Goal: Task Accomplishment & Management: Use online tool/utility

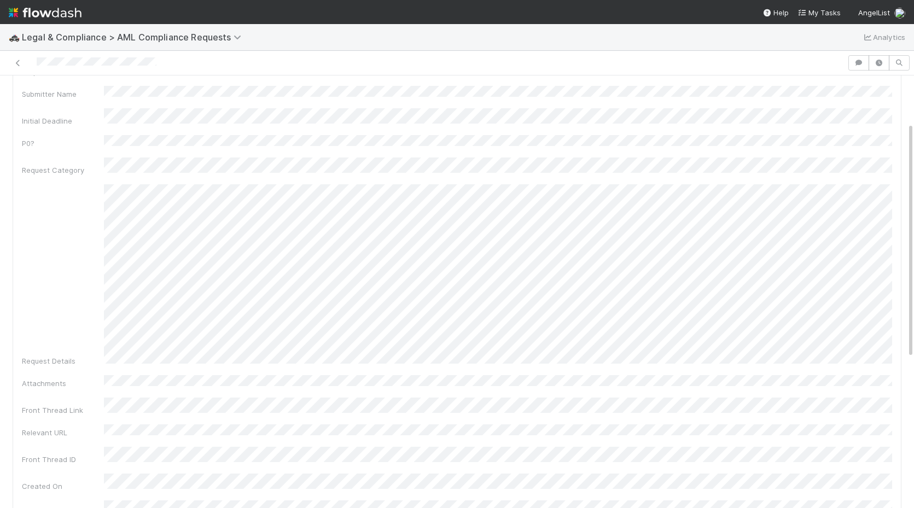
scroll to position [360, 0]
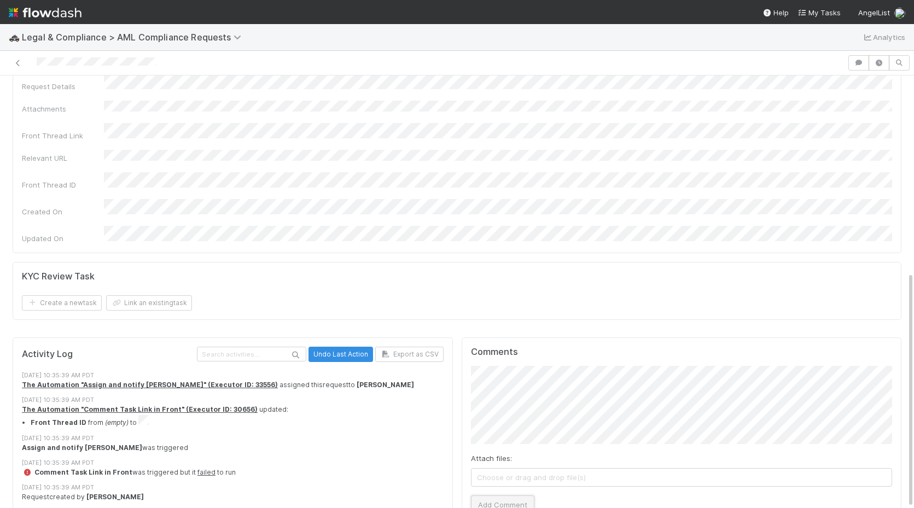
click at [495, 495] on button "Add Comment" at bounding box center [502, 504] width 63 height 19
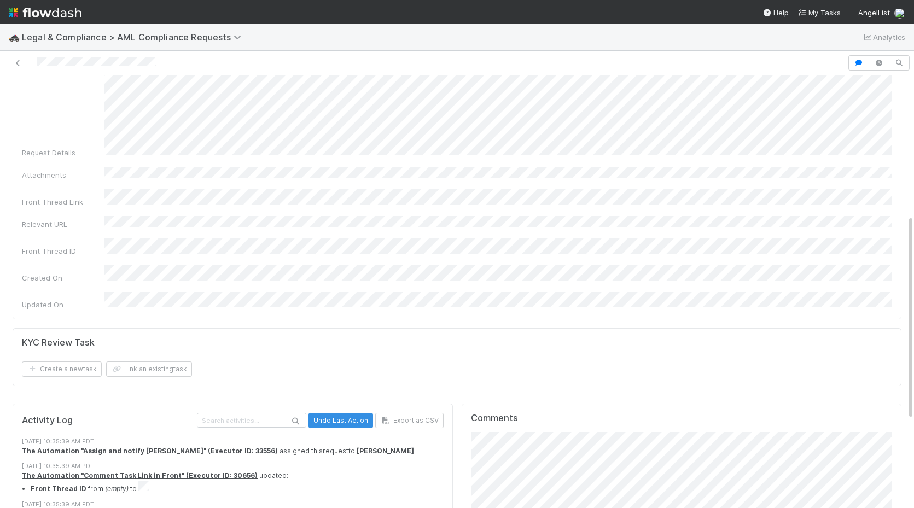
scroll to position [480, 0]
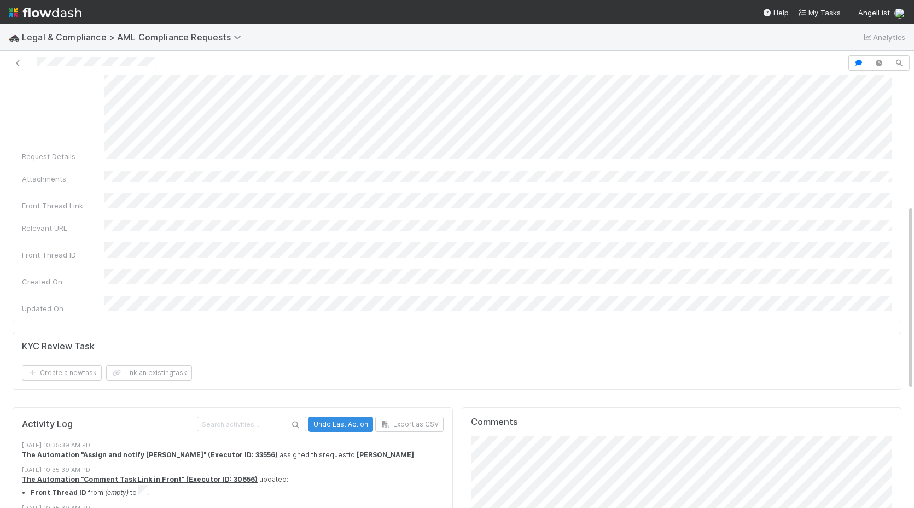
scroll to position [579, 0]
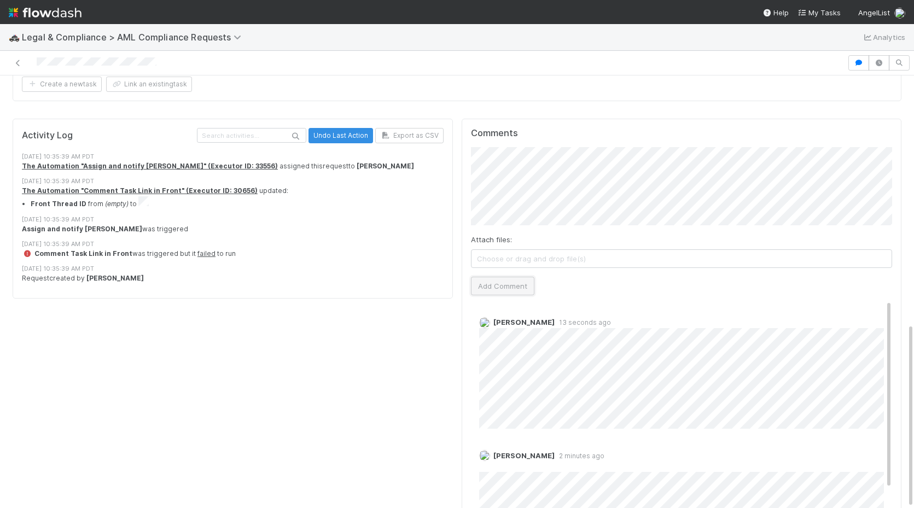
click at [488, 277] on button "Add Comment" at bounding box center [502, 286] width 63 height 19
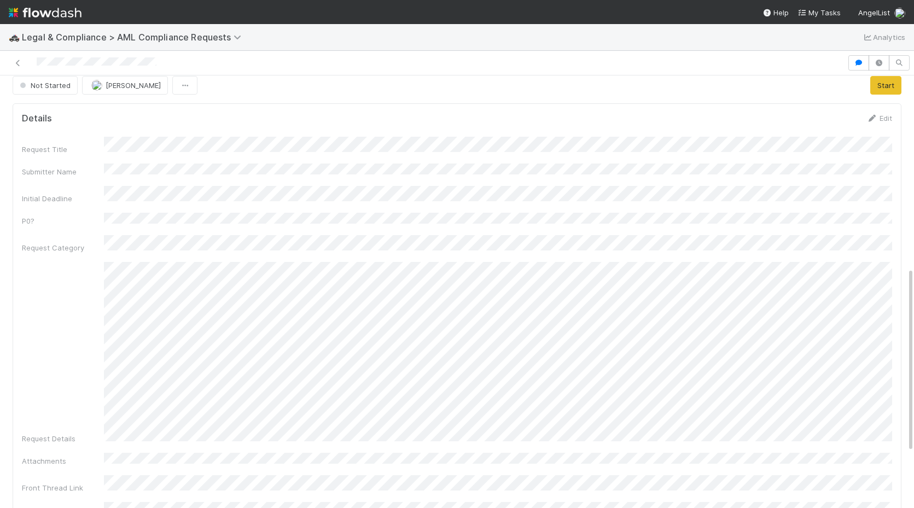
scroll to position [0, 0]
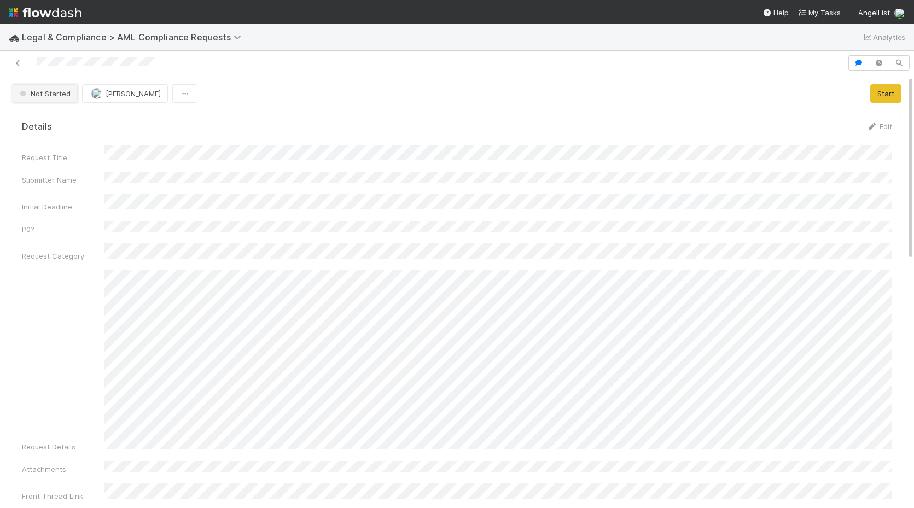
click at [40, 95] on span "Not Started" at bounding box center [43, 93] width 53 height 9
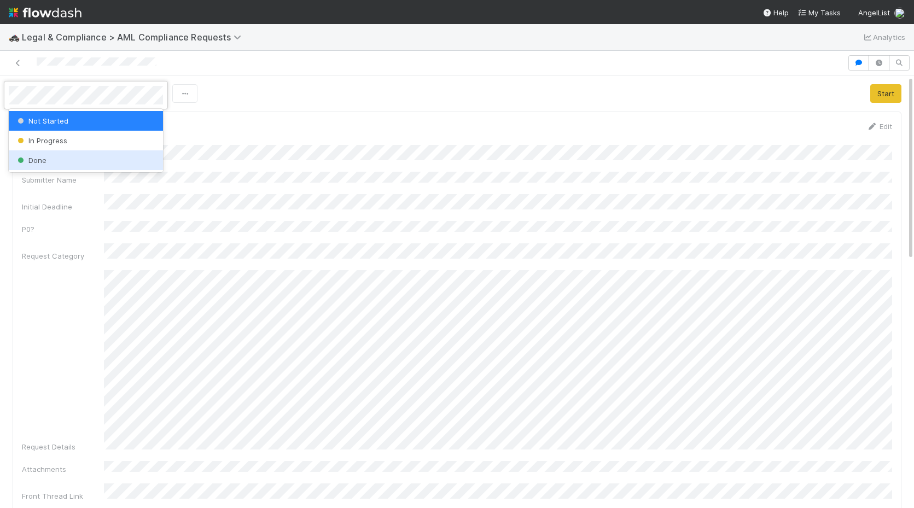
click at [52, 163] on div "Done" at bounding box center [86, 160] width 154 height 20
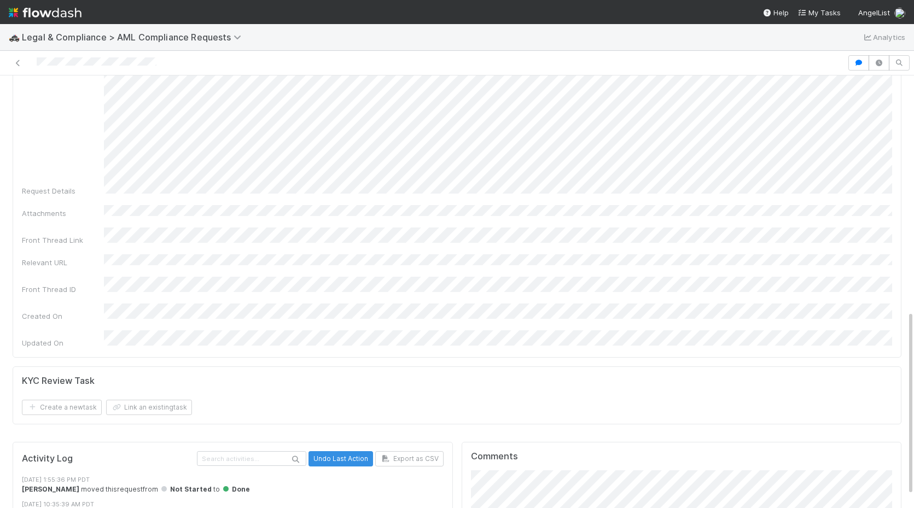
scroll to position [208, 0]
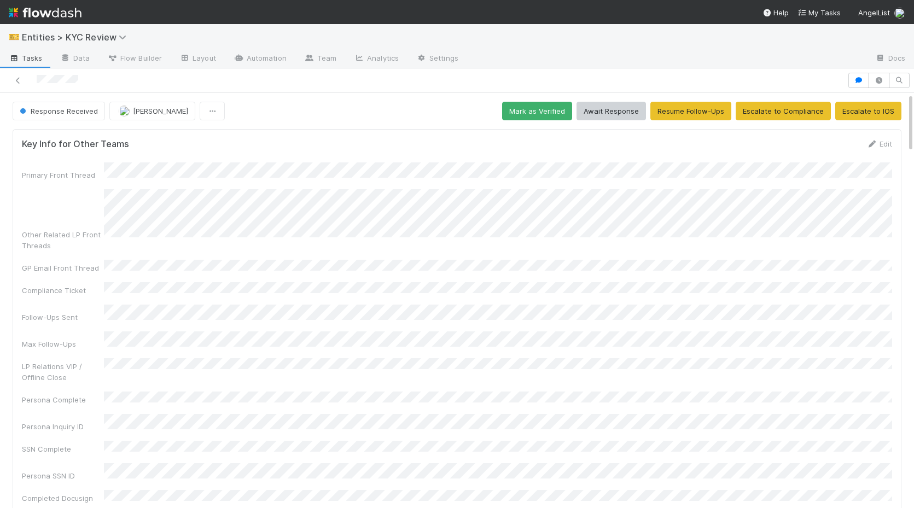
scroll to position [383, 0]
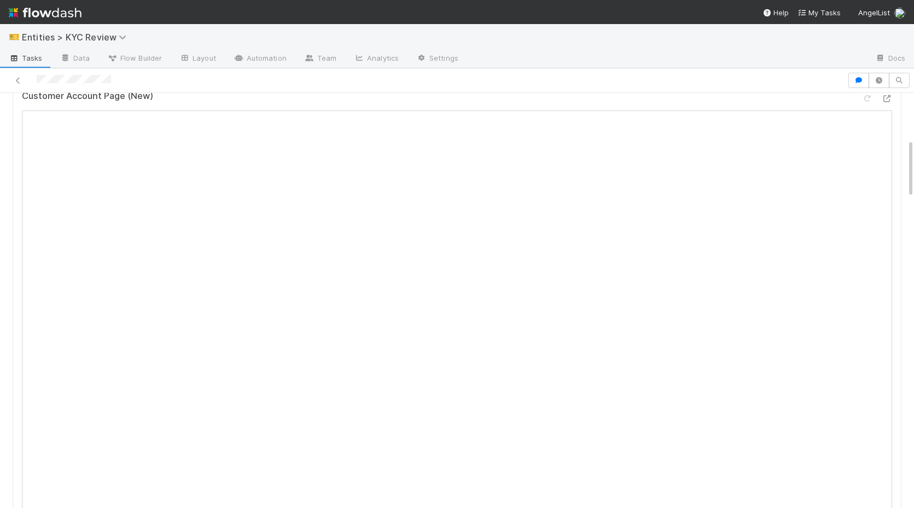
scroll to position [521, 0]
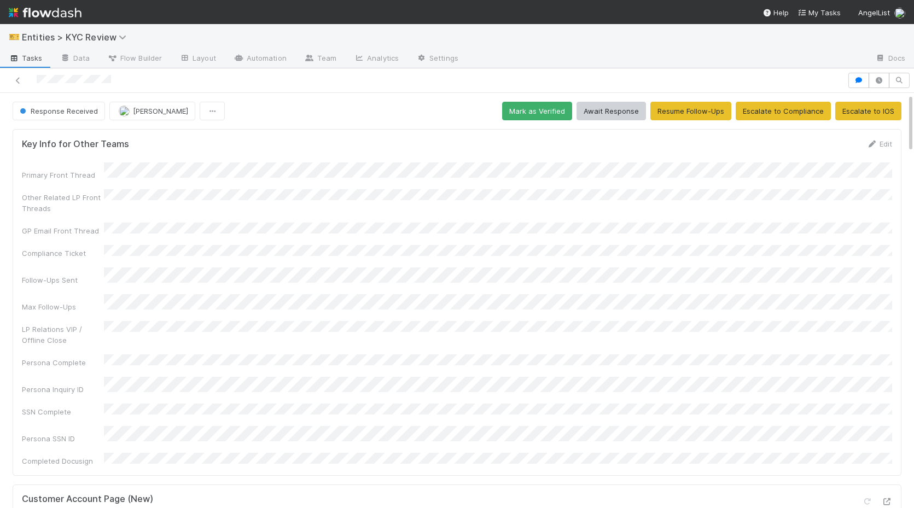
scroll to position [222, 0]
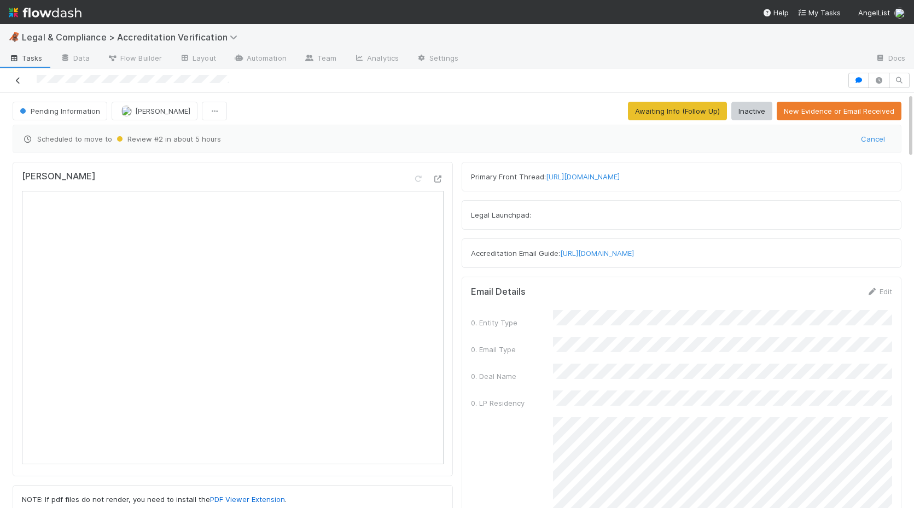
click at [17, 84] on link at bounding box center [18, 80] width 11 height 11
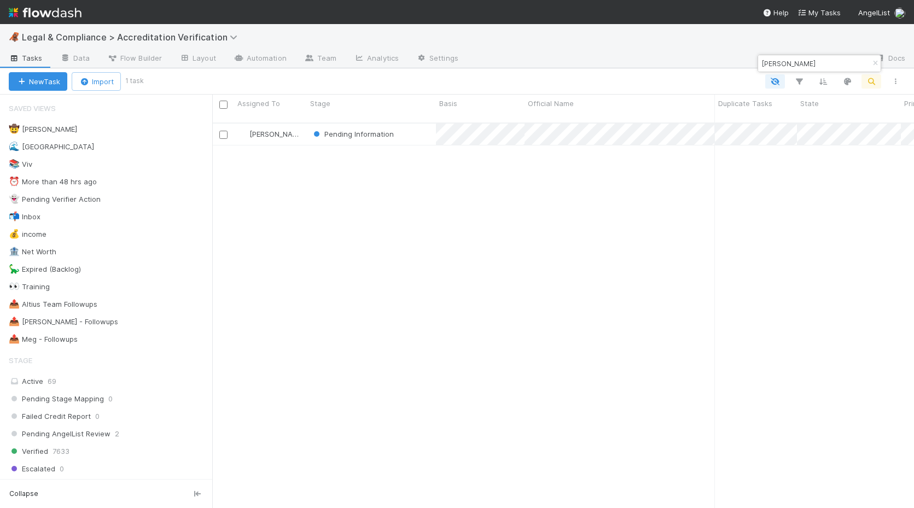
scroll to position [394, 701]
click at [873, 62] on icon "button" at bounding box center [874, 63] width 11 height 7
click at [154, 171] on div "📚 Viv 2" at bounding box center [110, 164] width 203 height 14
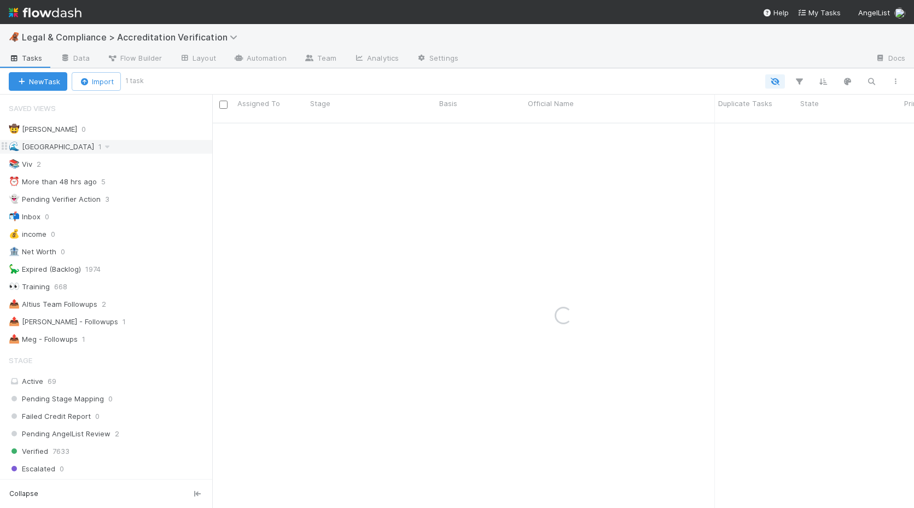
click at [166, 151] on div "🌊 Madison 1" at bounding box center [110, 147] width 203 height 14
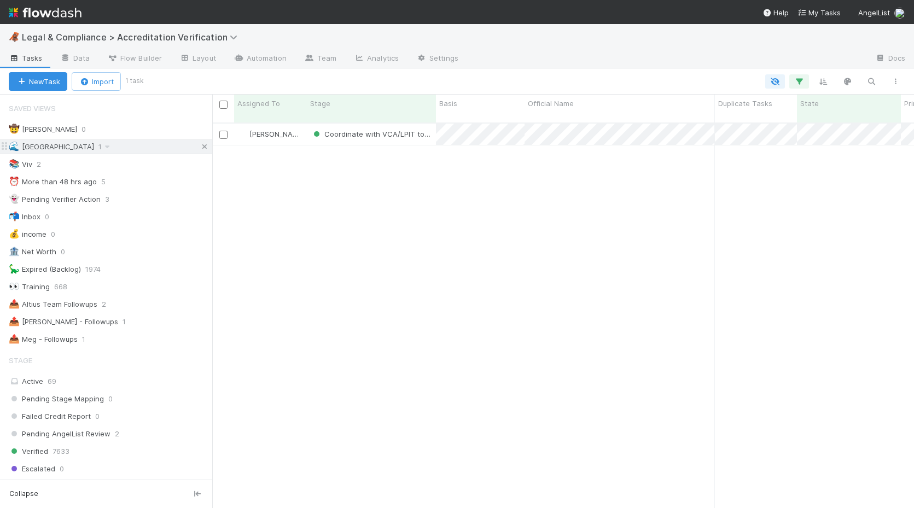
click at [200, 147] on icon at bounding box center [204, 146] width 11 height 7
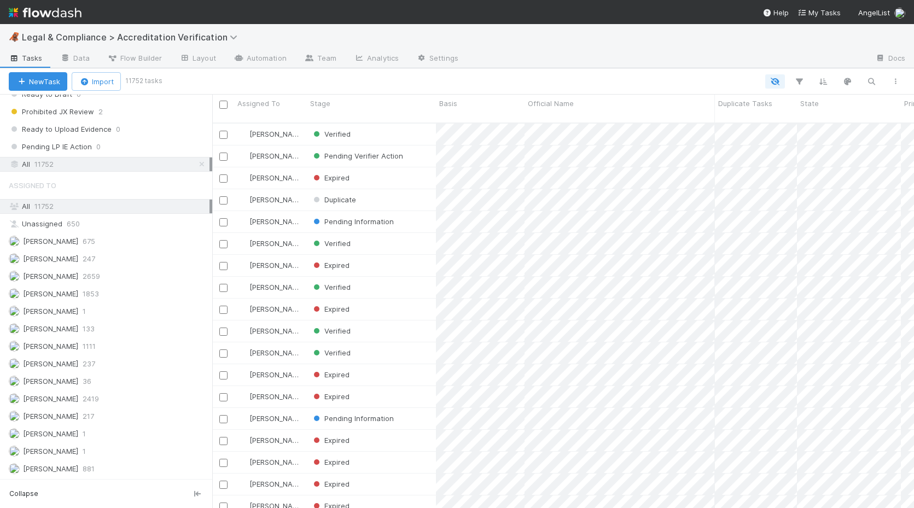
scroll to position [394, 701]
click at [866, 79] on icon "button" at bounding box center [870, 82] width 11 height 10
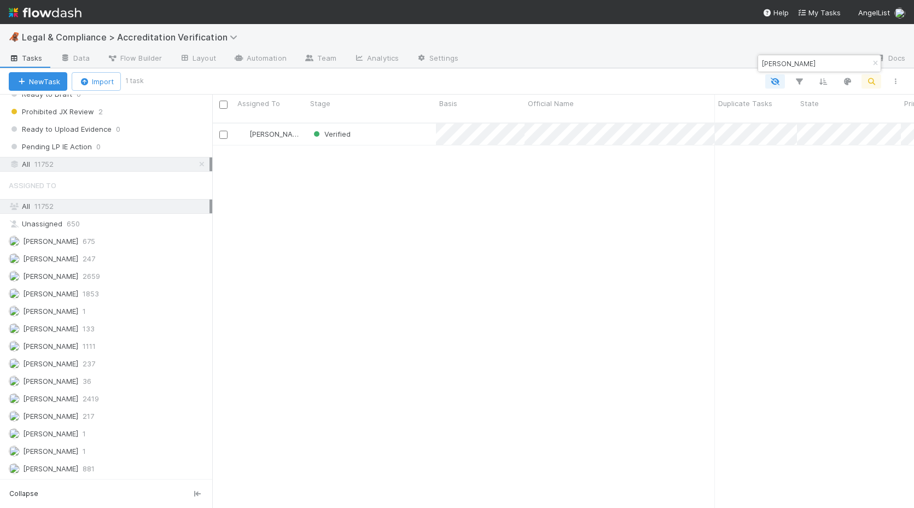
type input "David Rogier"
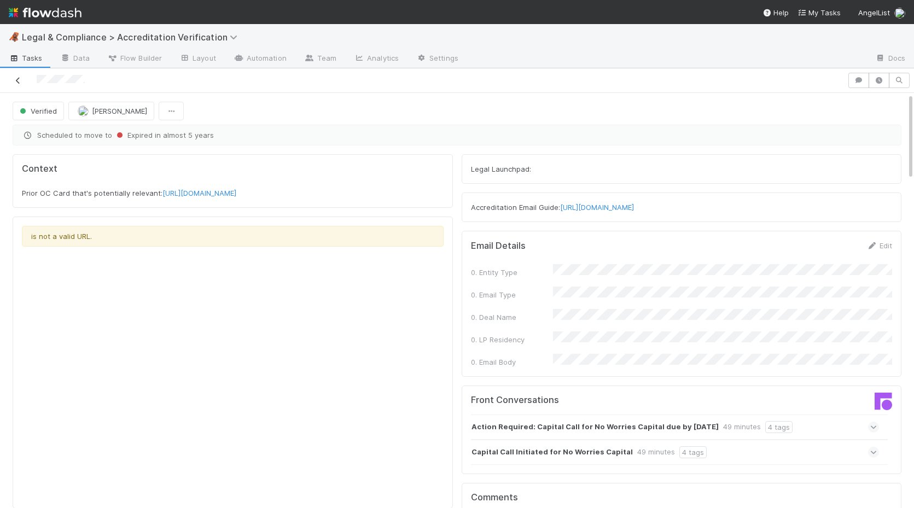
click at [14, 83] on icon at bounding box center [18, 80] width 11 height 7
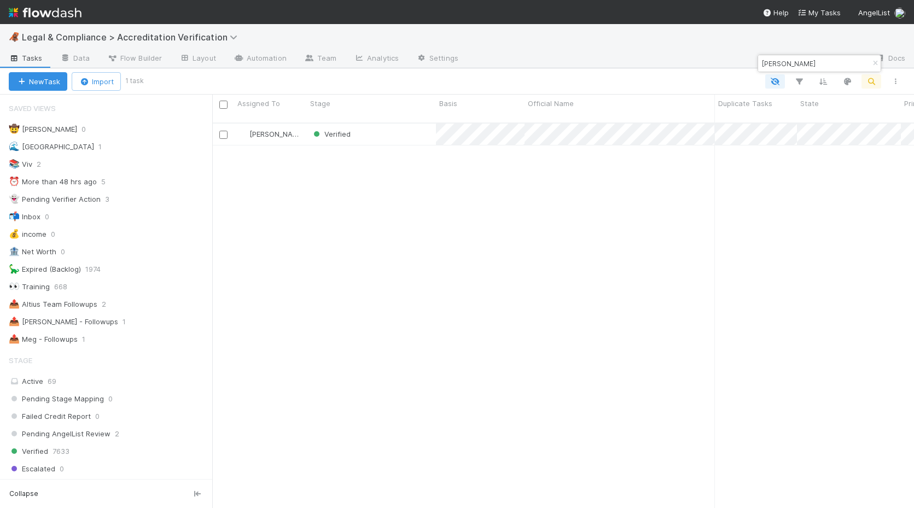
scroll to position [0, 1]
click at [400, 125] on div "Verified" at bounding box center [371, 134] width 129 height 21
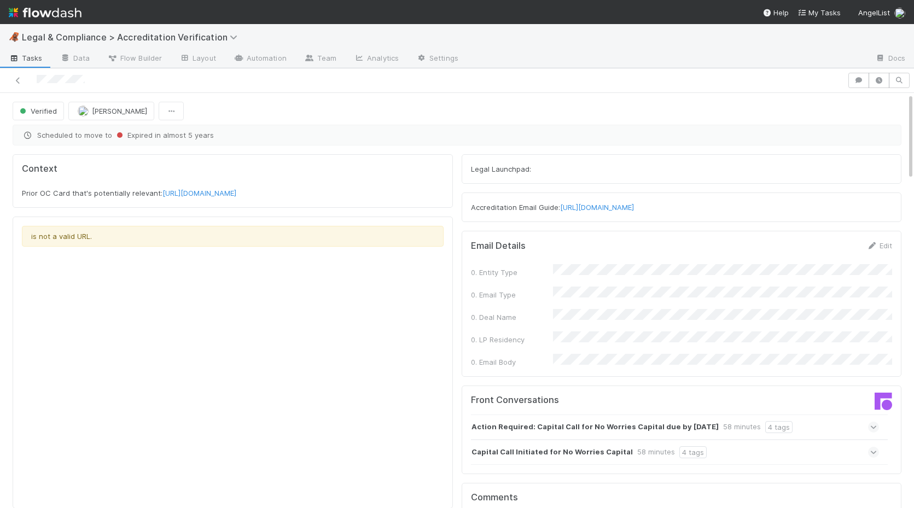
click at [8, 84] on div at bounding box center [423, 80] width 838 height 15
click at [13, 81] on icon at bounding box center [18, 80] width 11 height 7
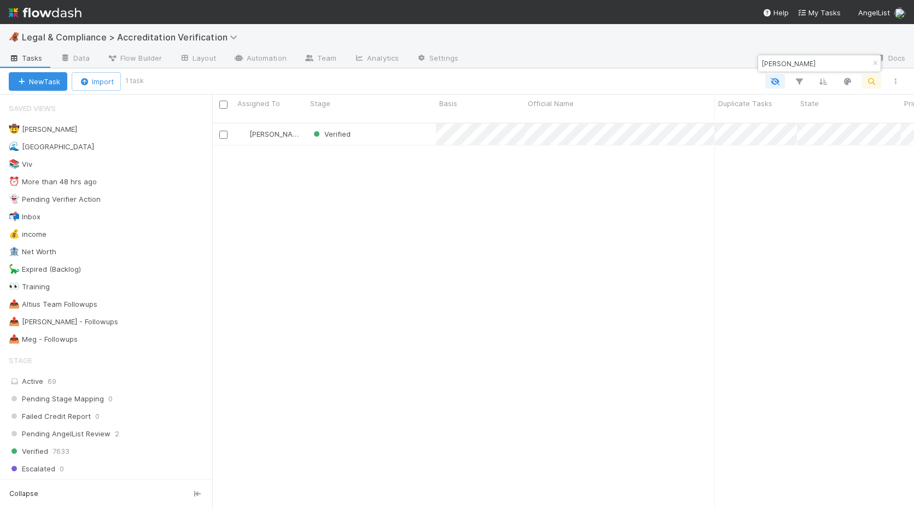
scroll to position [394, 701]
click at [129, 134] on div "🤠 Haley O'Brien 0" at bounding box center [110, 129] width 203 height 14
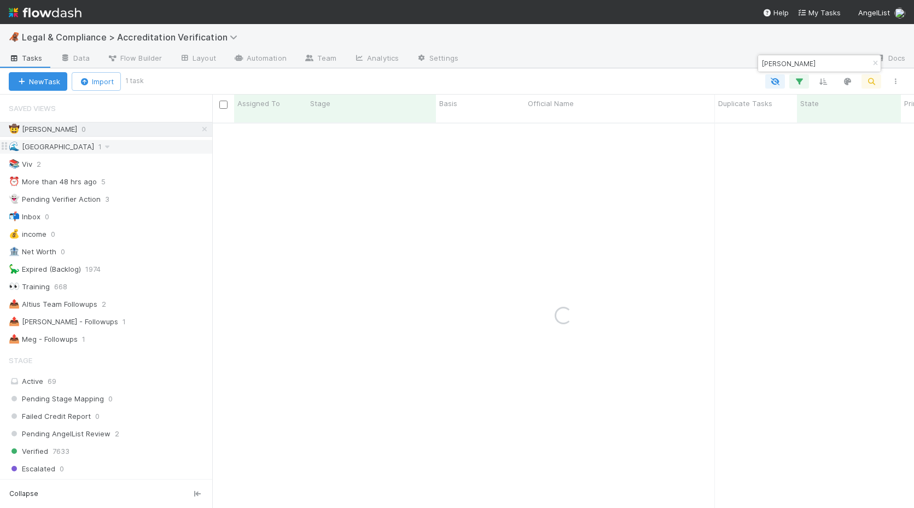
click at [129, 145] on div "🌊 Madison 1" at bounding box center [110, 147] width 203 height 14
click at [876, 66] on icon "button" at bounding box center [874, 63] width 11 height 7
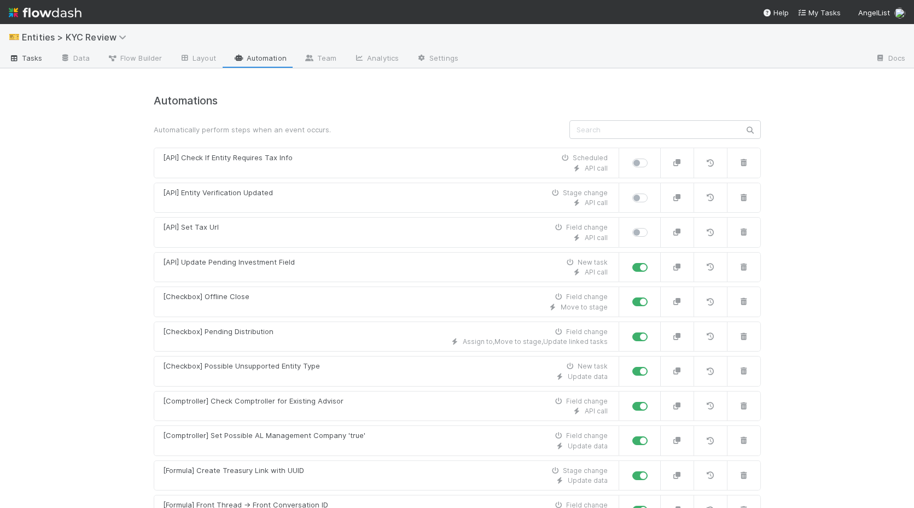
click at [33, 55] on span "Tasks" at bounding box center [26, 57] width 34 height 11
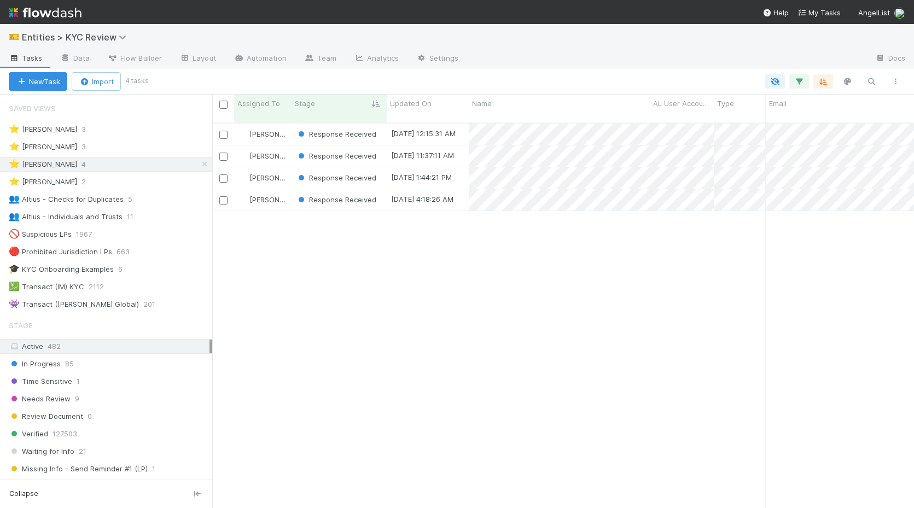
scroll to position [0, 1]
click at [331, 173] on span "Response Received" at bounding box center [336, 177] width 80 height 9
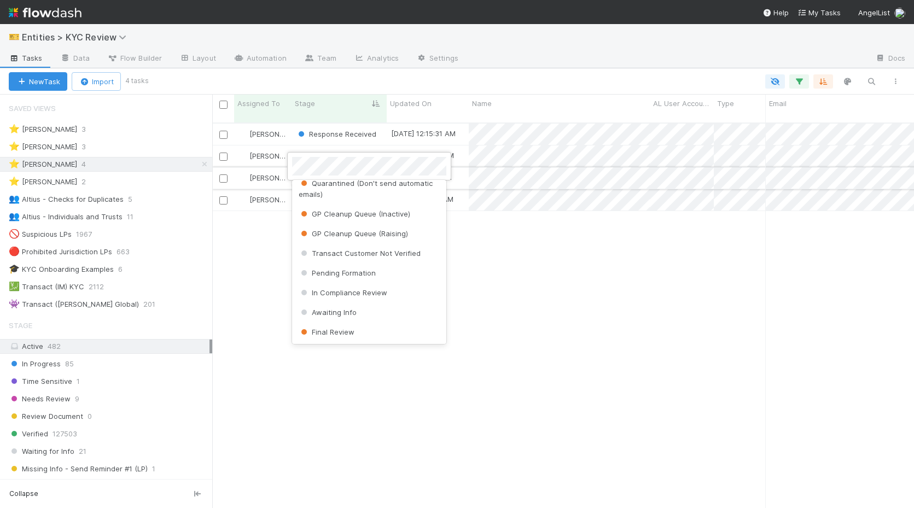
scroll to position [0, 0]
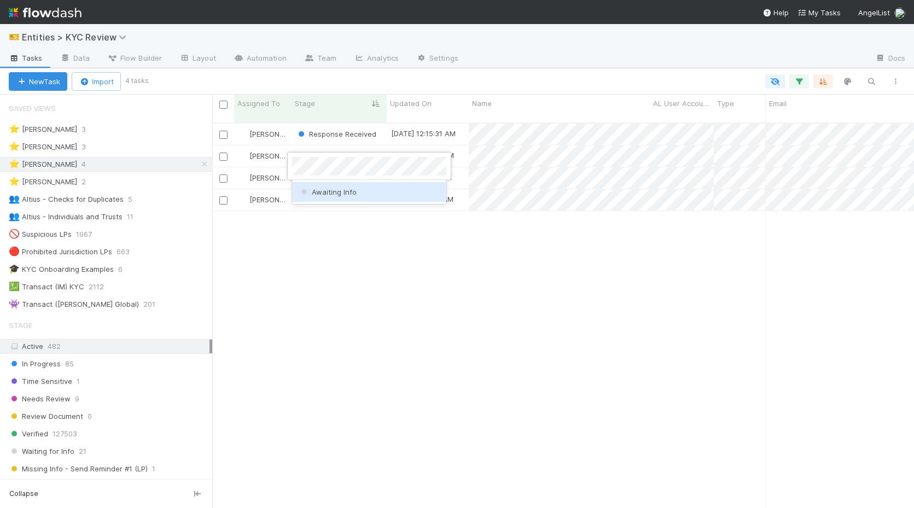
click at [319, 198] on div "Awaiting Info" at bounding box center [369, 192] width 154 height 20
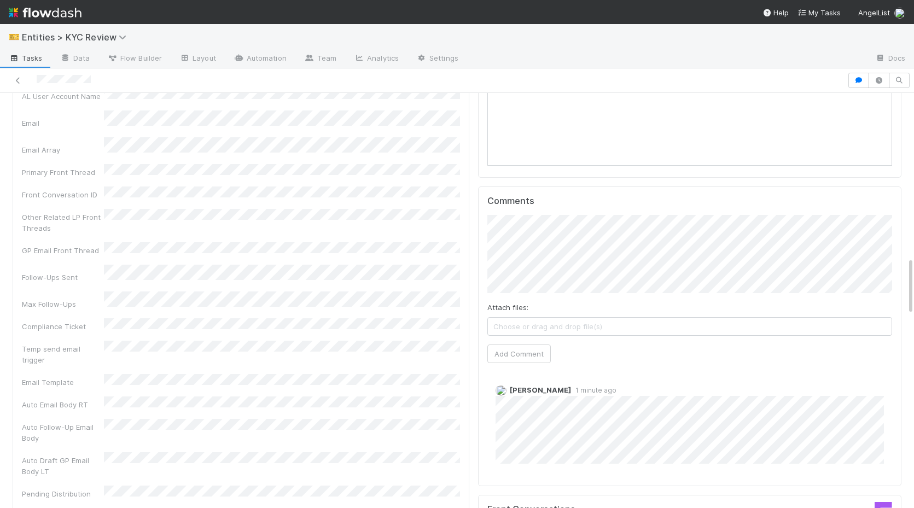
scroll to position [1213, 0]
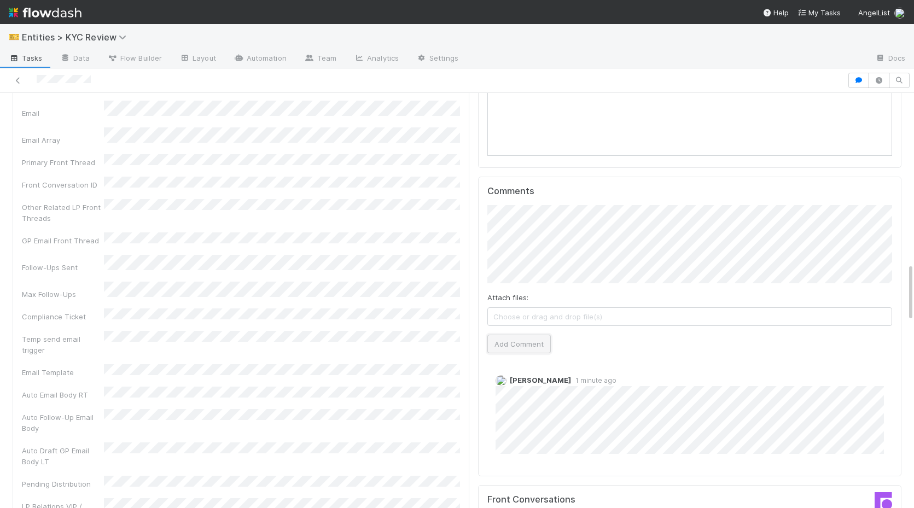
click at [510, 335] on button "Add Comment" at bounding box center [518, 344] width 63 height 19
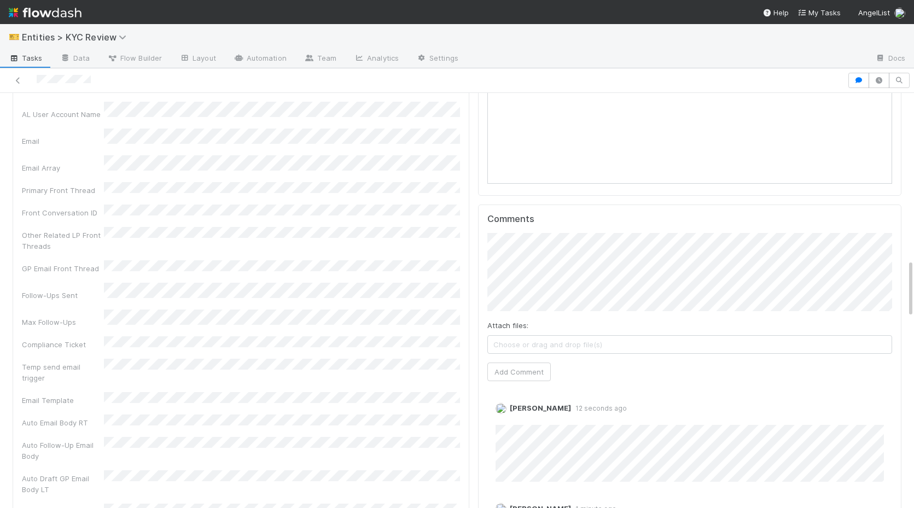
scroll to position [1022, 0]
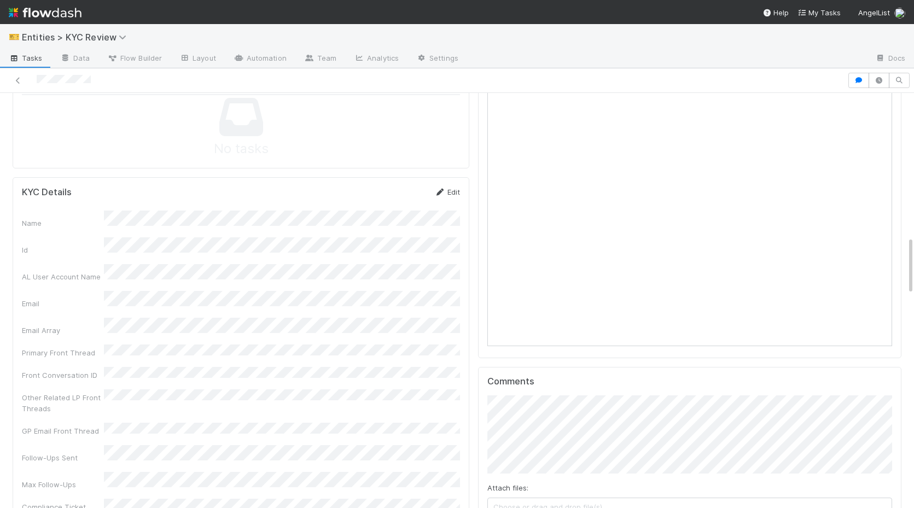
click at [454, 188] on link "Edit" at bounding box center [447, 192] width 26 height 9
click at [403, 186] on button "Save" at bounding box center [401, 195] width 31 height 19
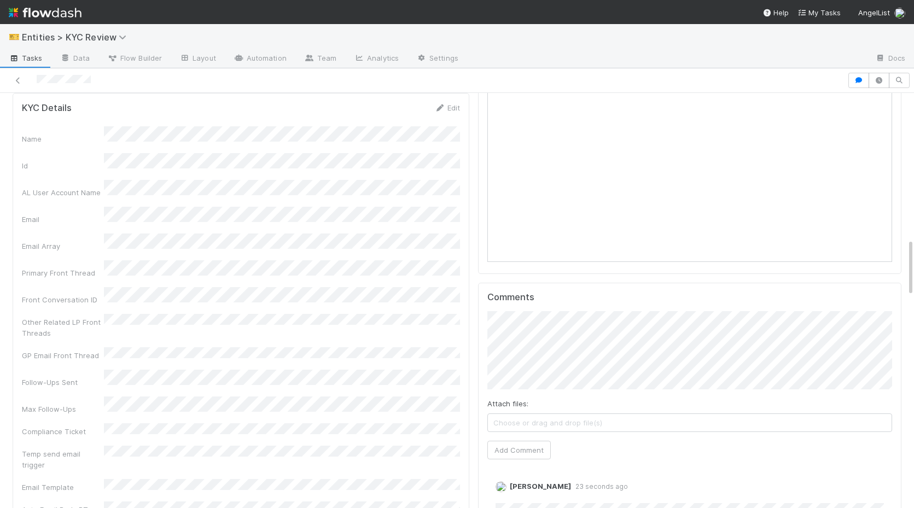
scroll to position [1041, 0]
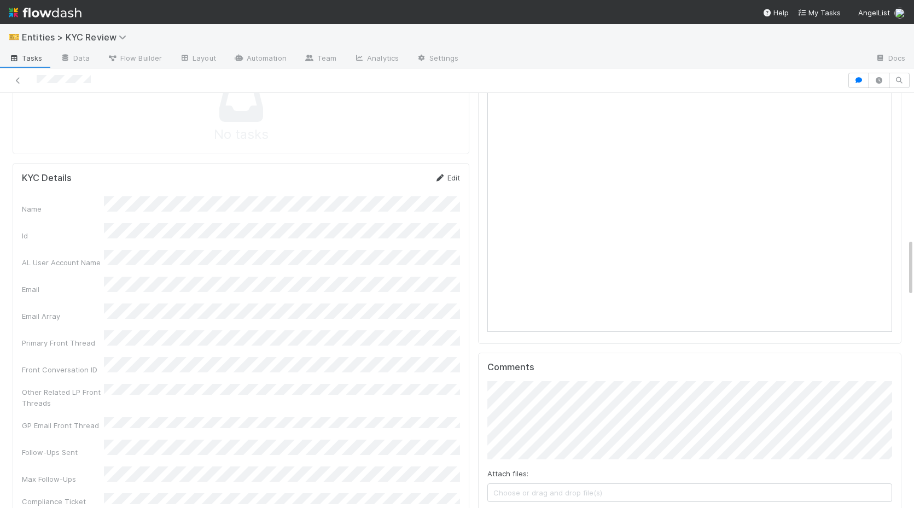
click at [456, 173] on link "Edit" at bounding box center [447, 177] width 26 height 9
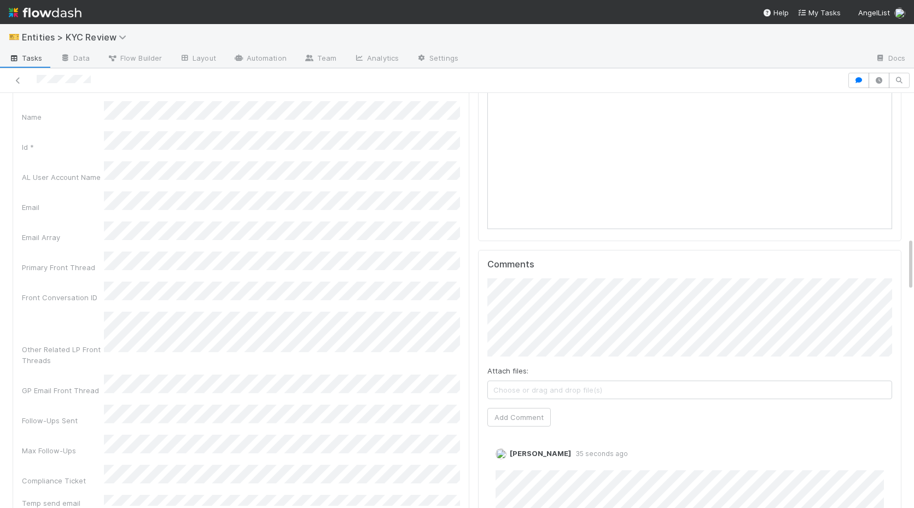
scroll to position [1042, 0]
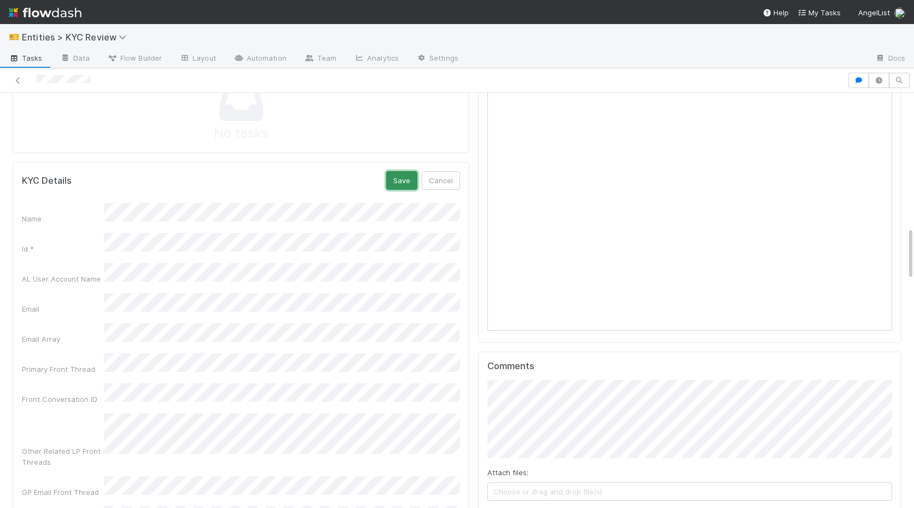
click at [402, 171] on button "Save" at bounding box center [401, 180] width 31 height 19
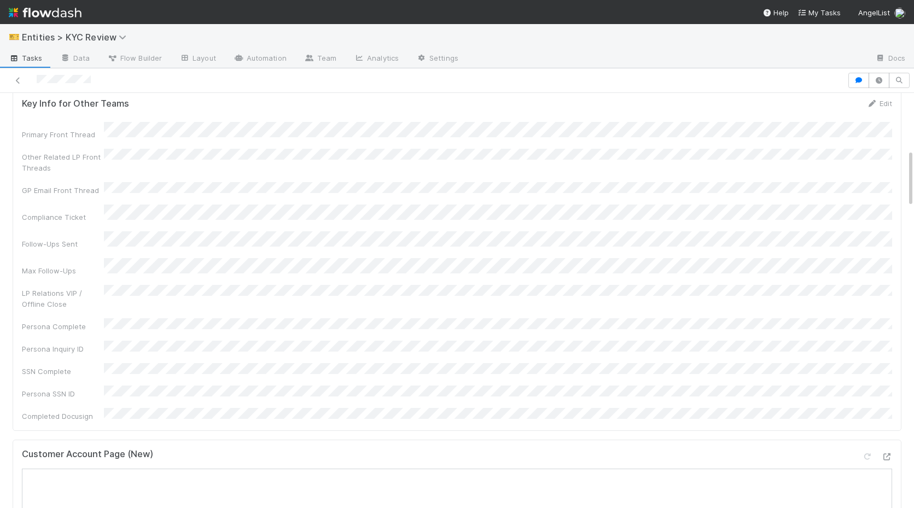
scroll to position [0, 0]
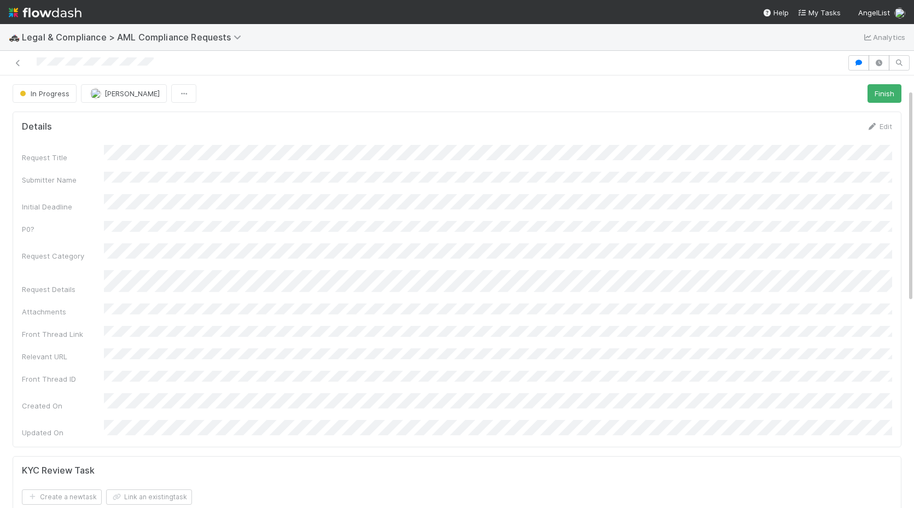
scroll to position [413, 0]
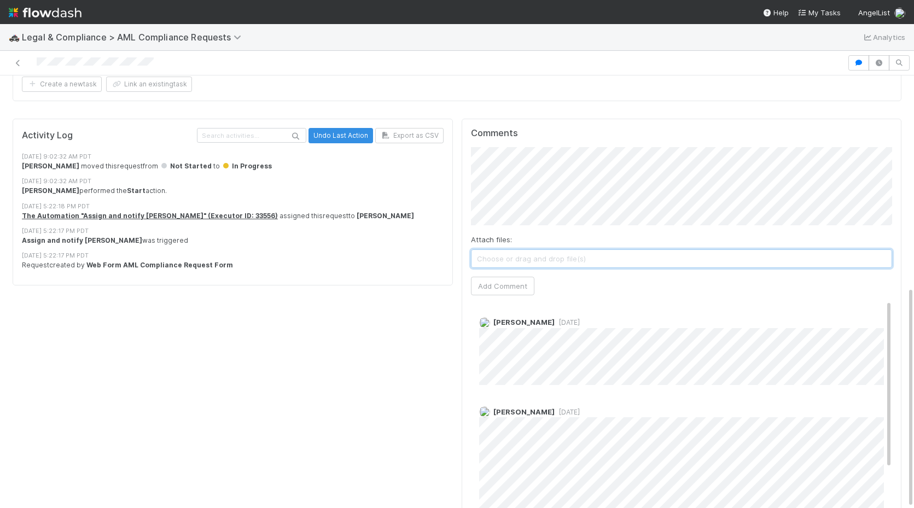
click at [538, 250] on span "Choose or drag and drop file(s)" at bounding box center [681, 258] width 420 height 17
click at [508, 277] on button "Add Comment" at bounding box center [502, 286] width 63 height 19
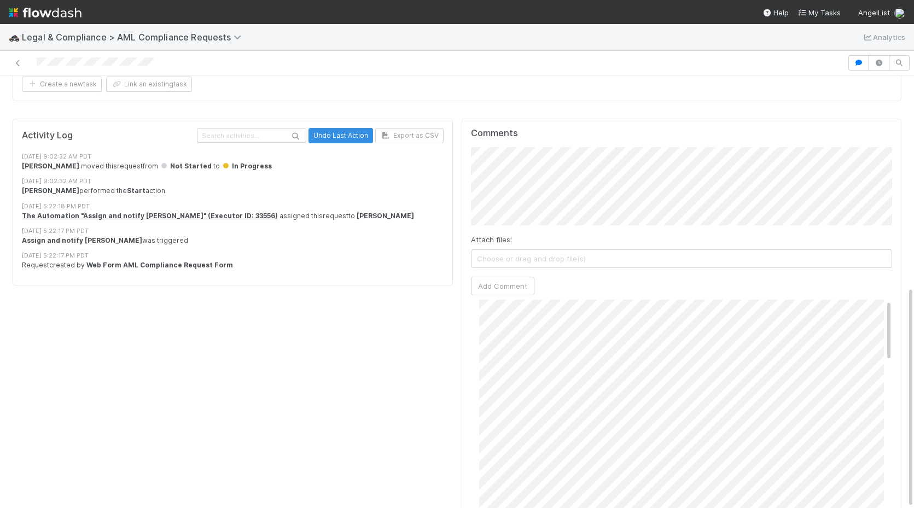
scroll to position [0, 0]
click at [492, 329] on link "Edit" at bounding box center [494, 333] width 13 height 9
click at [491, 277] on button "Add Comment" at bounding box center [502, 286] width 63 height 19
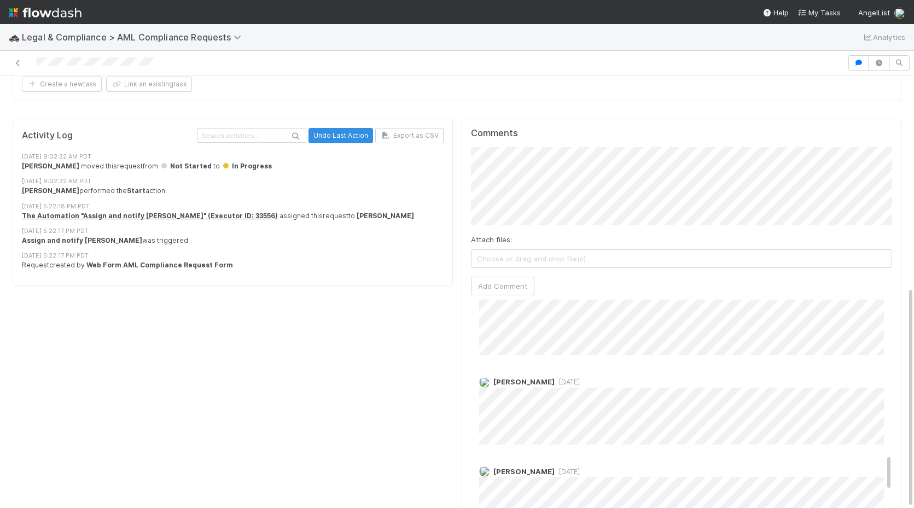
scroll to position [1065, 0]
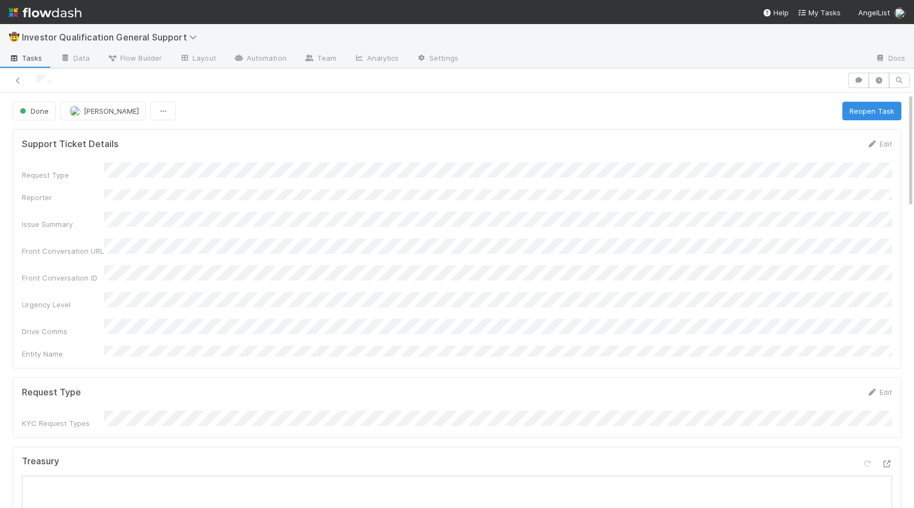
scroll to position [1, 0]
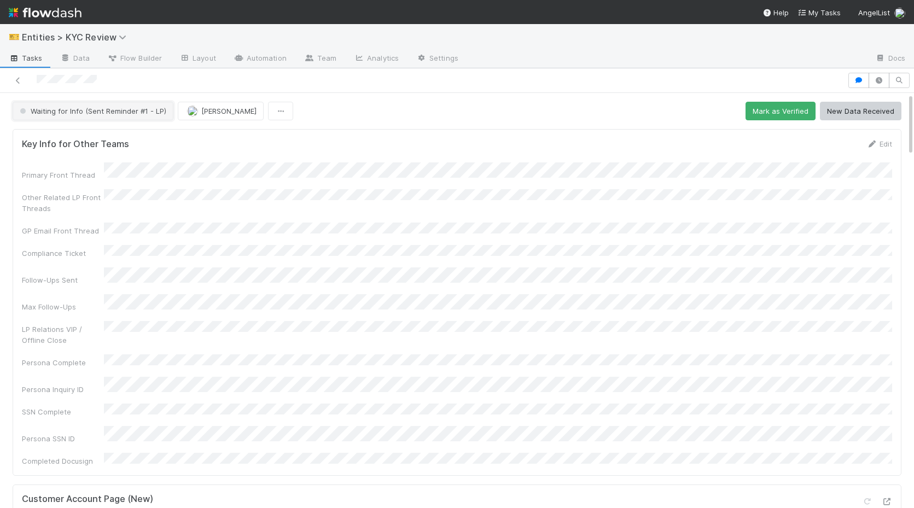
click at [142, 115] on button "Waiting for Info (Sent Reminder #1 - LP)" at bounding box center [93, 111] width 161 height 19
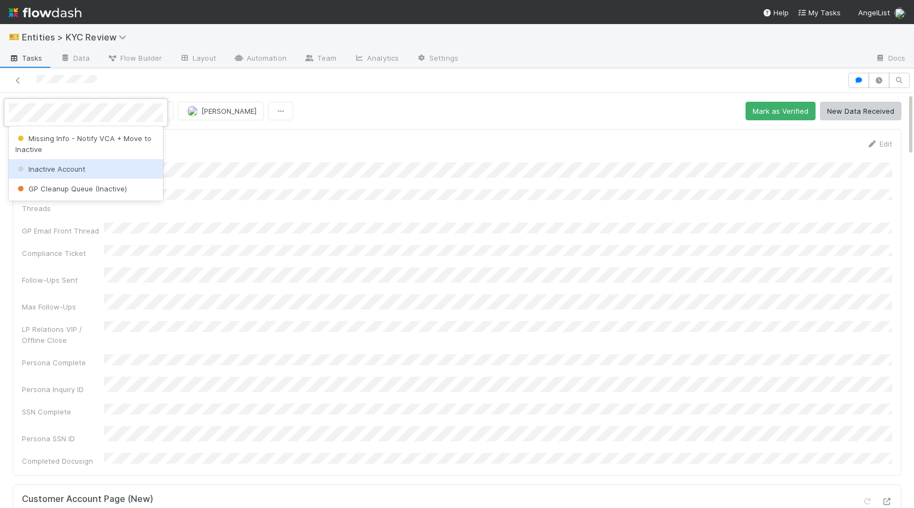
click at [123, 165] on div "Inactive Account" at bounding box center [86, 169] width 154 height 20
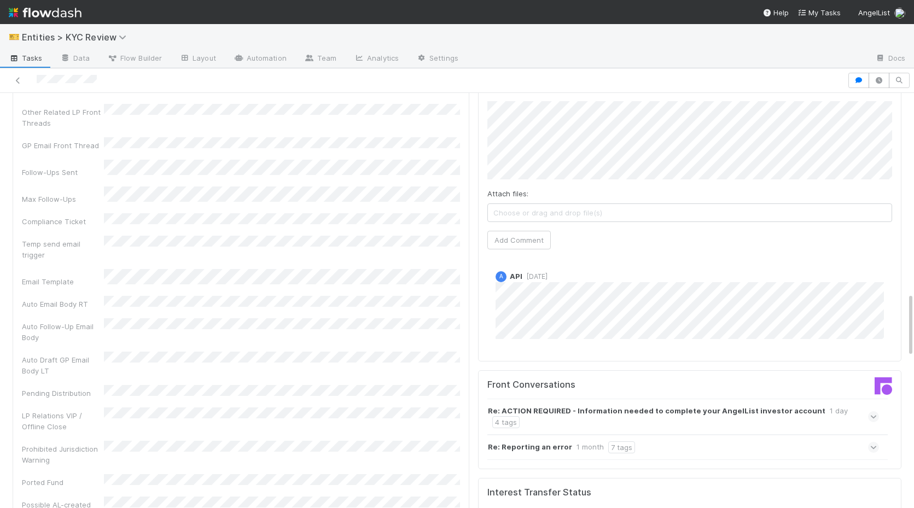
scroll to position [1283, 0]
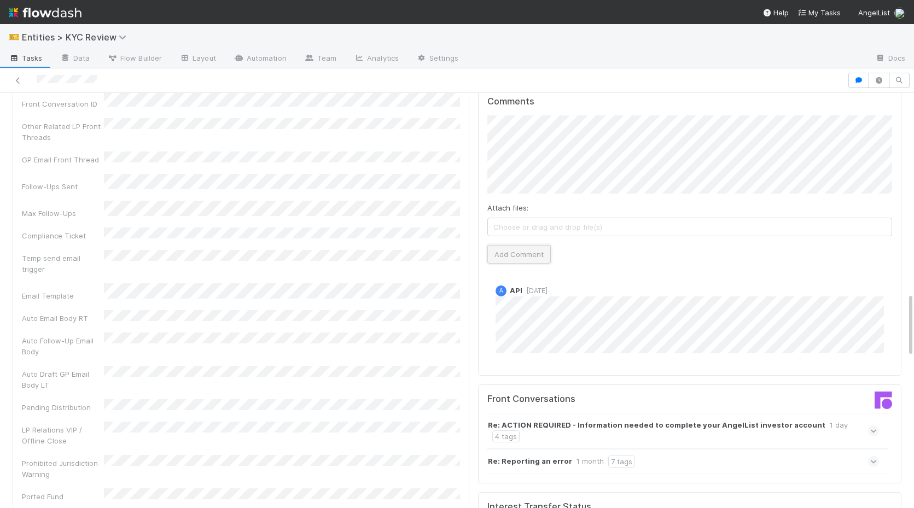
click at [525, 245] on button "Add Comment" at bounding box center [518, 254] width 63 height 19
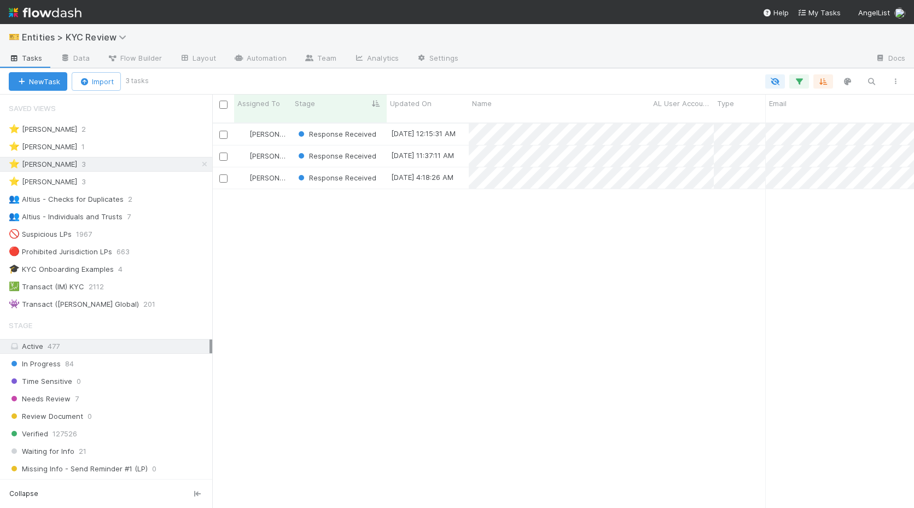
scroll to position [0, 1]
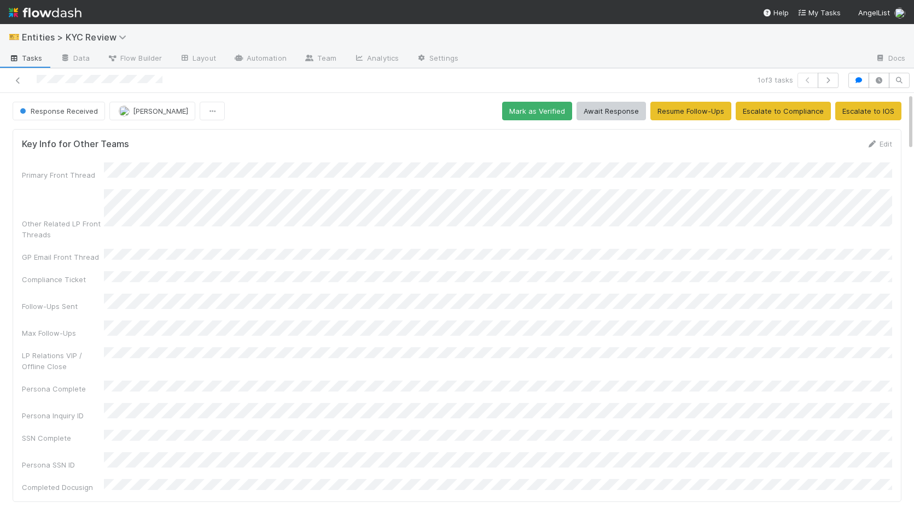
click at [62, 116] on button "Response Received" at bounding box center [59, 111] width 92 height 19
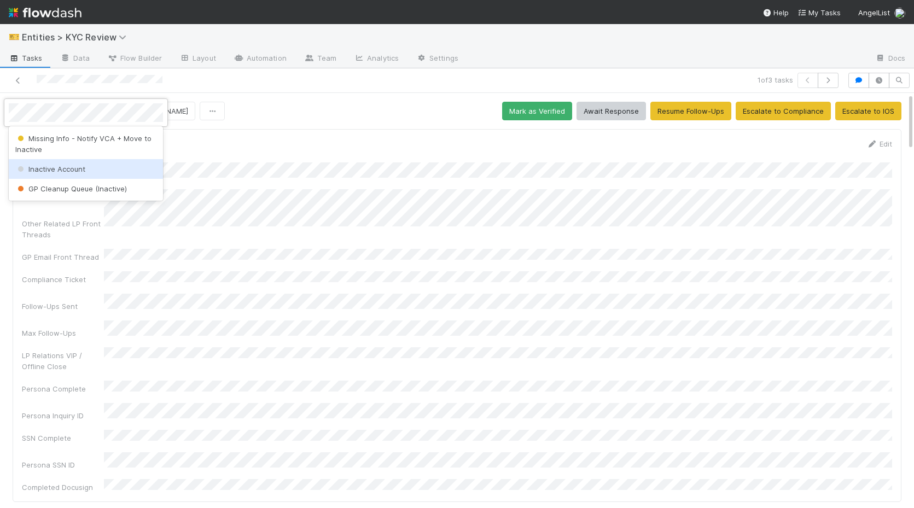
click at [59, 168] on span "Inactive Account" at bounding box center [50, 169] width 70 height 9
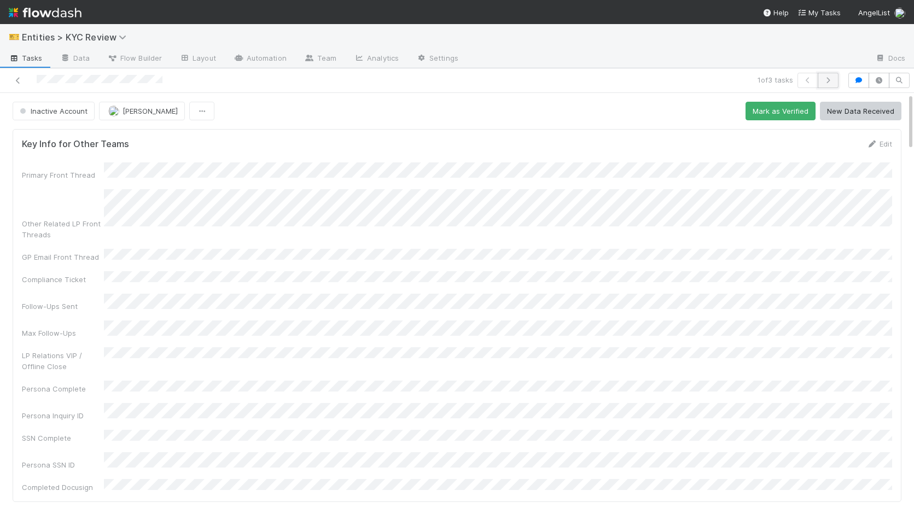
click at [829, 80] on icon "button" at bounding box center [827, 80] width 11 height 7
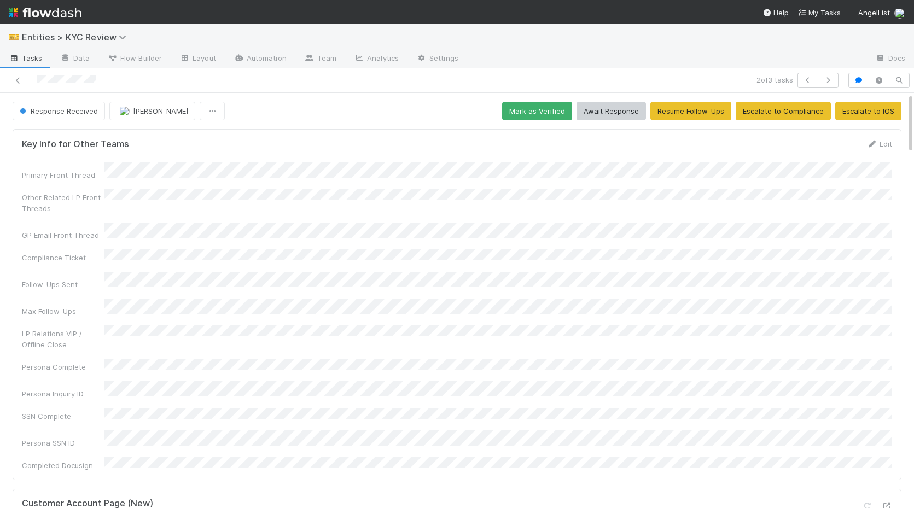
click at [792, 79] on span "2 of 3 tasks" at bounding box center [774, 79] width 37 height 11
click at [805, 73] on button "button" at bounding box center [807, 80] width 21 height 15
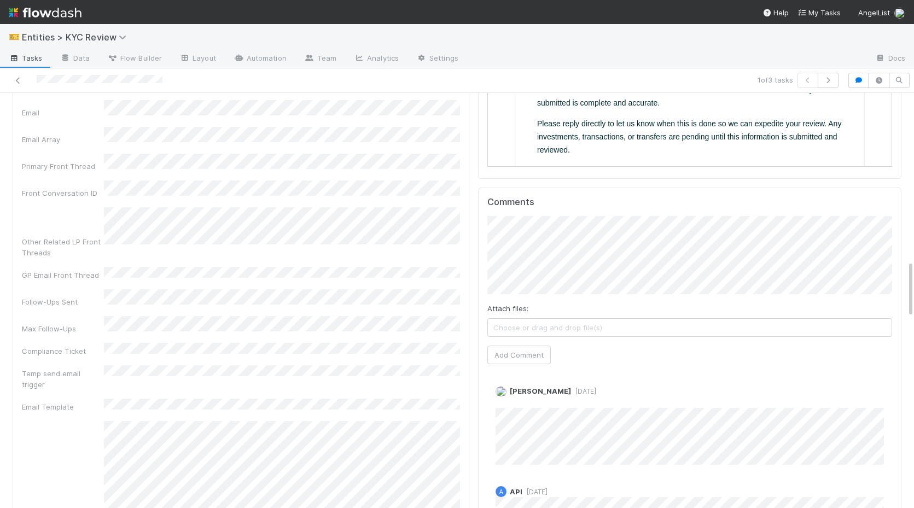
scroll to position [11, 0]
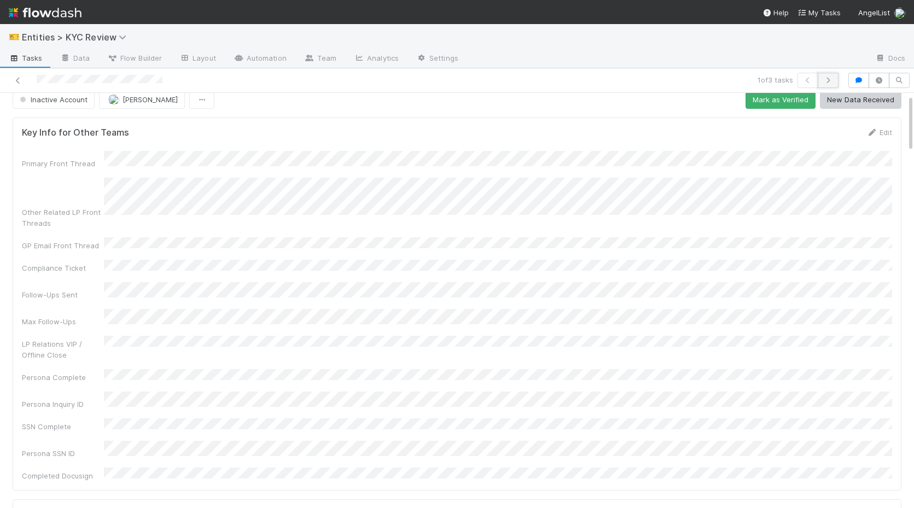
click at [831, 80] on icon "button" at bounding box center [827, 80] width 11 height 7
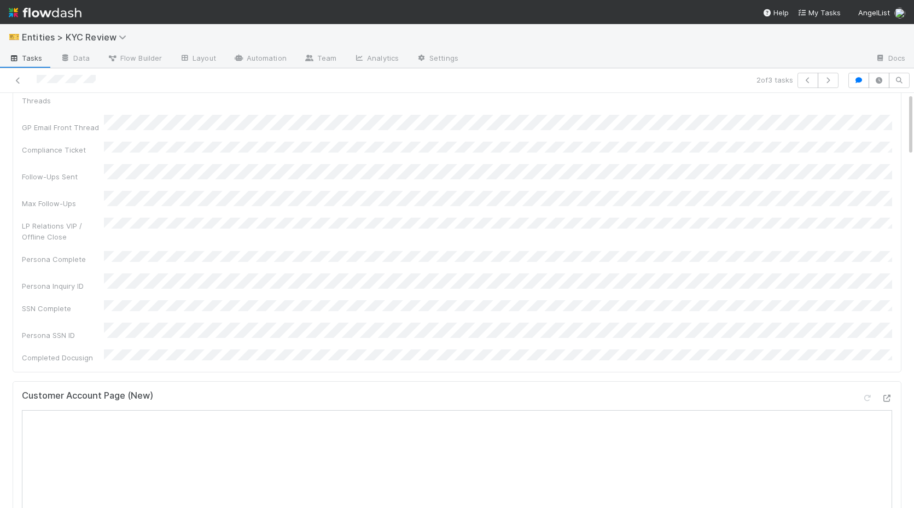
scroll to position [611, 0]
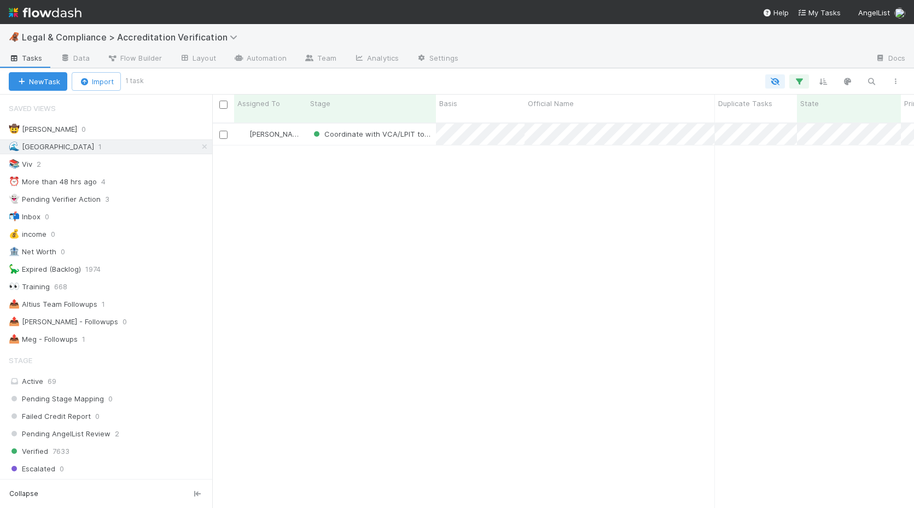
scroll to position [0, 1]
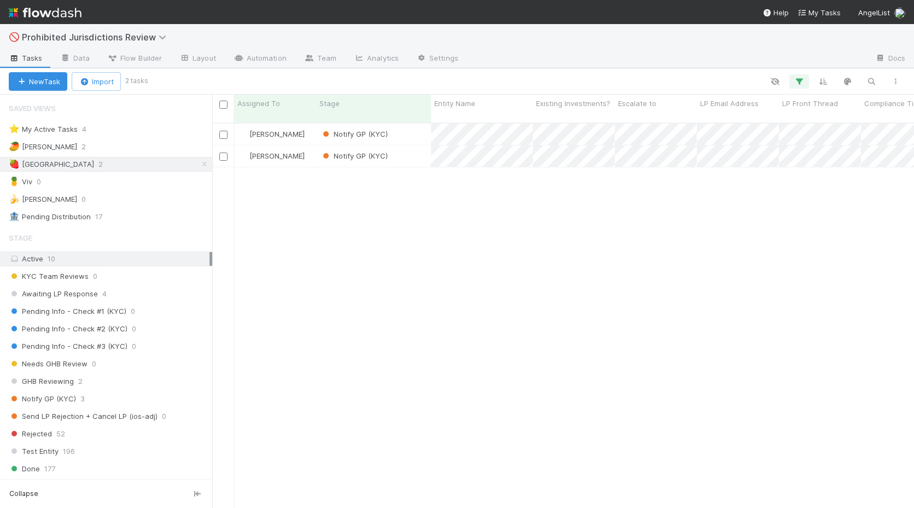
scroll to position [0, 1]
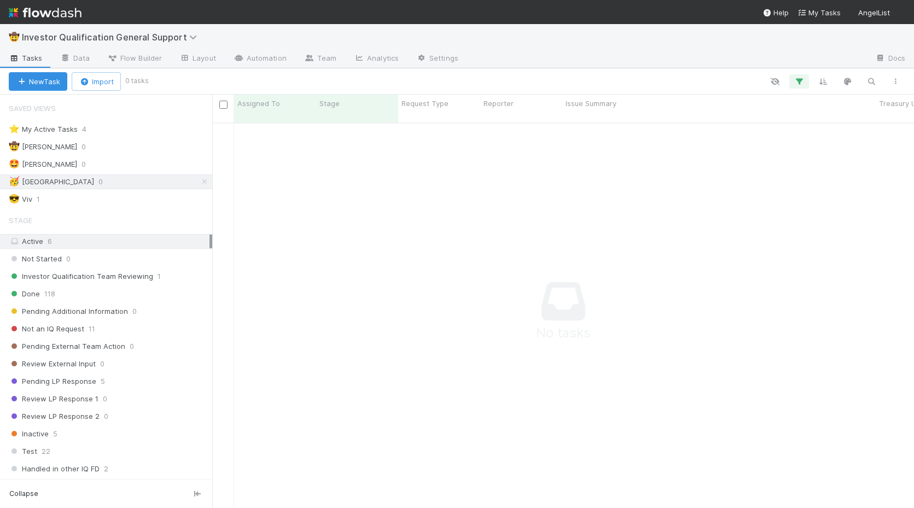
scroll to position [0, 1]
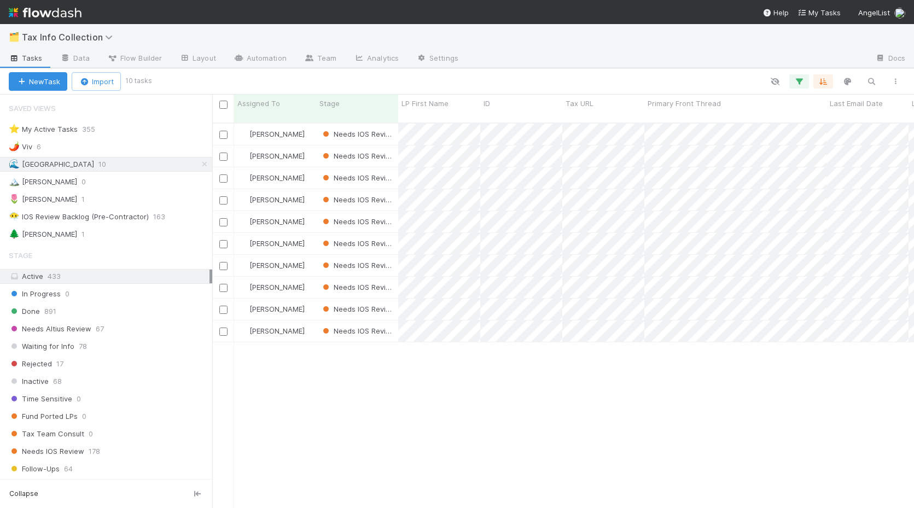
scroll to position [0, 1]
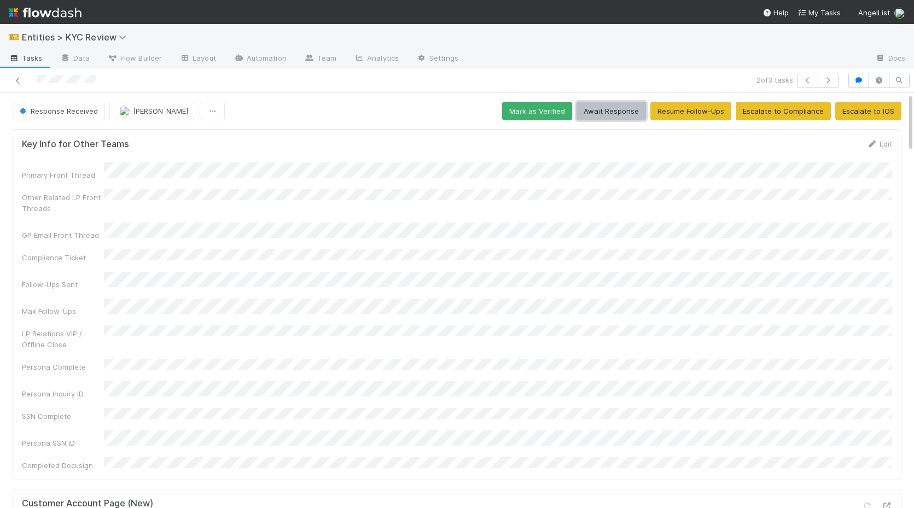
click at [607, 106] on button "Await Response" at bounding box center [610, 111] width 69 height 19
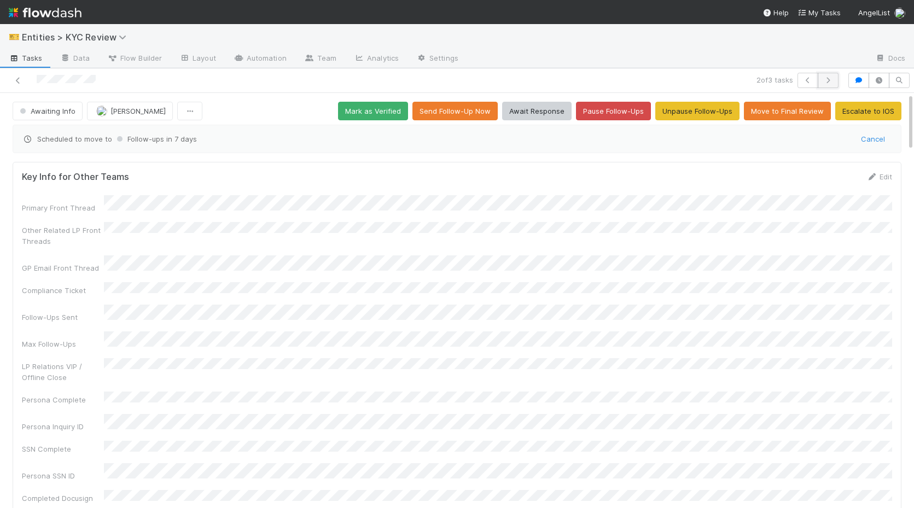
click at [825, 79] on icon "button" at bounding box center [827, 80] width 11 height 7
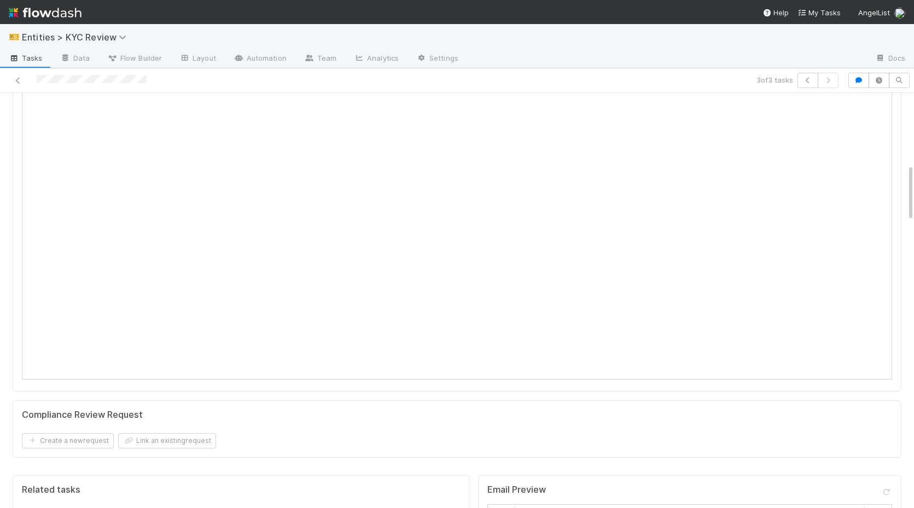
scroll to position [484, 0]
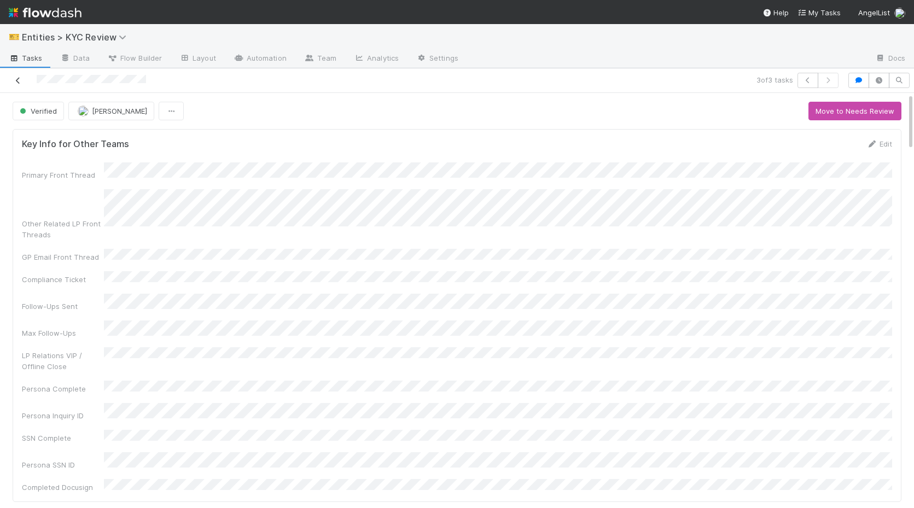
click at [20, 77] on link at bounding box center [18, 80] width 11 height 11
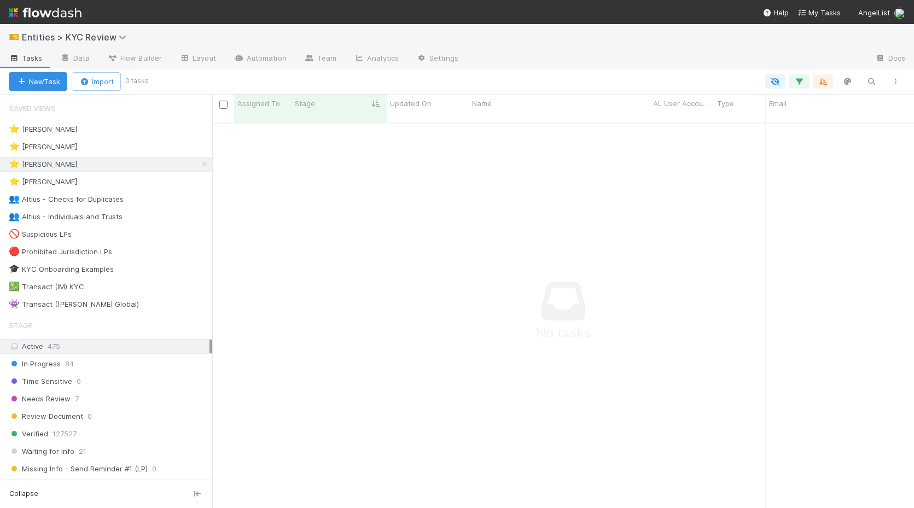
scroll to position [0, 1]
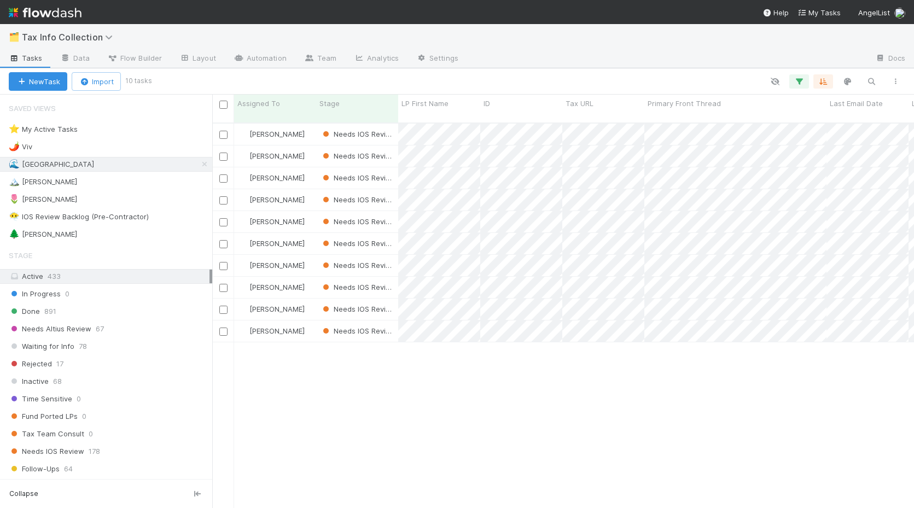
scroll to position [394, 701]
click at [257, 59] on link "Automation" at bounding box center [260, 58] width 71 height 17
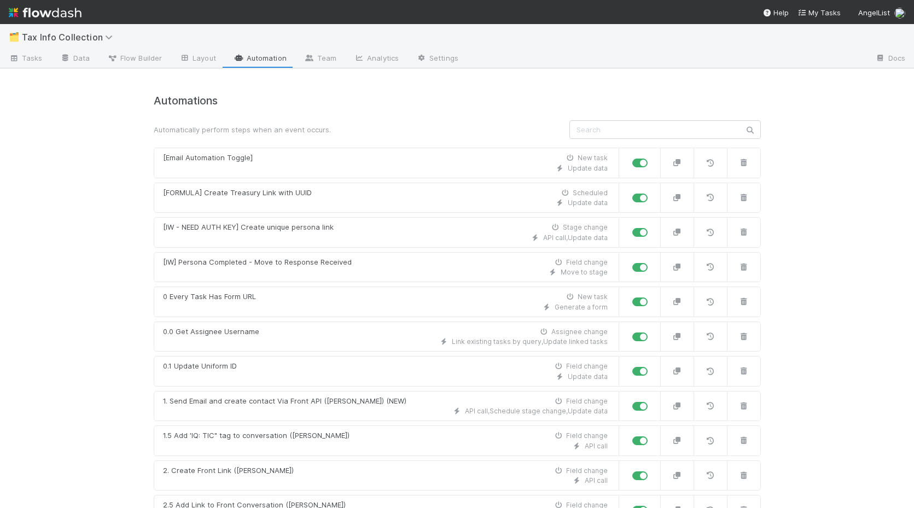
click at [688, 149] on button "button" at bounding box center [677, 163] width 34 height 31
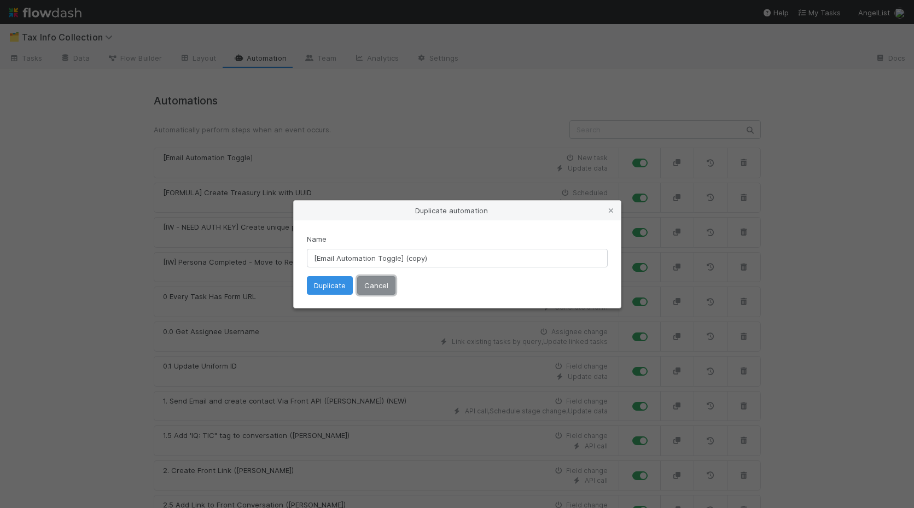
click at [374, 286] on button "Cancel" at bounding box center [376, 285] width 38 height 19
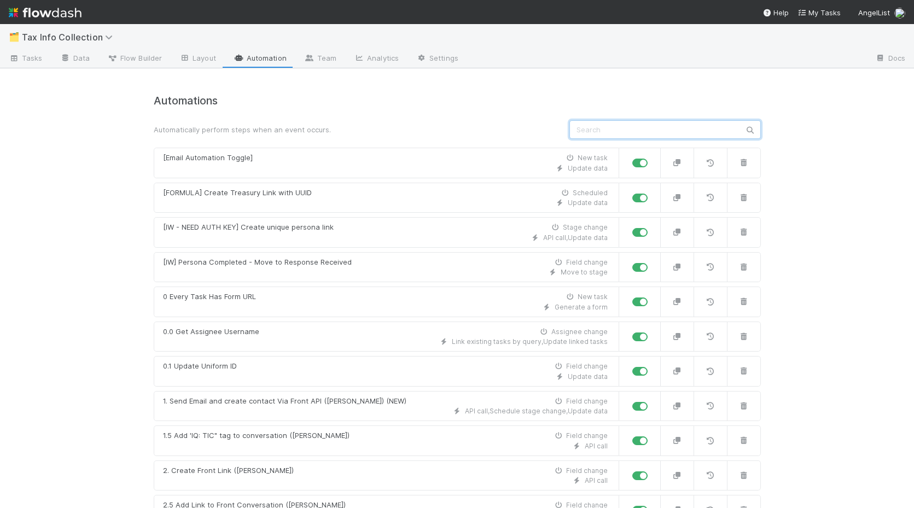
click at [607, 136] on input "text" at bounding box center [664, 129] width 191 height 19
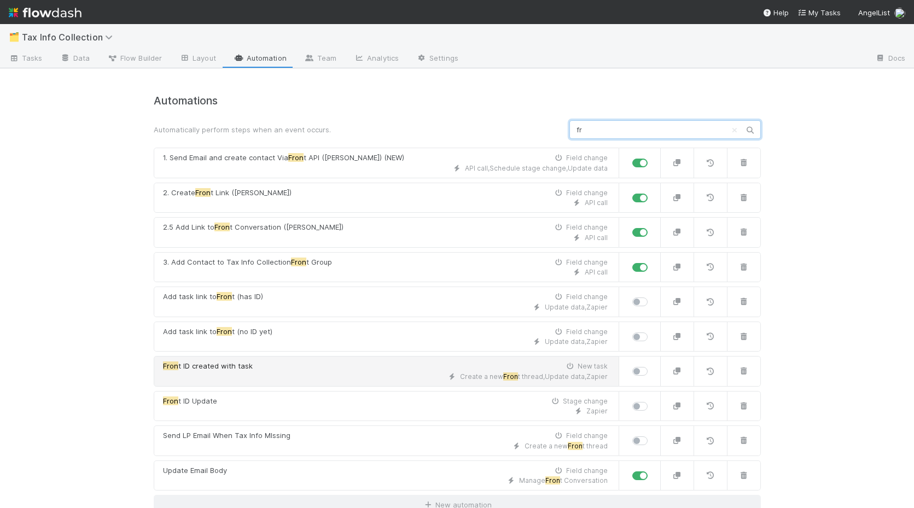
type input "f"
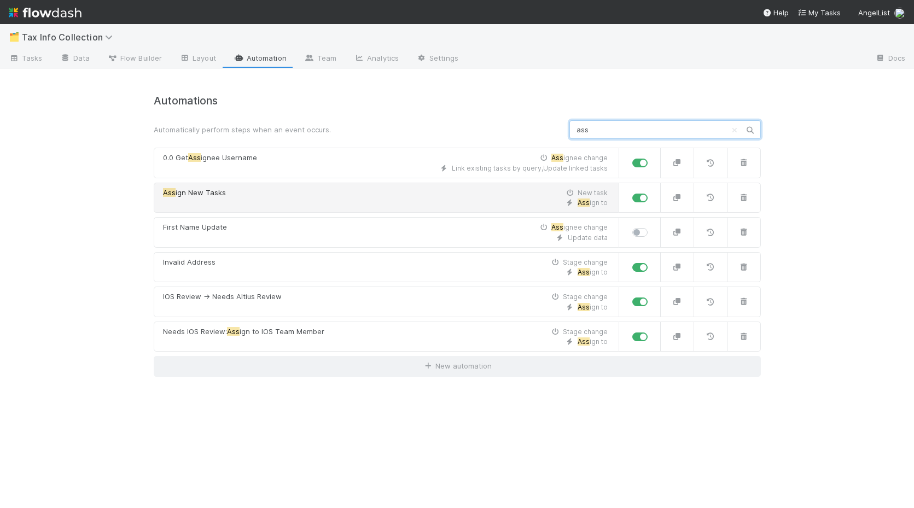
type input "ass"
click at [377, 188] on div "Ass ign New Tasks New task" at bounding box center [385, 193] width 444 height 11
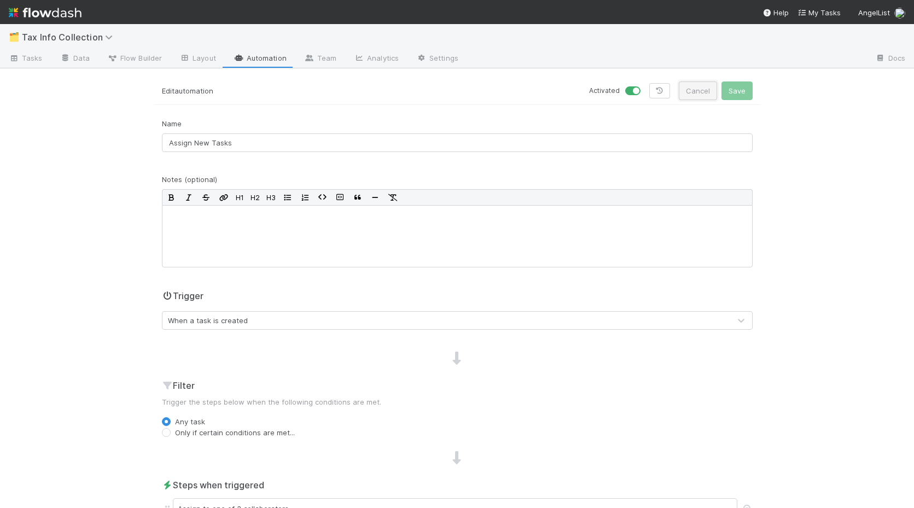
click at [696, 90] on button "Cancel" at bounding box center [697, 90] width 38 height 19
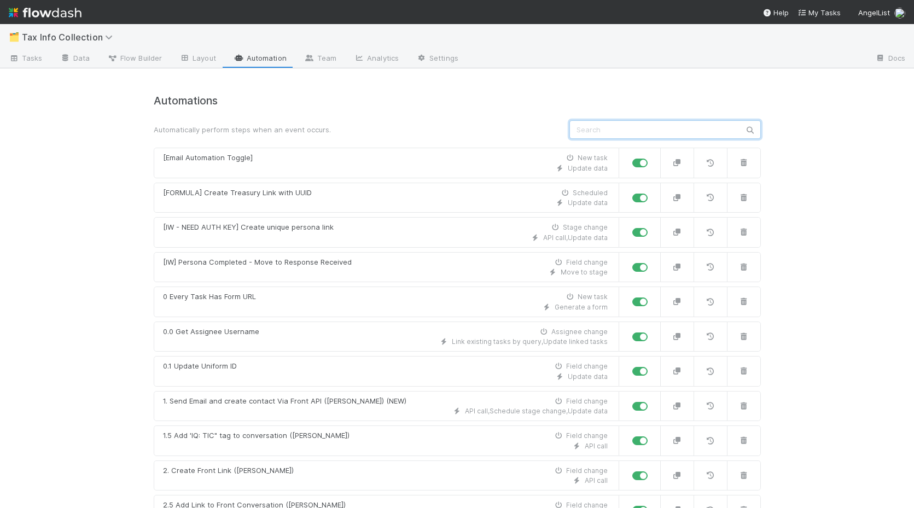
click at [605, 128] on input "text" at bounding box center [664, 129] width 191 height 19
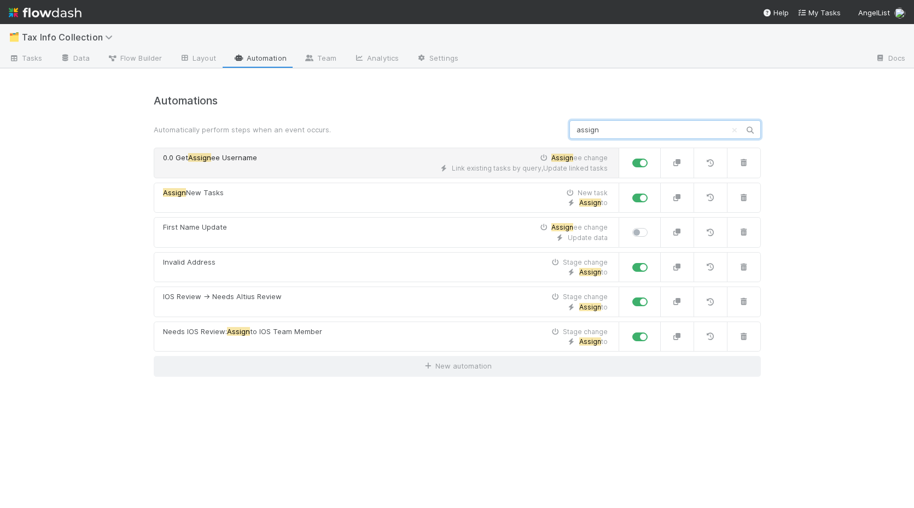
type input "assign"
click at [348, 171] on div "Link existing tasks by query , Update linked tasks" at bounding box center [385, 168] width 444 height 10
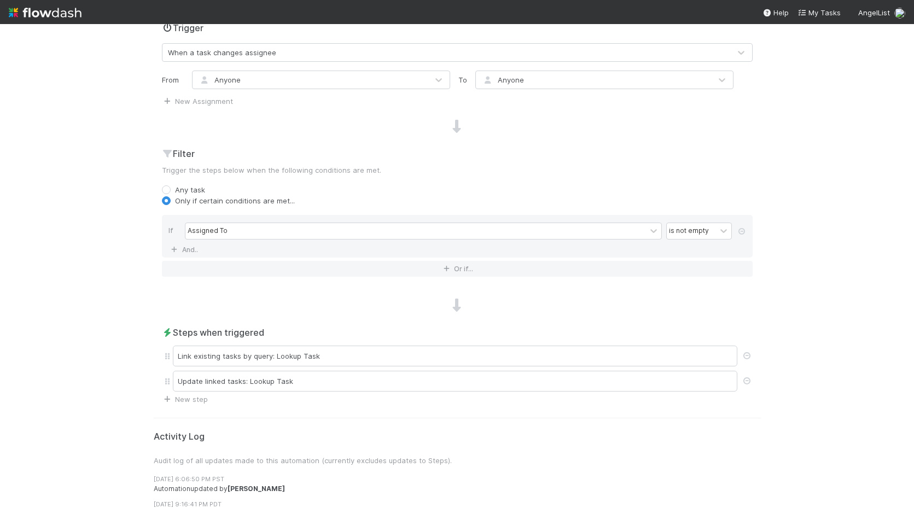
scroll to position [285, 0]
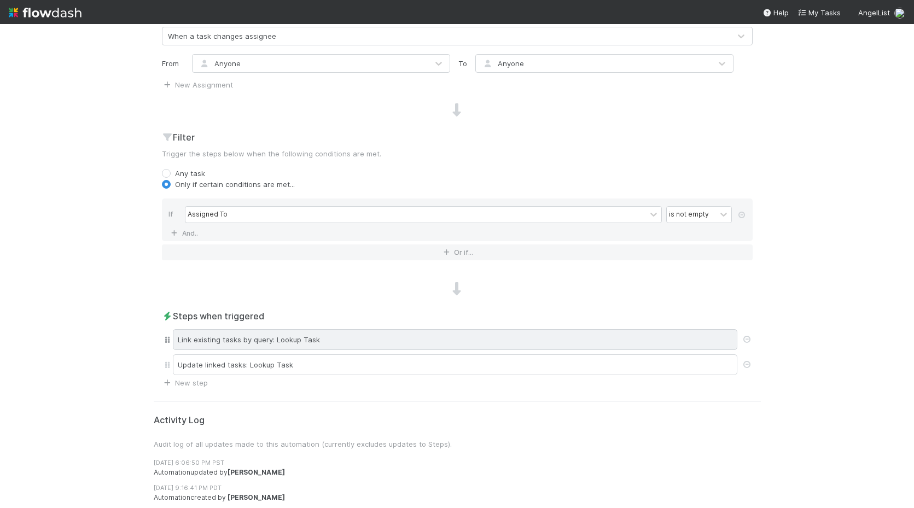
click at [396, 342] on div "Link existing tasks by query: Lookup Task" at bounding box center [455, 339] width 564 height 21
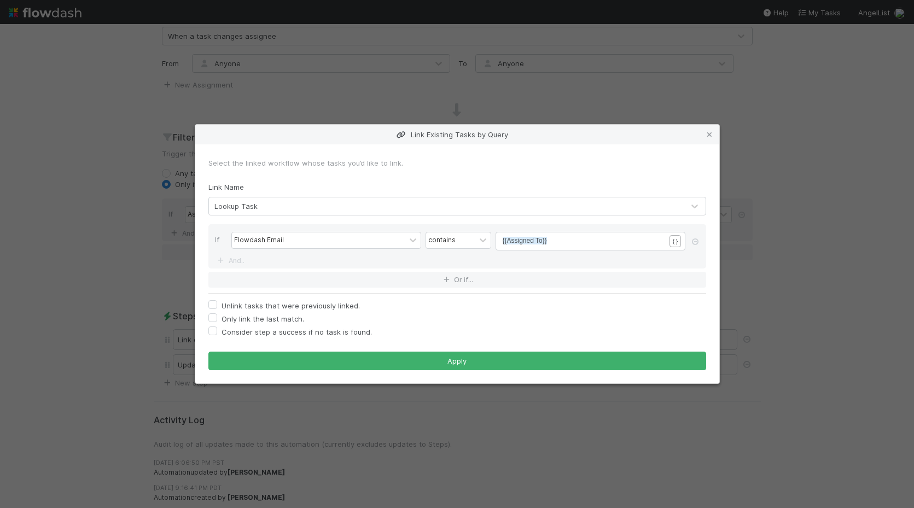
click at [163, 268] on div "Link Existing Tasks by Query Select the linked workflow whose tasks you’d like …" at bounding box center [457, 254] width 914 height 508
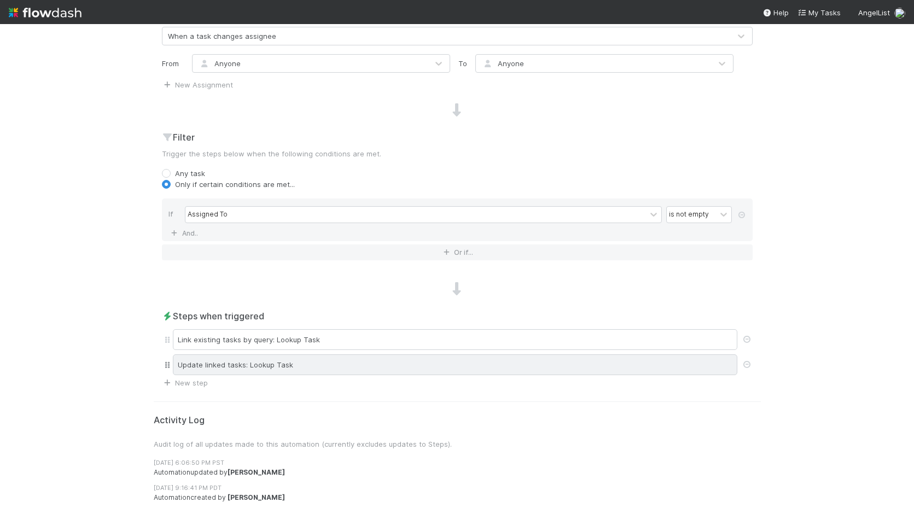
click at [257, 366] on div "Update linked tasks: Lookup Task" at bounding box center [455, 364] width 564 height 21
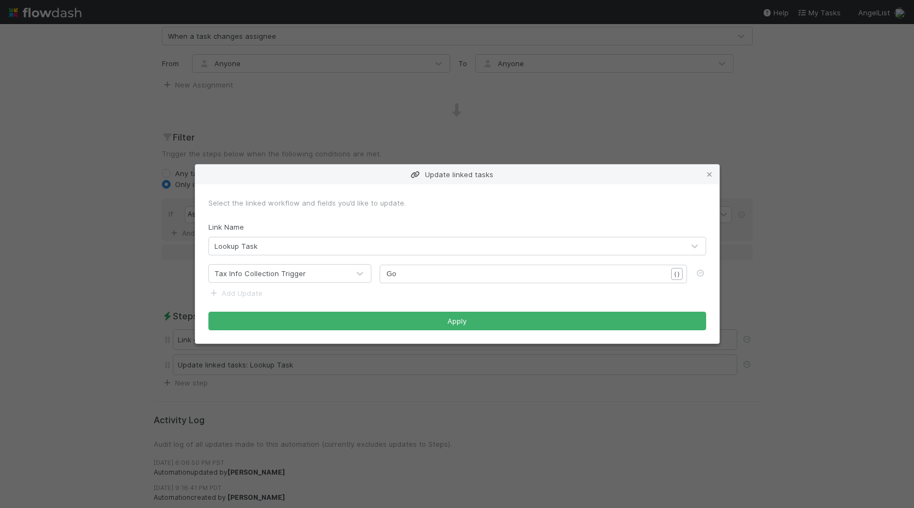
click at [129, 279] on div "Update linked tasks Select the linked workflow and fields you’d like to update.…" at bounding box center [457, 254] width 914 height 508
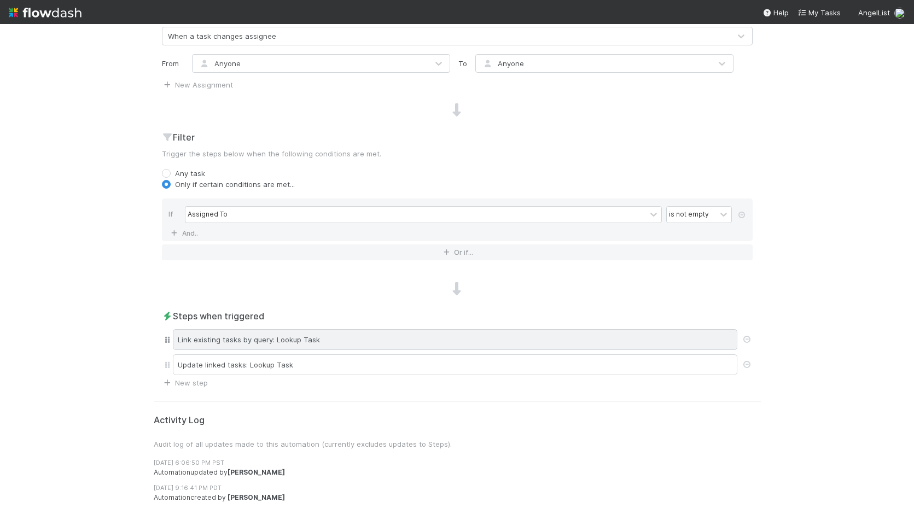
scroll to position [0, 0]
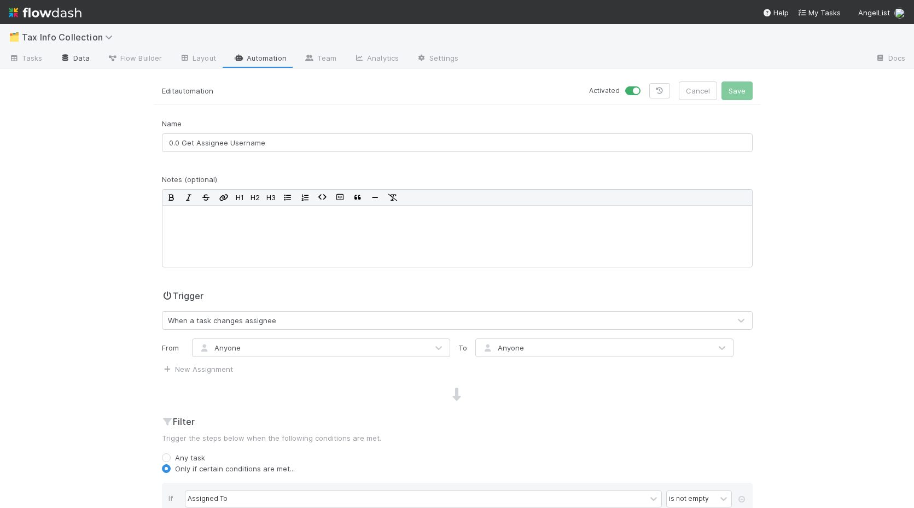
click at [63, 61] on icon at bounding box center [65, 58] width 11 height 7
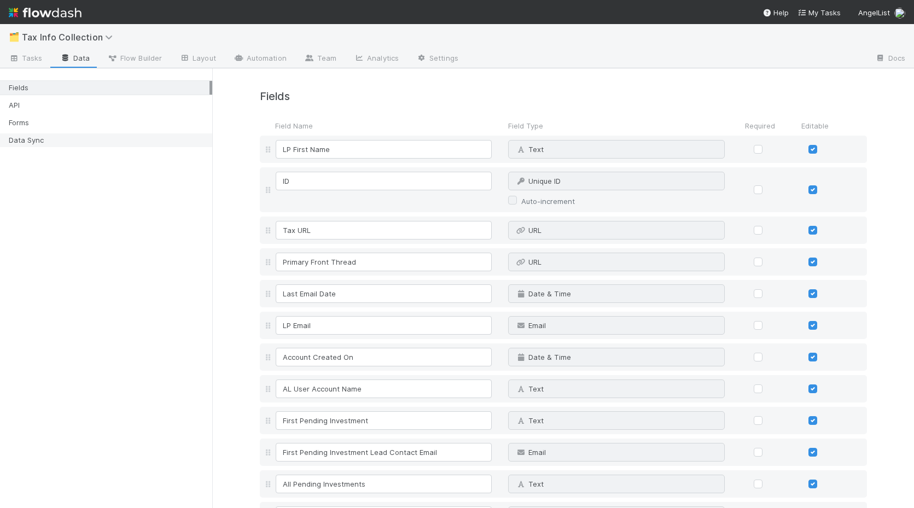
click at [103, 135] on div "Data Sync" at bounding box center [109, 140] width 201 height 14
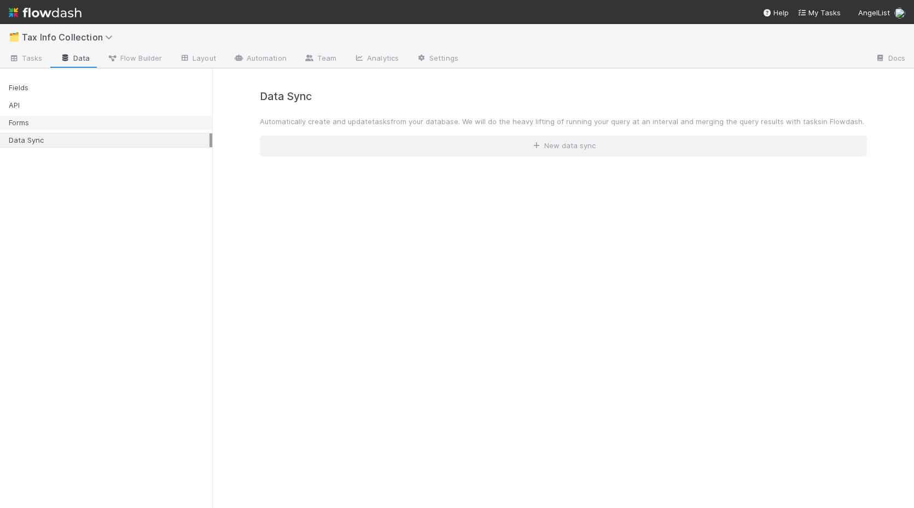
click at [115, 118] on div "Forms" at bounding box center [109, 123] width 201 height 14
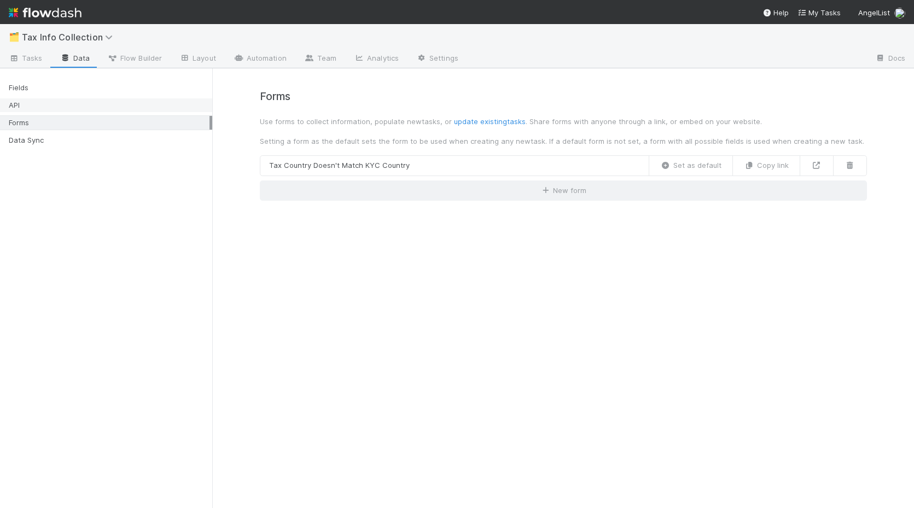
click at [127, 102] on div "API" at bounding box center [109, 105] width 201 height 14
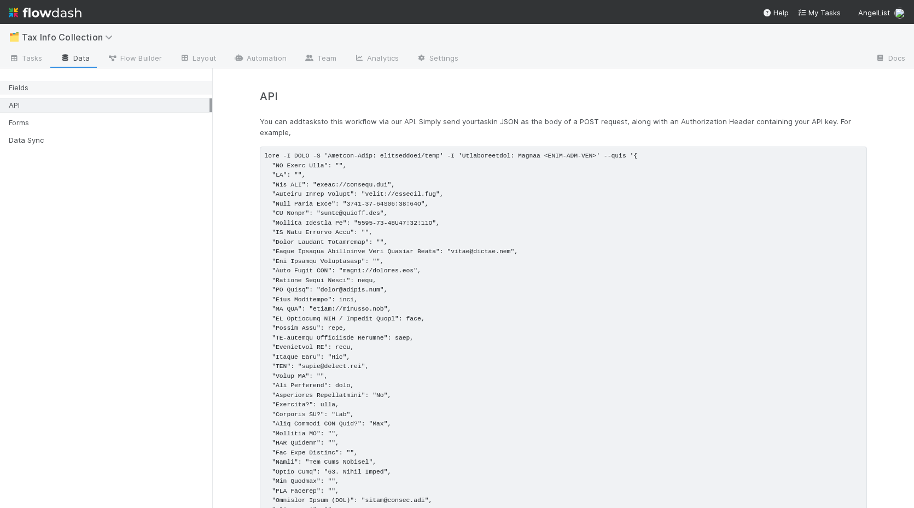
click at [138, 87] on div "Fields" at bounding box center [109, 88] width 201 height 14
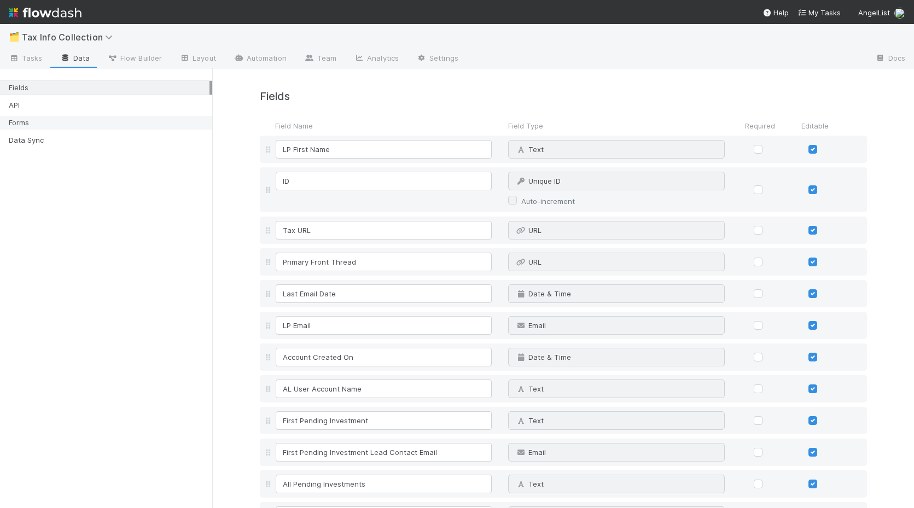
click at [137, 124] on div "Forms" at bounding box center [109, 123] width 201 height 14
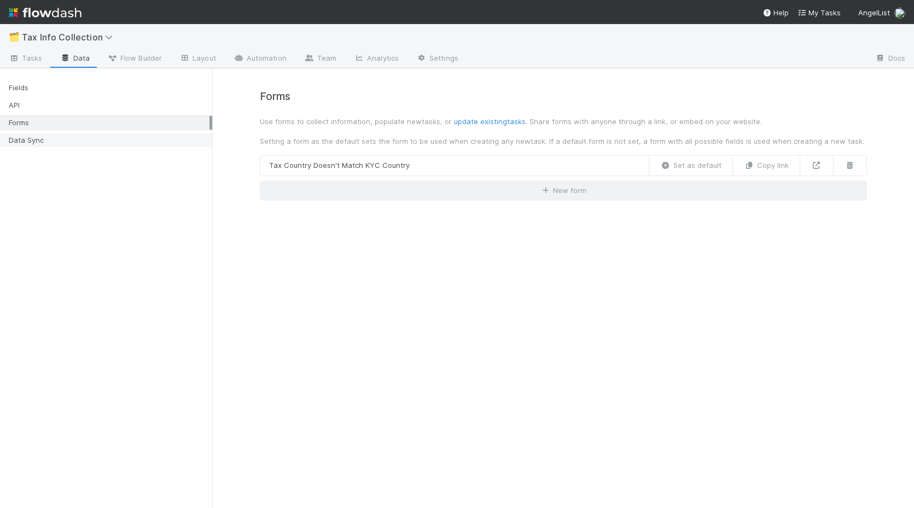
click at [136, 142] on div "Data Sync" at bounding box center [109, 140] width 201 height 14
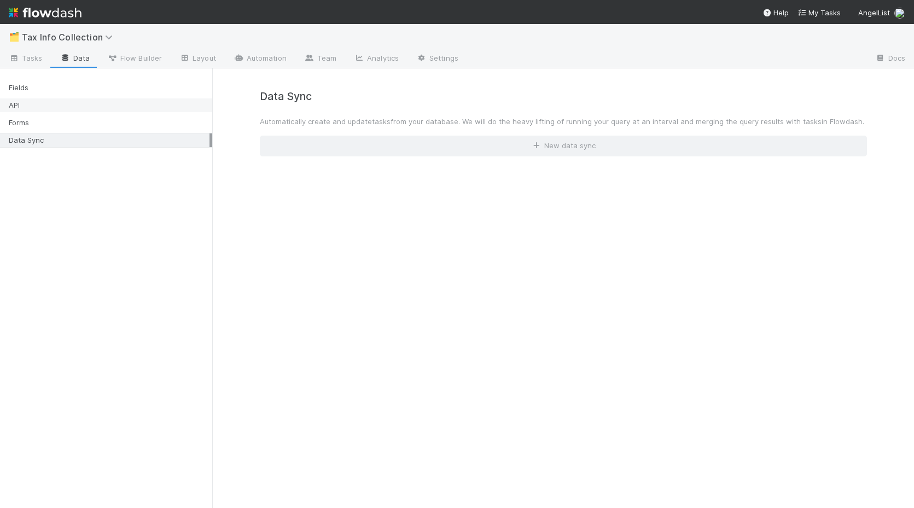
click at [104, 107] on div "API" at bounding box center [109, 105] width 201 height 14
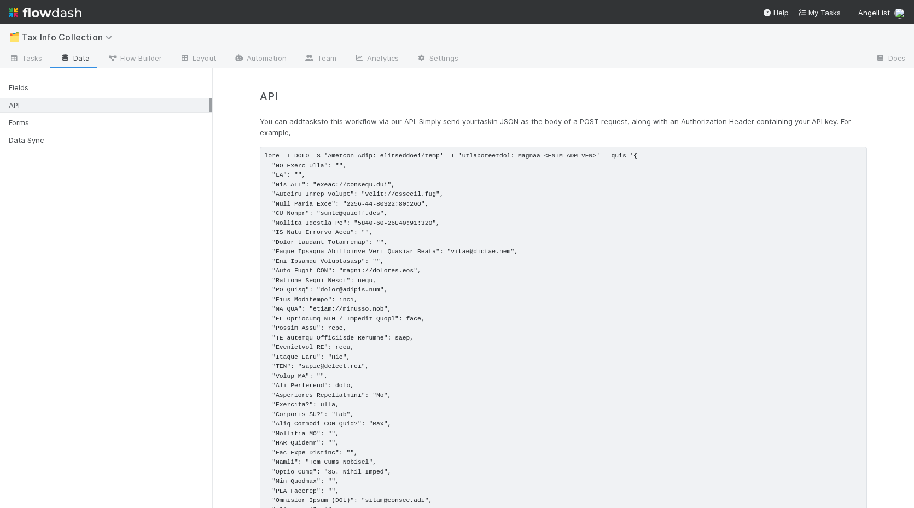
click at [74, 96] on div "Fields API Forms Data Sync" at bounding box center [106, 110] width 212 height 79
click at [81, 89] on div "Fields" at bounding box center [109, 88] width 201 height 14
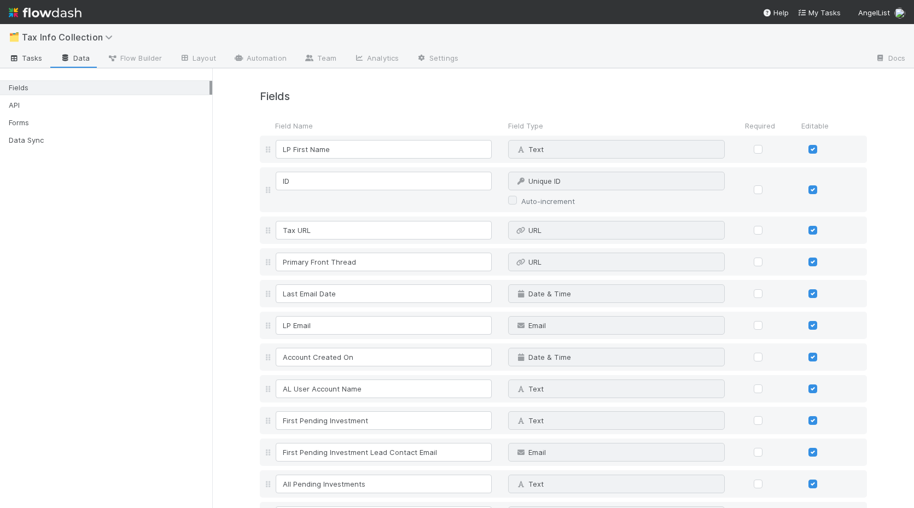
click at [15, 54] on span "Tasks" at bounding box center [26, 57] width 34 height 11
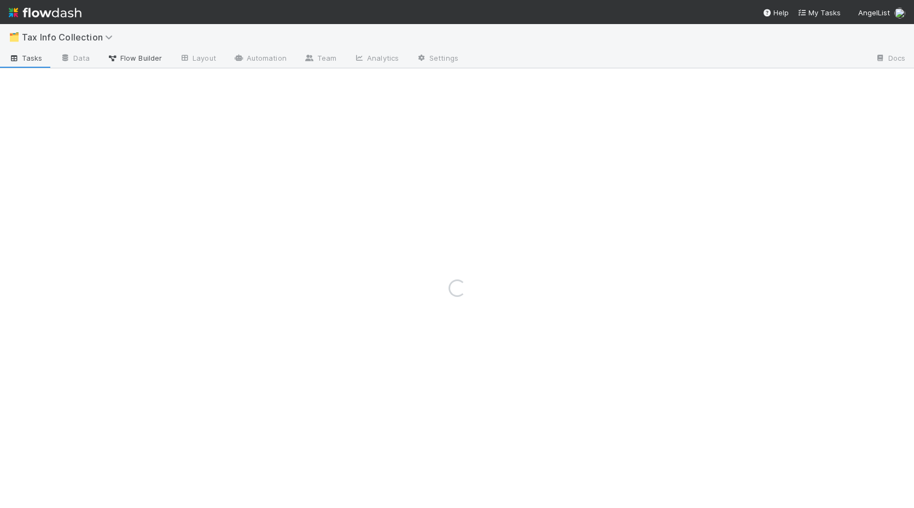
click at [146, 52] on span "Flow Builder" at bounding box center [134, 57] width 55 height 11
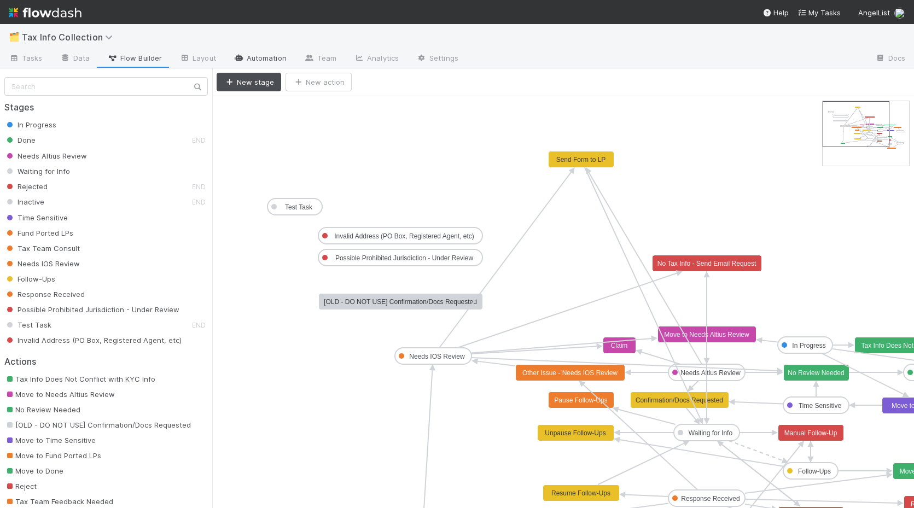
click at [225, 58] on link "Automation" at bounding box center [260, 58] width 71 height 17
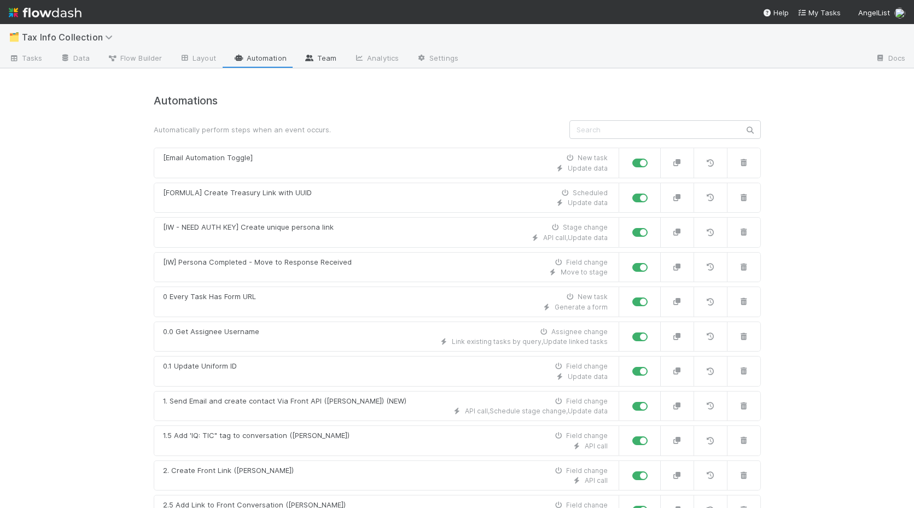
click at [321, 57] on link "Team" at bounding box center [320, 58] width 50 height 17
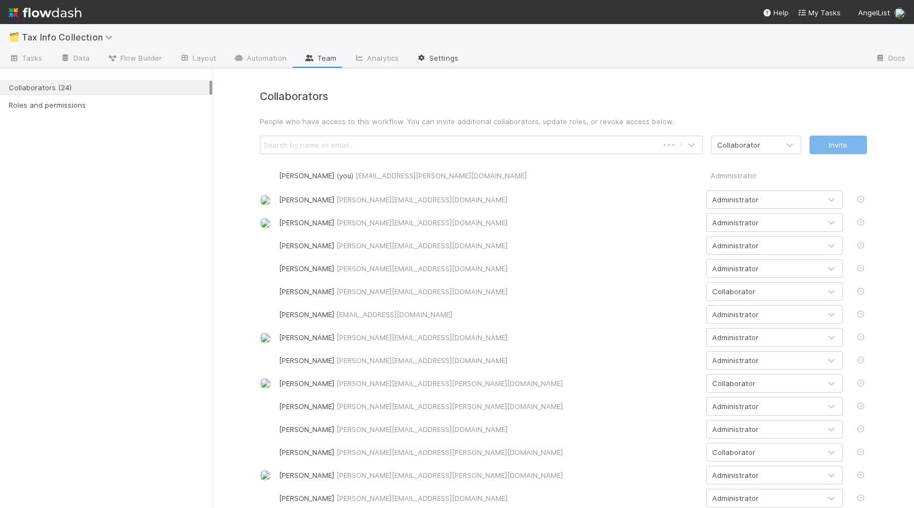
click at [438, 60] on link "Settings" at bounding box center [437, 58] width 60 height 17
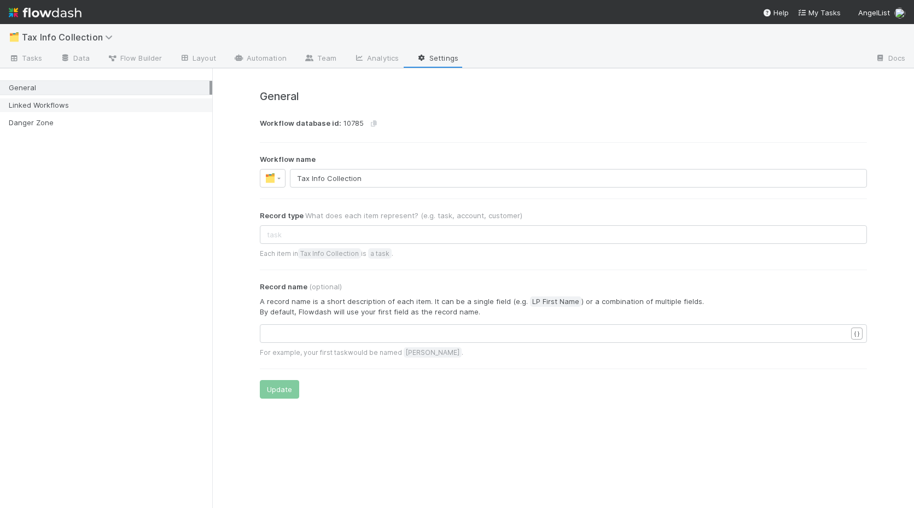
click at [91, 109] on div "Linked Workflows" at bounding box center [109, 105] width 201 height 14
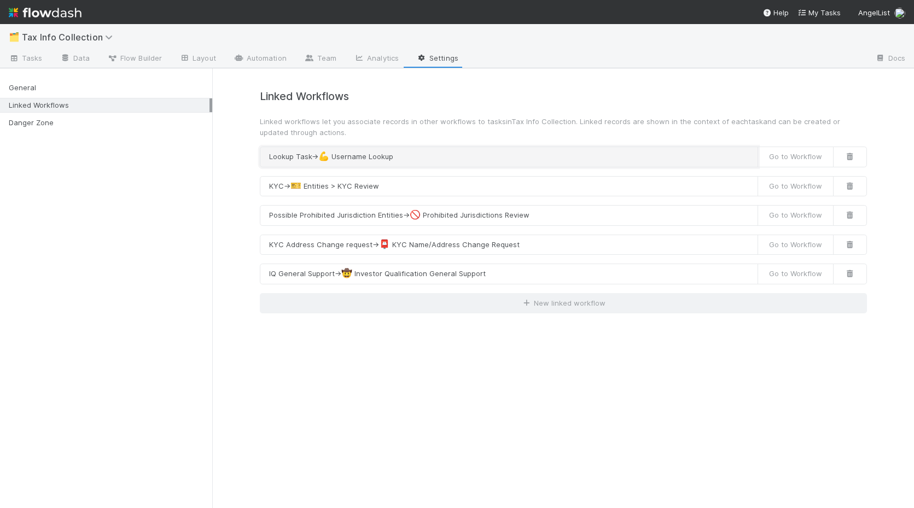
click at [452, 156] on button "Lookup Task → 💪 Username Lookup" at bounding box center [509, 157] width 498 height 21
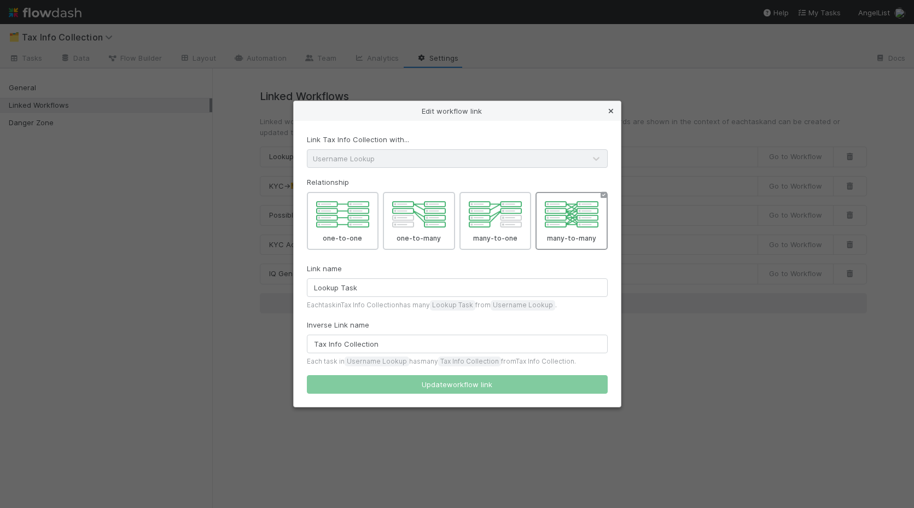
click at [615, 109] on icon at bounding box center [610, 111] width 11 height 7
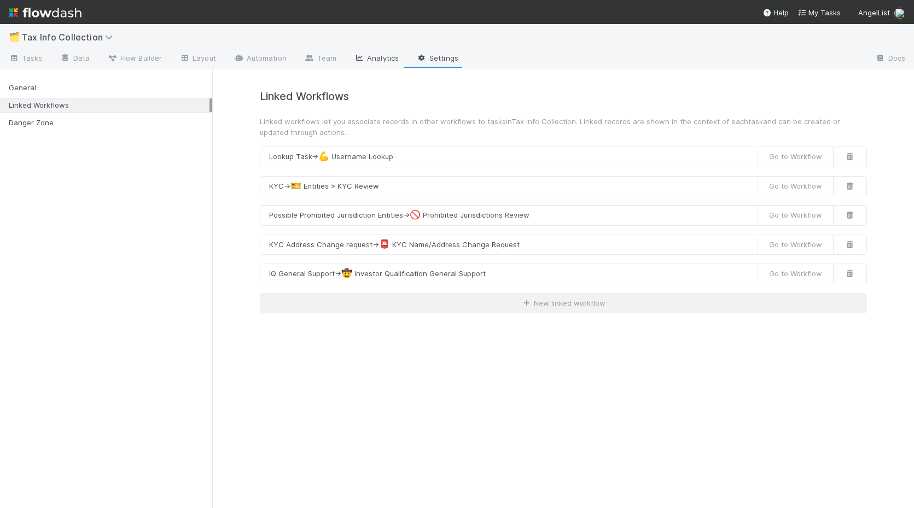
click at [348, 52] on link "Analytics" at bounding box center [376, 58] width 62 height 17
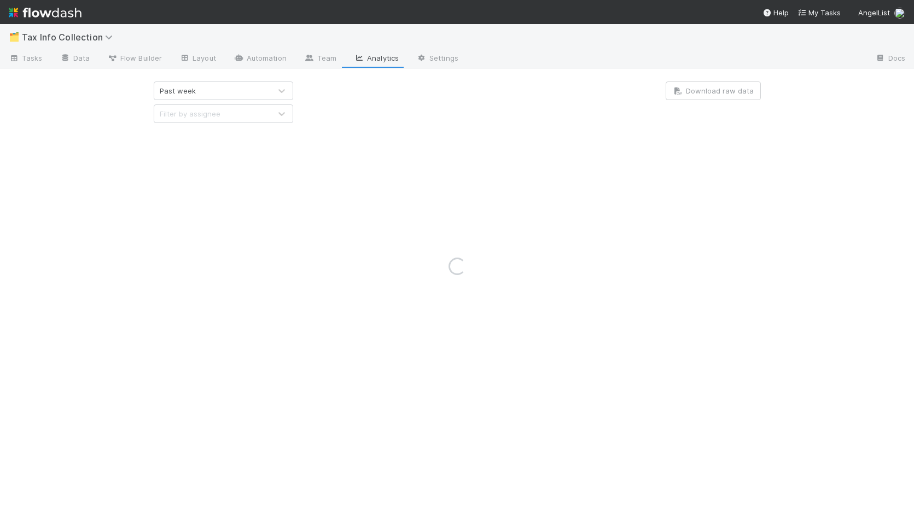
click at [320, 58] on div "Loading..." at bounding box center [457, 266] width 914 height 484
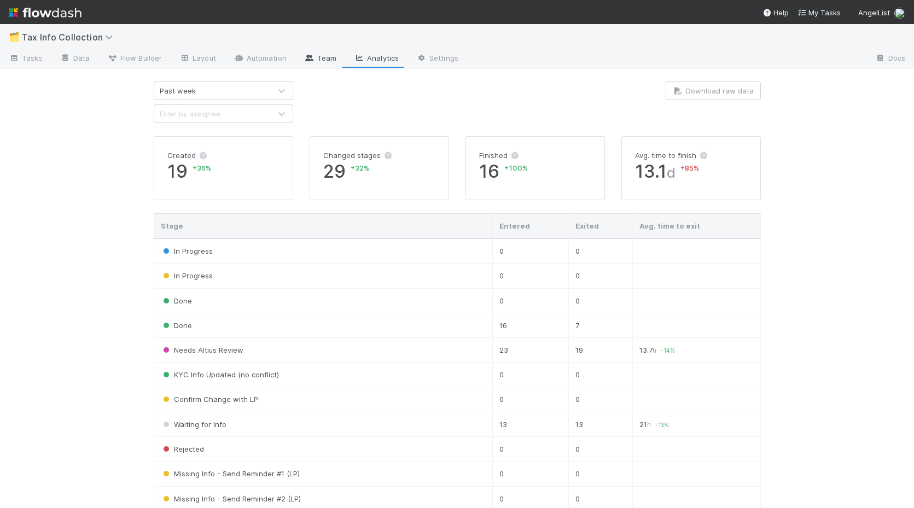
click at [320, 62] on link "Team" at bounding box center [320, 58] width 50 height 17
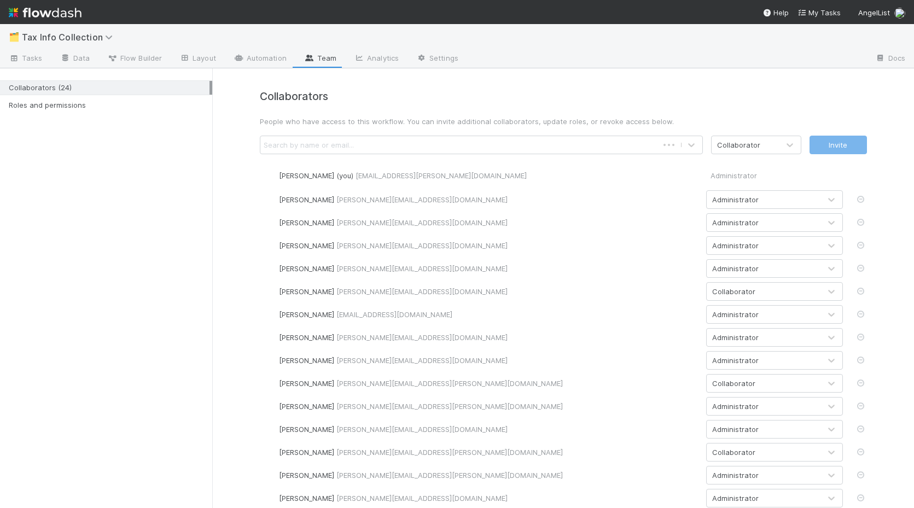
click at [601, 142] on div "Search by name or email..." at bounding box center [458, 144] width 397 height 17
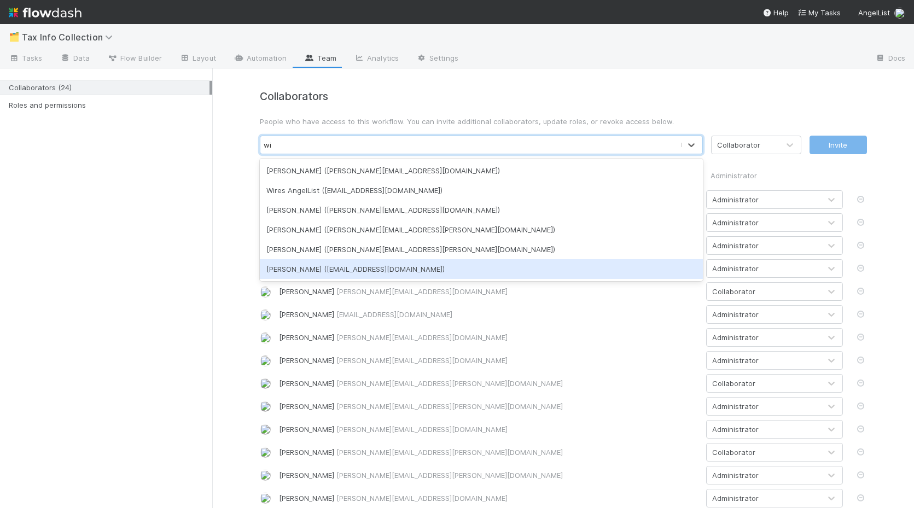
type input "w"
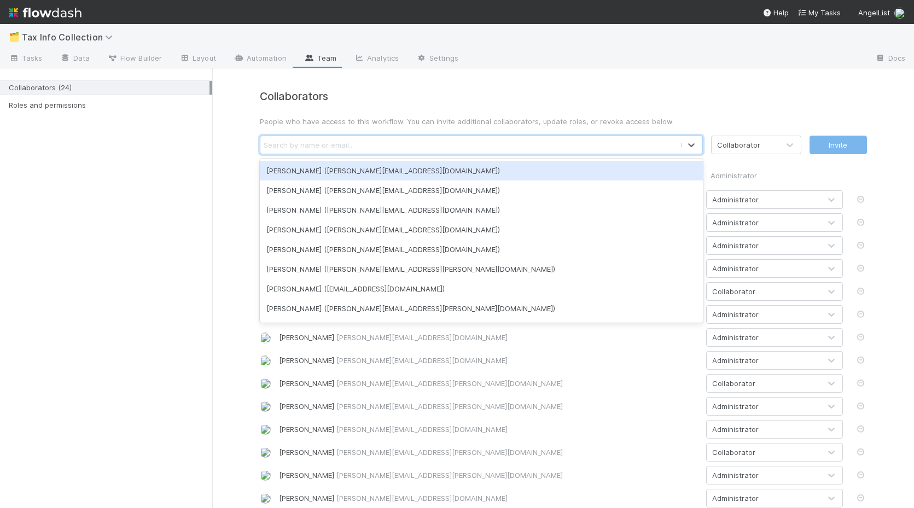
click at [168, 222] on div "Collaborators (24) Roles and permissions" at bounding box center [106, 288] width 212 height 440
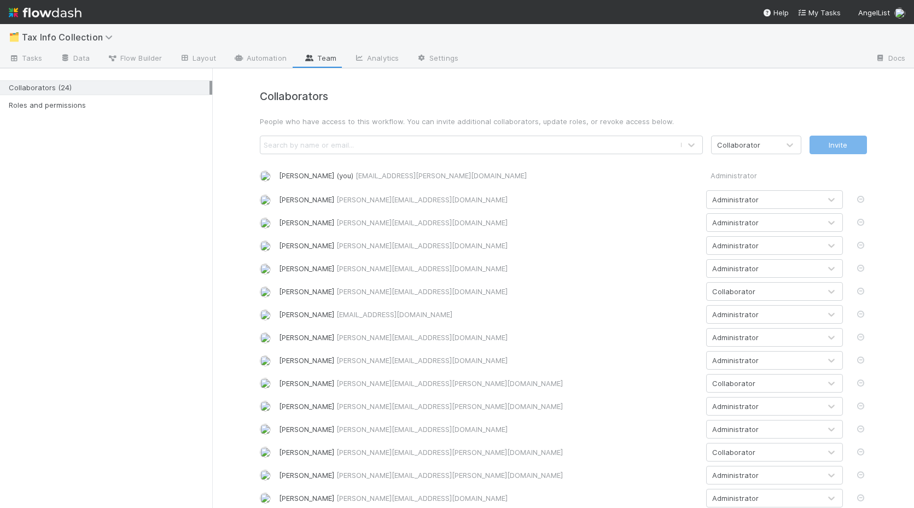
scroll to position [219, 0]
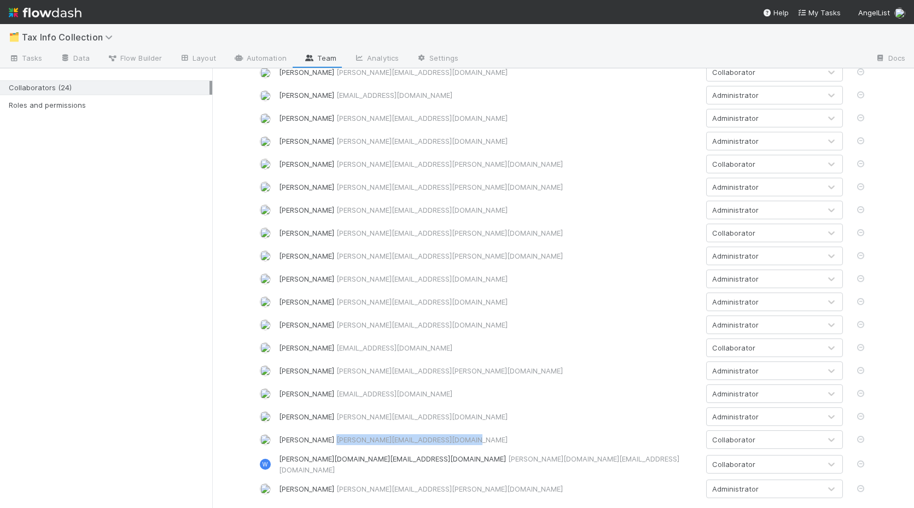
drag, startPoint x: 466, startPoint y: 440, endPoint x: 341, endPoint y: 442, distance: 125.8
click at [341, 442] on div "William Axalan VI william.axalanvi@belltowerfunds.com" at bounding box center [488, 439] width 419 height 11
click at [471, 444] on div "William Axalan VI william.axalanvi@belltowerfunds.com" at bounding box center [488, 439] width 419 height 11
drag, startPoint x: 479, startPoint y: 440, endPoint x: 338, endPoint y: 443, distance: 141.6
click at [338, 443] on div "William Axalan VI william.axalanvi@belltowerfunds.com" at bounding box center [488, 439] width 419 height 11
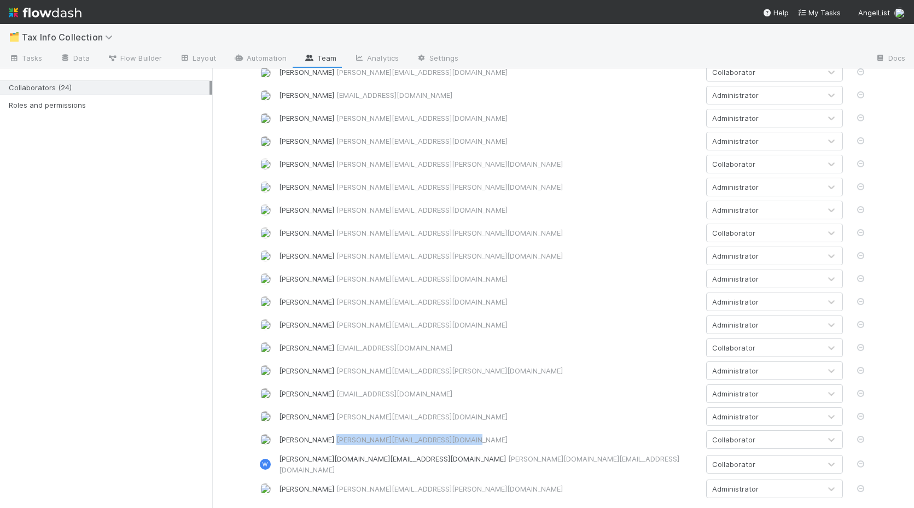
copy span "william.axalanvi@belltowerfunds.com"
click at [77, 51] on link "Data" at bounding box center [74, 58] width 47 height 17
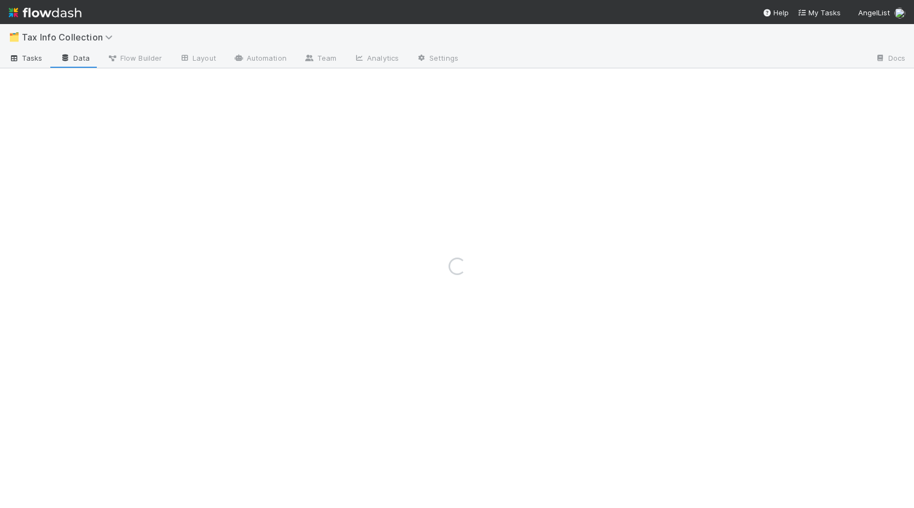
click at [34, 62] on span "Tasks" at bounding box center [26, 57] width 34 height 11
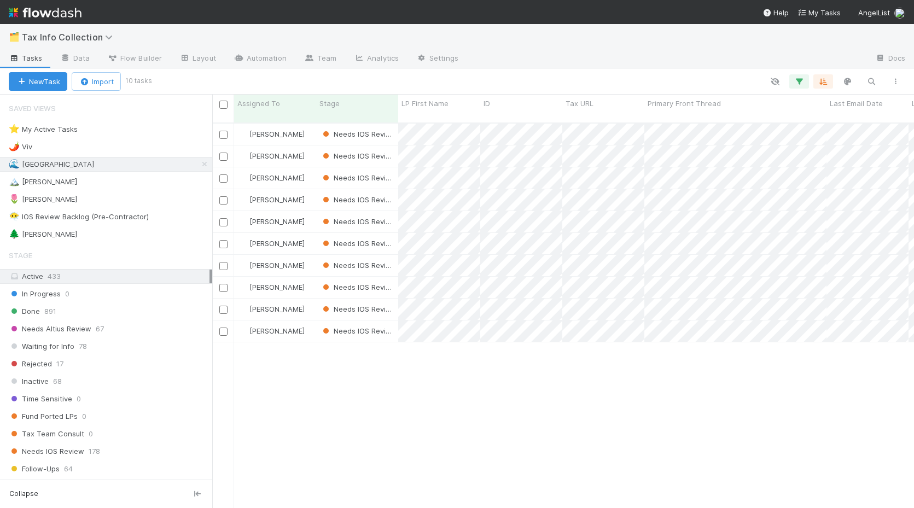
scroll to position [394, 701]
click at [253, 55] on link "Automation" at bounding box center [260, 58] width 71 height 17
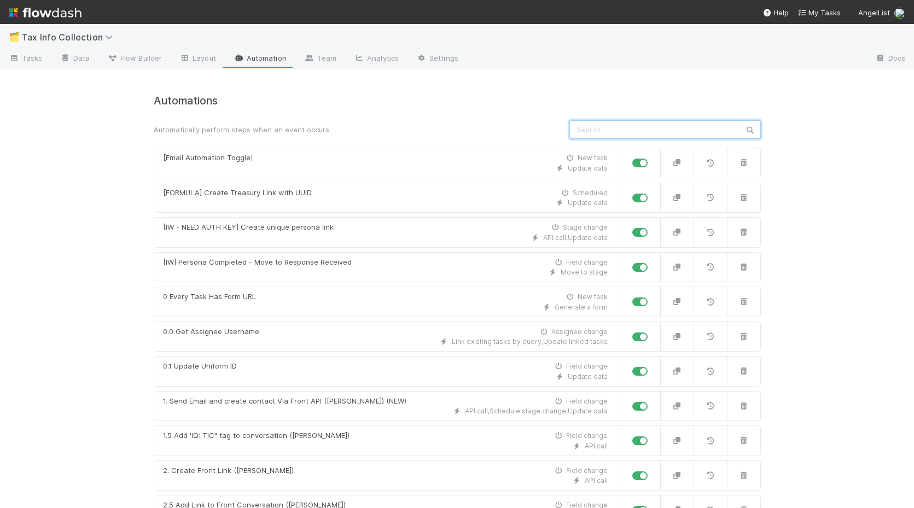
click at [649, 123] on input "text" at bounding box center [664, 129] width 191 height 19
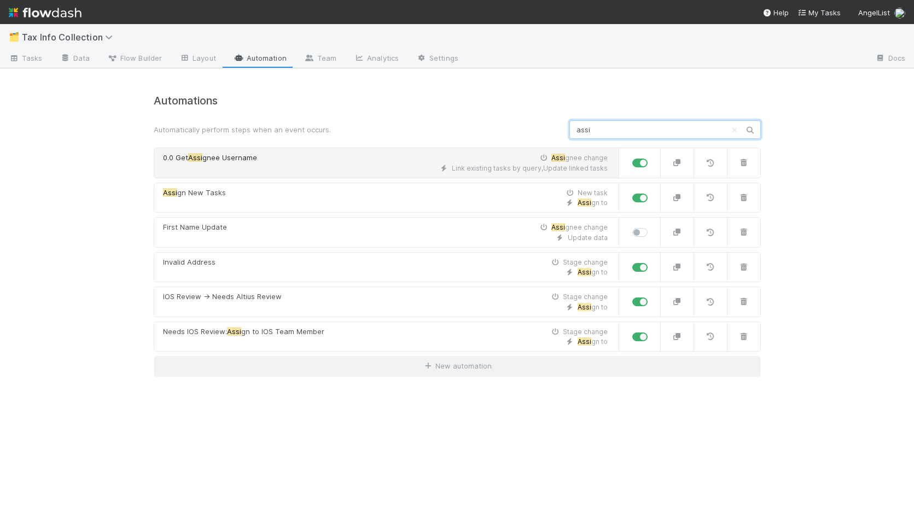
type input "assi"
click at [377, 168] on div "Link existing tasks by query , Update linked tasks" at bounding box center [385, 168] width 444 height 10
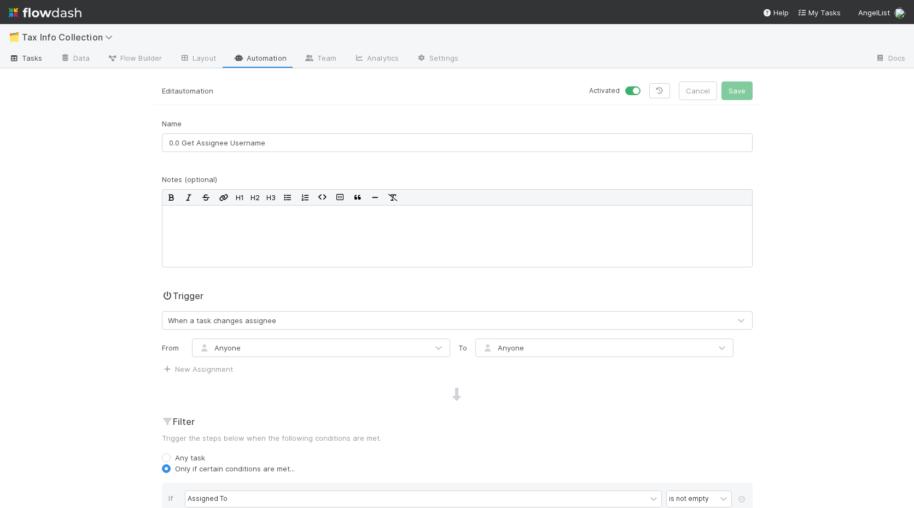
click at [31, 51] on link "Tasks" at bounding box center [25, 58] width 51 height 17
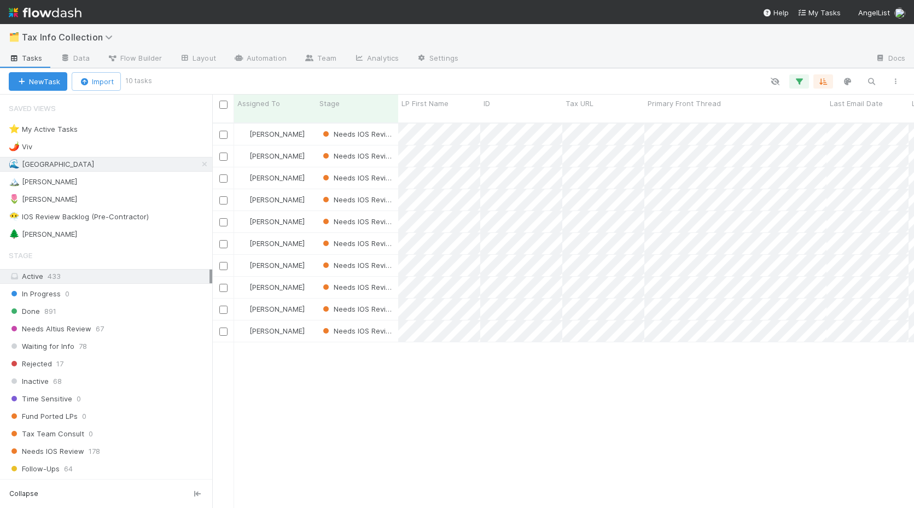
scroll to position [394, 701]
click at [200, 165] on icon at bounding box center [204, 164] width 11 height 7
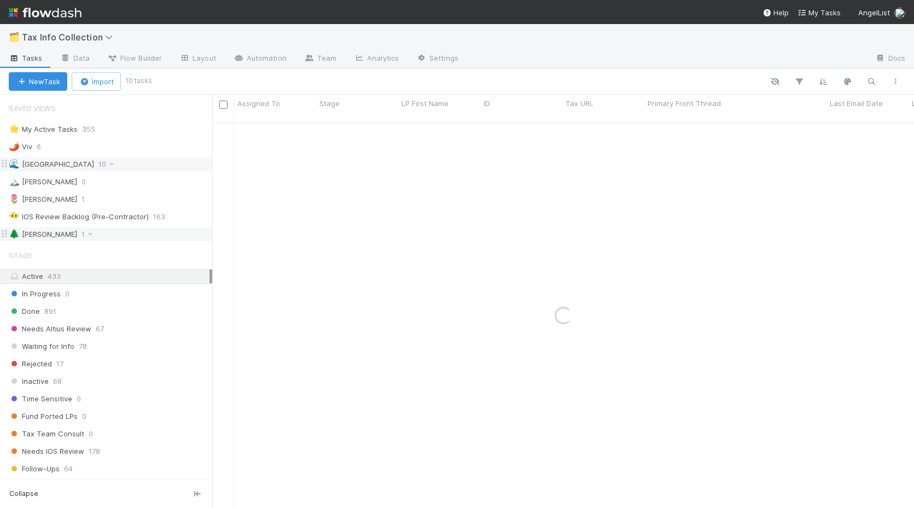
click at [159, 234] on div "🌲 William 1" at bounding box center [110, 234] width 203 height 14
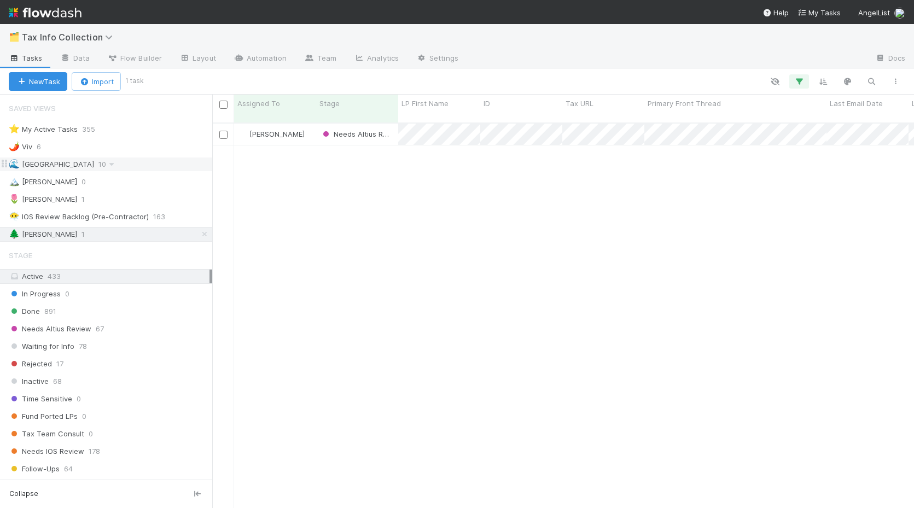
scroll to position [394, 701]
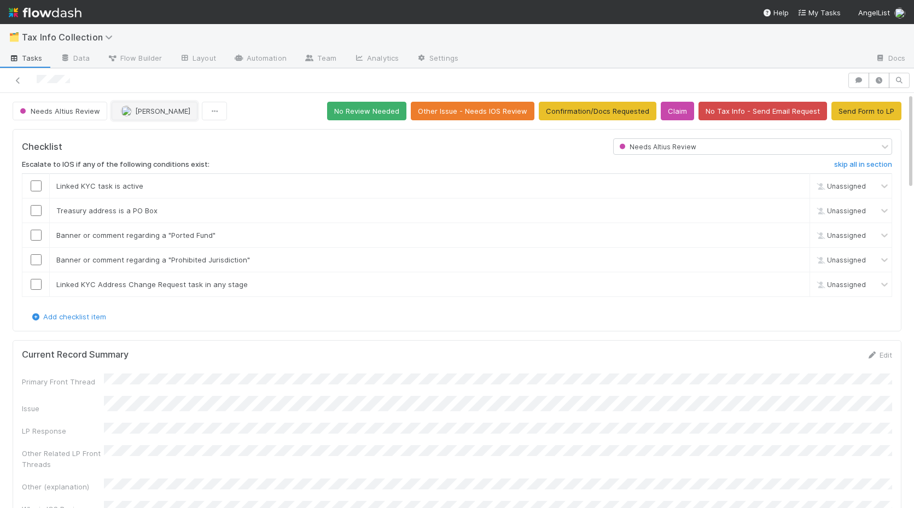
click at [156, 113] on span "[PERSON_NAME]" at bounding box center [162, 111] width 55 height 9
click at [175, 141] on span "Madison Stomberg you" at bounding box center [163, 138] width 72 height 9
click at [158, 112] on span "[PERSON_NAME]" at bounding box center [162, 111] width 55 height 9
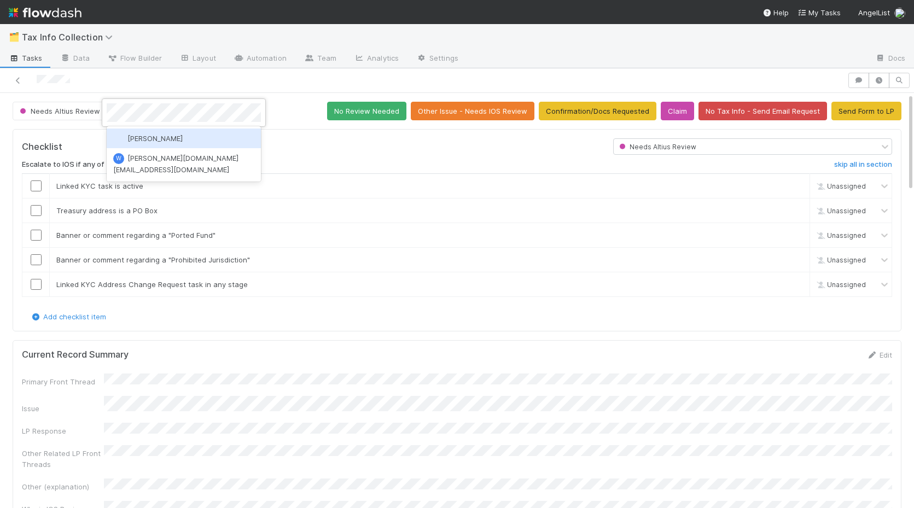
click at [169, 138] on span "[PERSON_NAME]" at bounding box center [154, 138] width 55 height 9
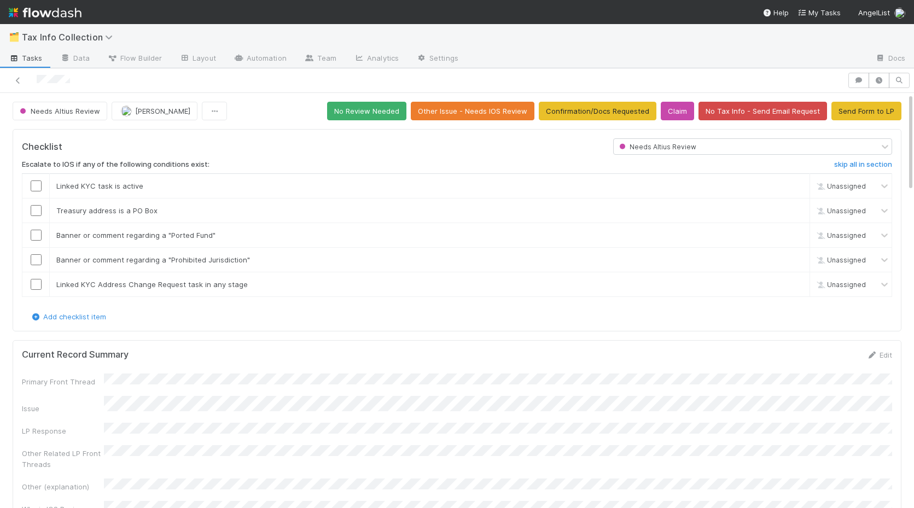
click at [276, 151] on div "Checklist" at bounding box center [309, 146] width 591 height 16
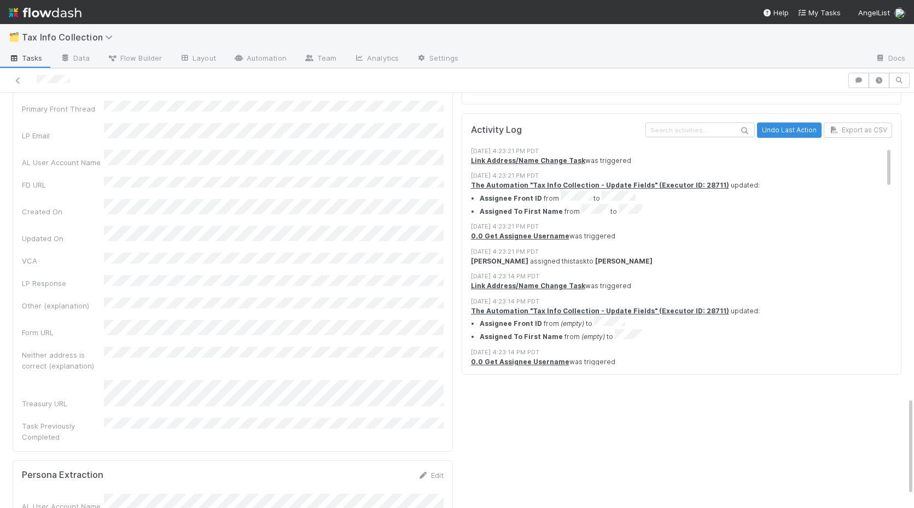
scroll to position [1336, 0]
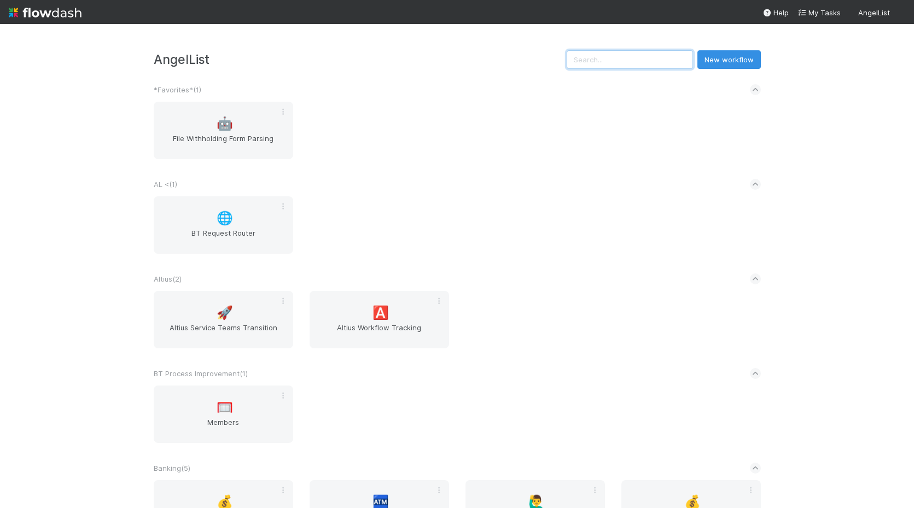
click at [636, 63] on input "text" at bounding box center [629, 59] width 126 height 19
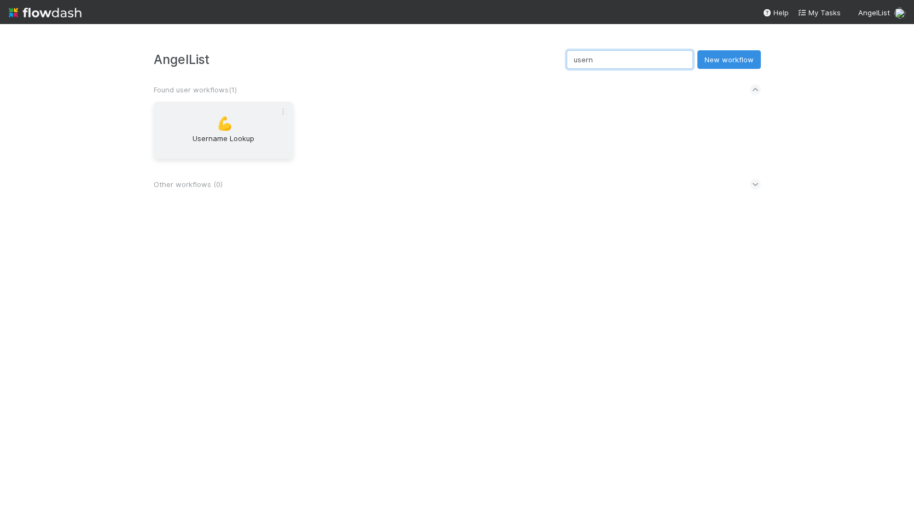
type input "usern"
click at [209, 120] on div "💪 Username Lookup" at bounding box center [223, 130] width 139 height 57
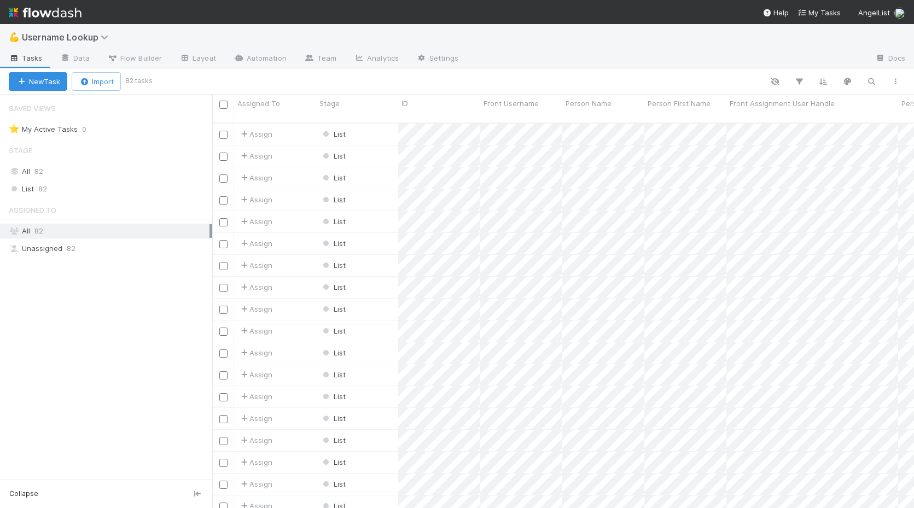
scroll to position [394, 701]
click at [874, 78] on icon "button" at bounding box center [870, 82] width 11 height 10
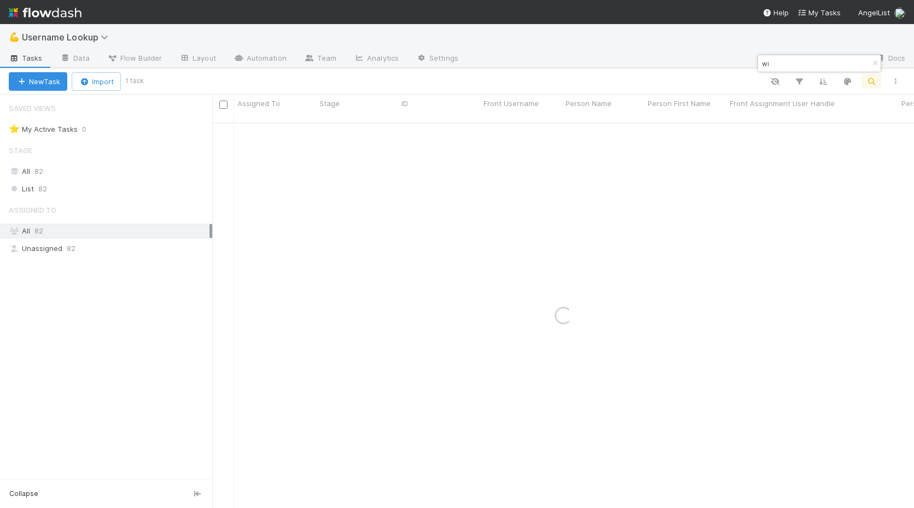
type input "w"
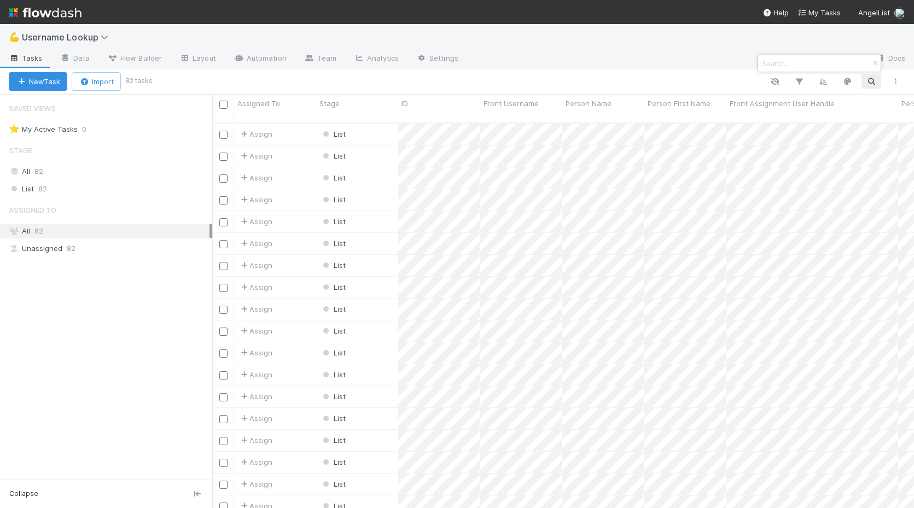
click at [609, 43] on div at bounding box center [457, 254] width 914 height 508
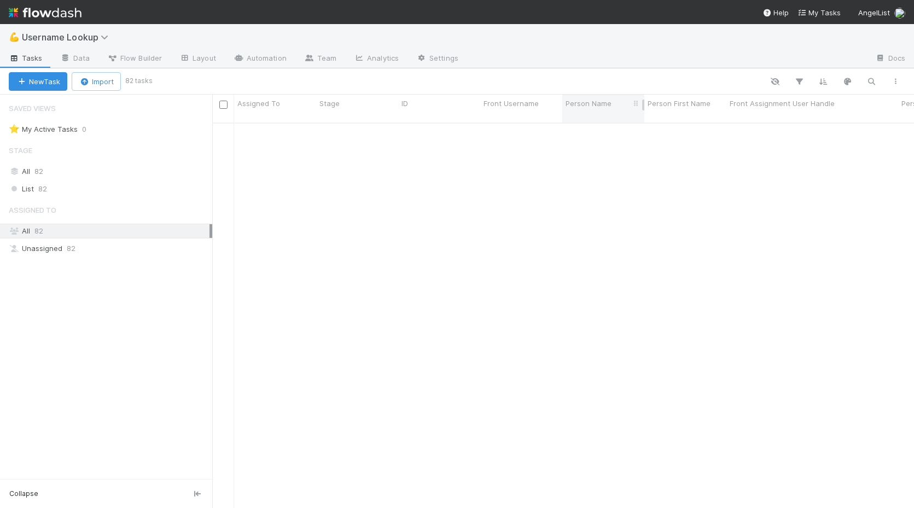
scroll to position [0, 0]
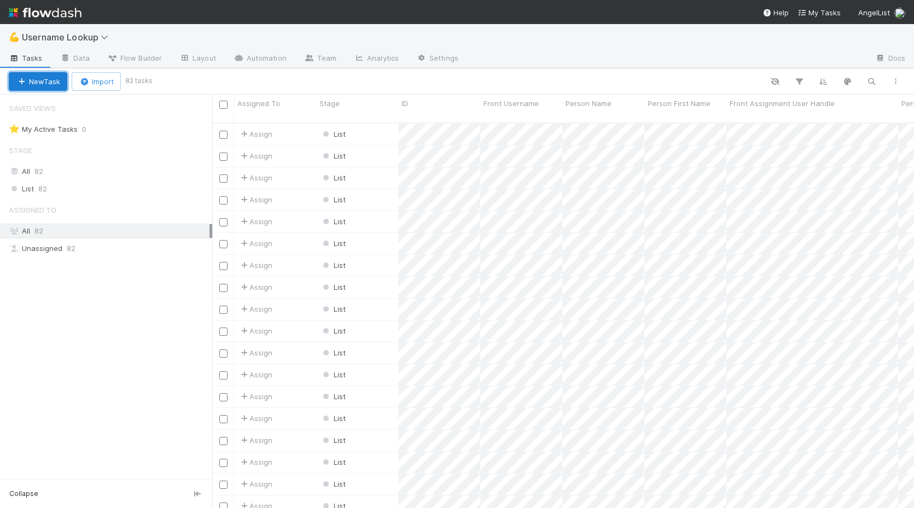
click at [36, 81] on button "New Task" at bounding box center [38, 81] width 58 height 19
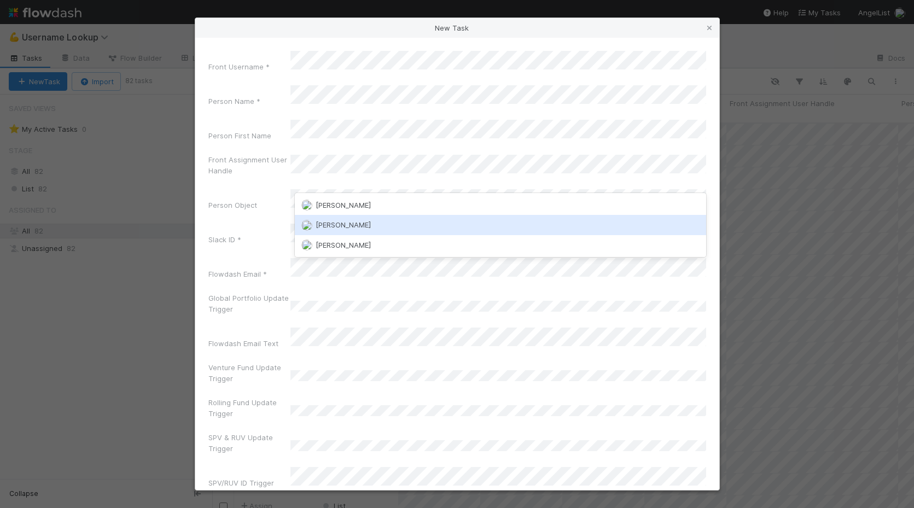
click at [346, 220] on span "[PERSON_NAME]" at bounding box center [342, 224] width 55 height 9
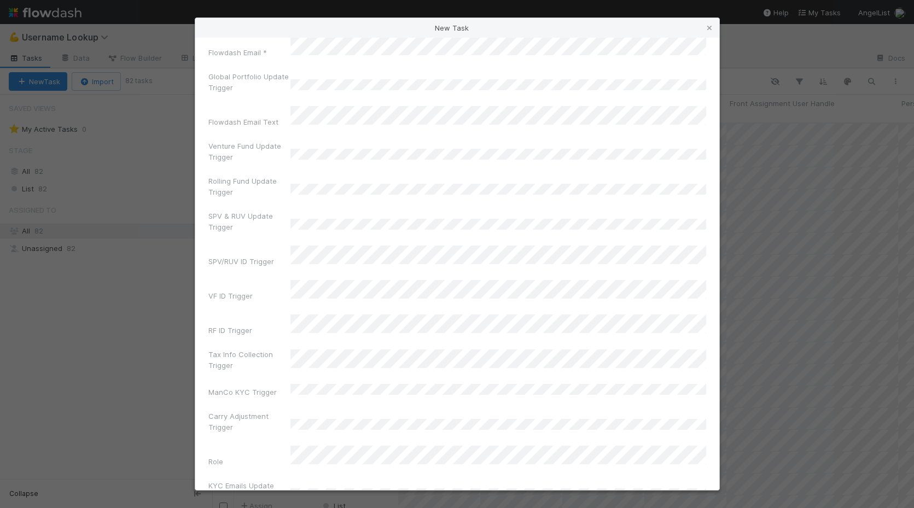
scroll to position [488, 0]
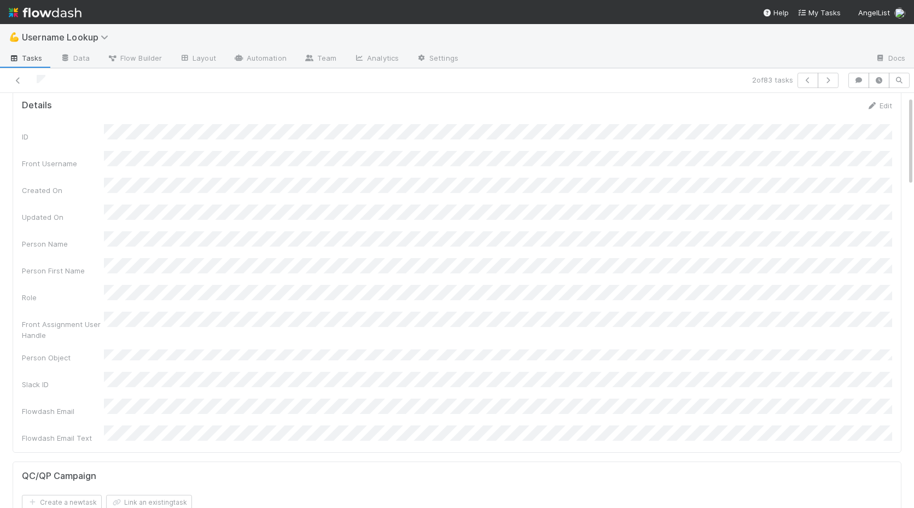
scroll to position [51, 0]
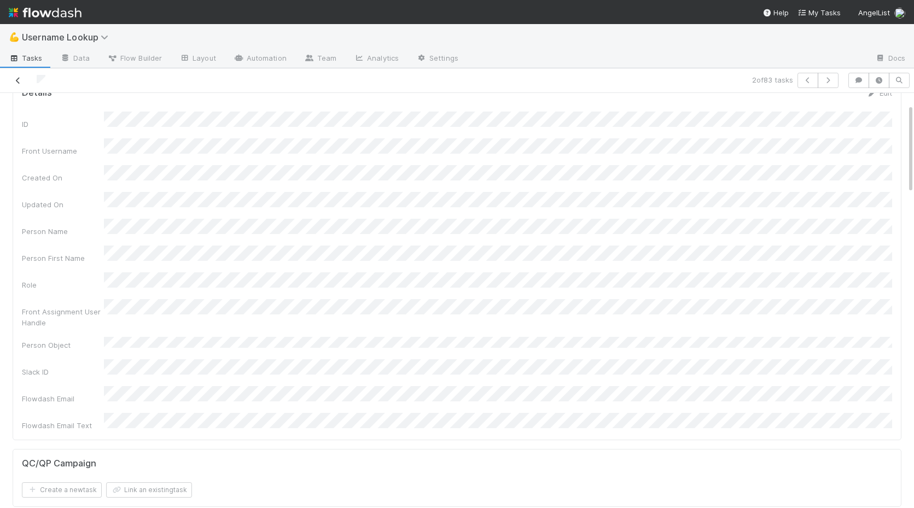
click at [16, 81] on icon at bounding box center [18, 80] width 11 height 7
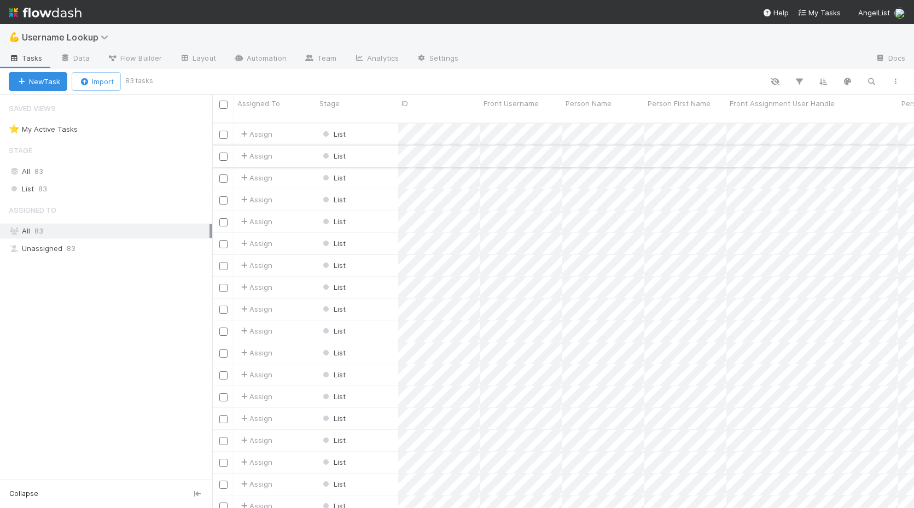
scroll to position [394, 701]
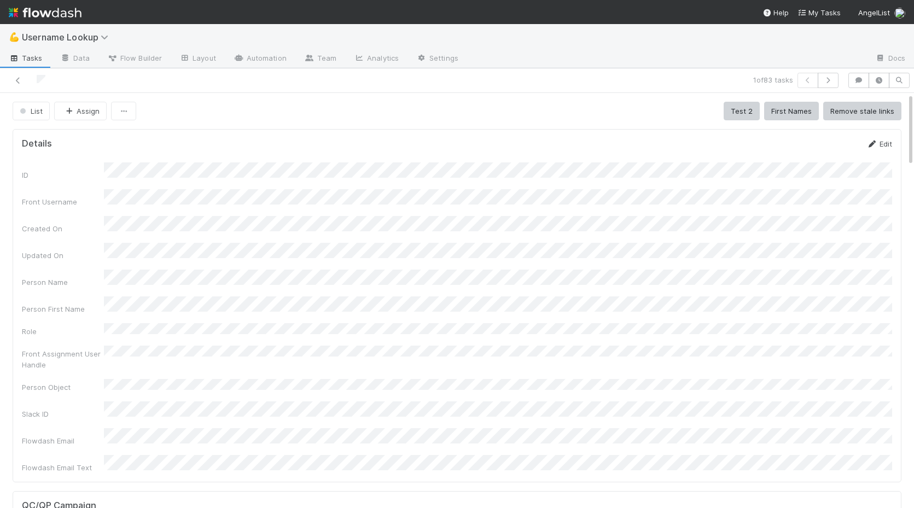
click at [880, 147] on link "Edit" at bounding box center [879, 143] width 26 height 9
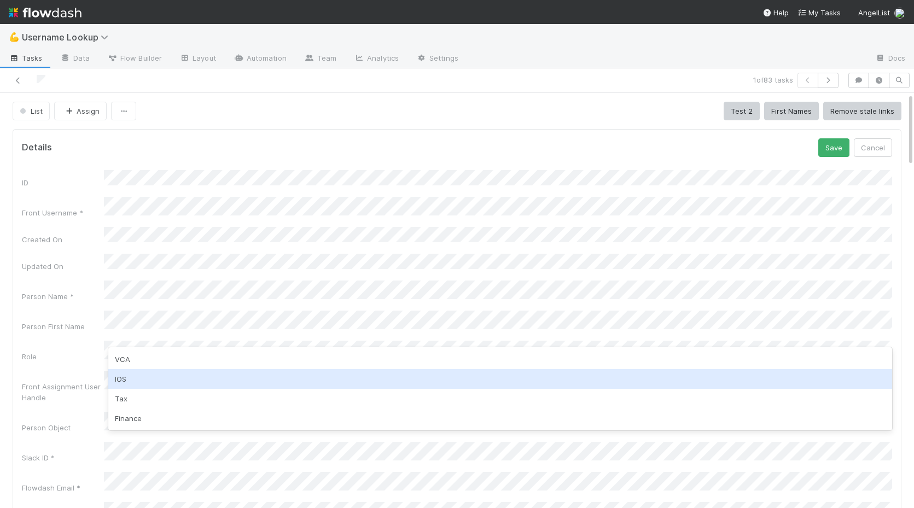
click at [184, 377] on div "IOS" at bounding box center [499, 379] width 783 height 20
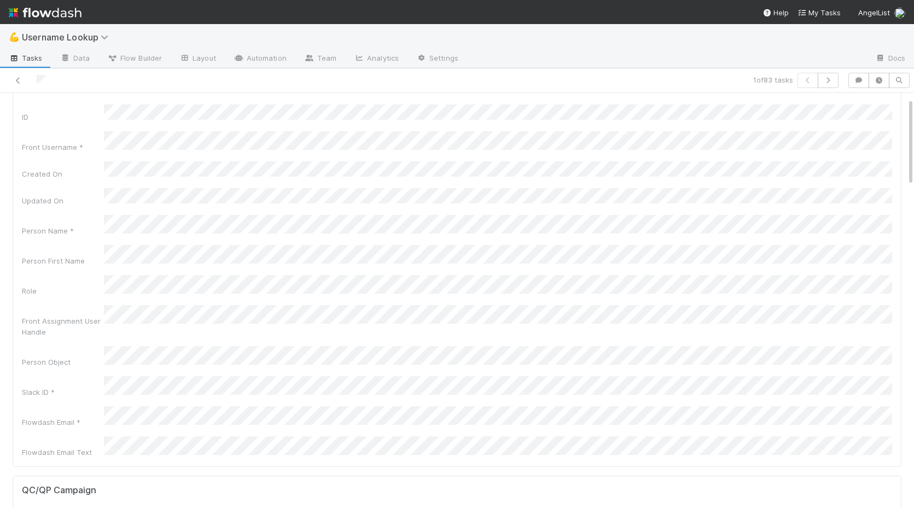
scroll to position [66, 0]
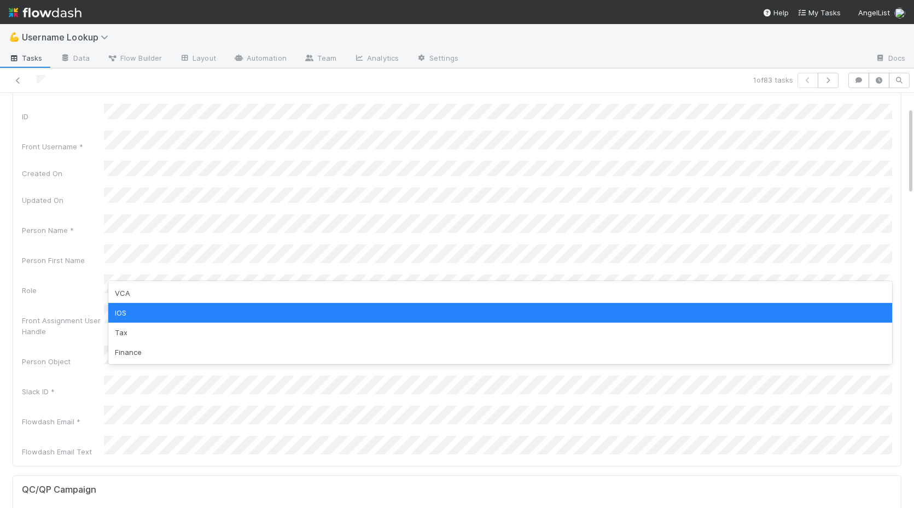
click at [312, 316] on div "IOS" at bounding box center [499, 313] width 783 height 20
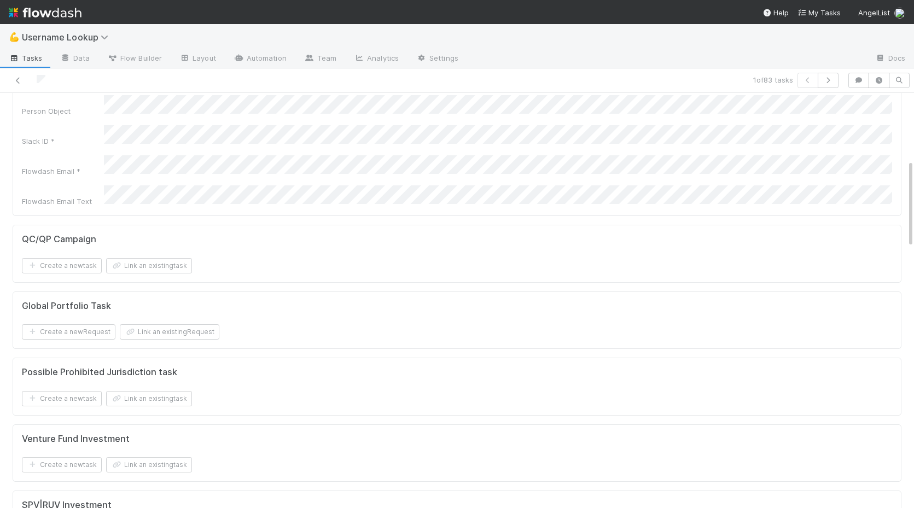
scroll to position [0, 0]
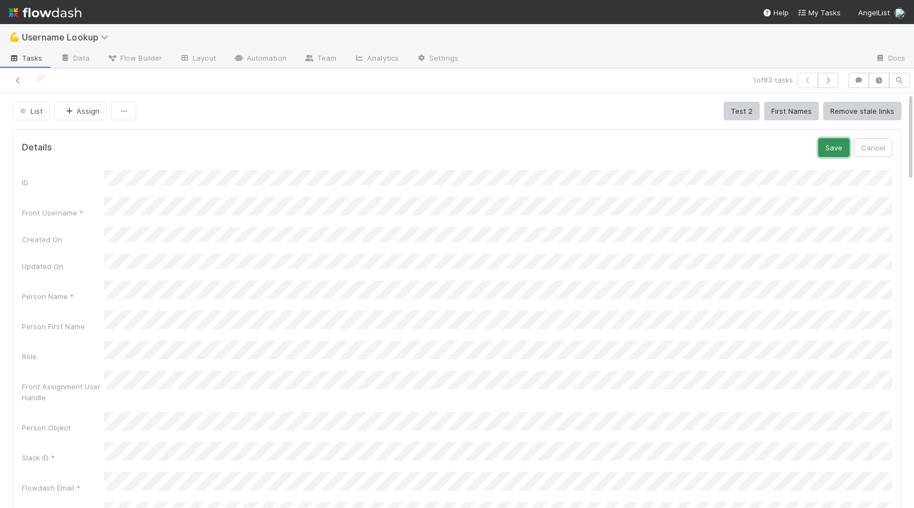
click at [820, 147] on button "Save" at bounding box center [833, 147] width 31 height 19
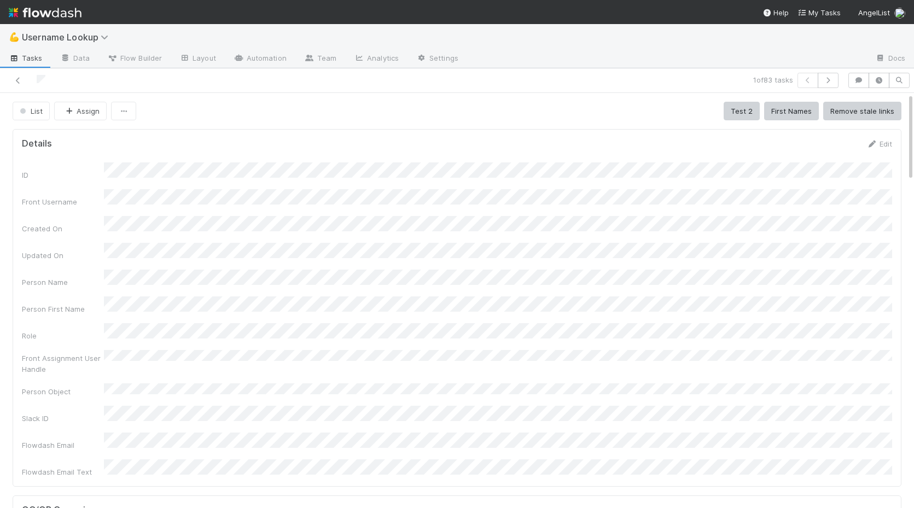
click at [10, 81] on div at bounding box center [214, 80] width 421 height 15
click at [16, 80] on icon at bounding box center [18, 80] width 11 height 7
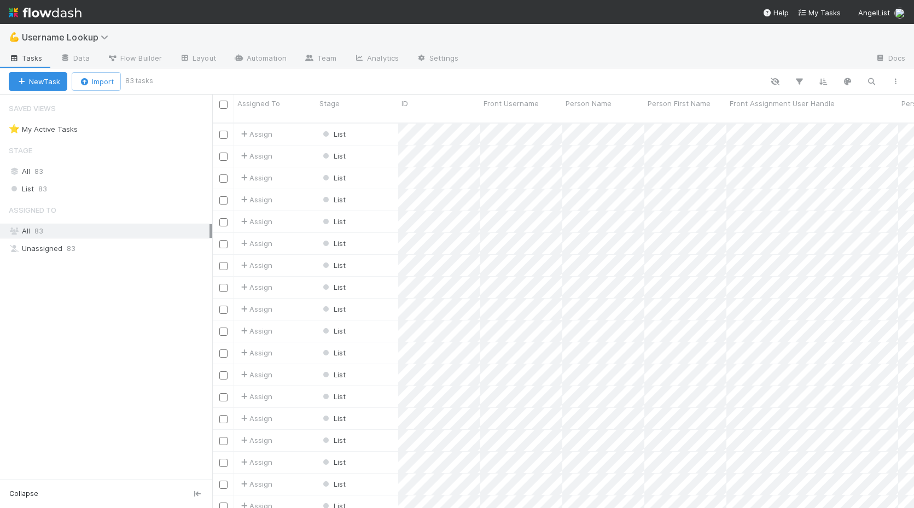
scroll to position [394, 701]
click at [372, 147] on div "List" at bounding box center [357, 155] width 82 height 21
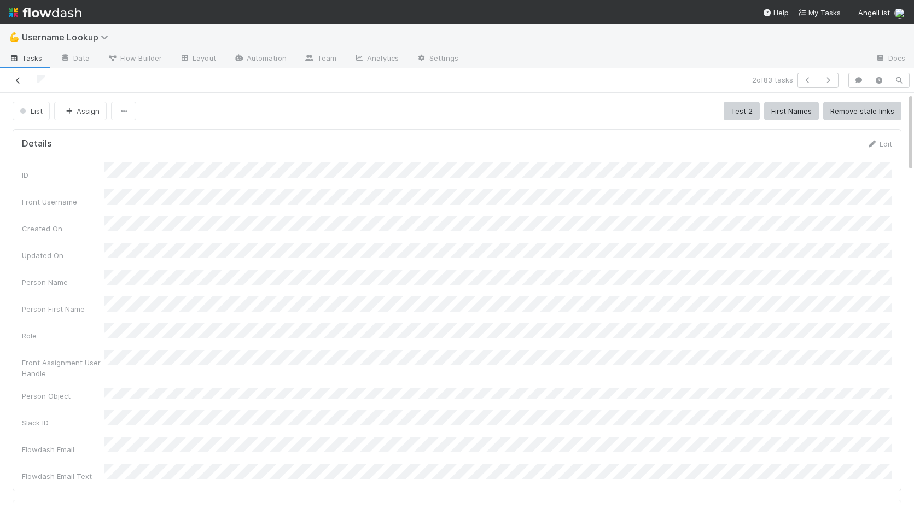
click at [21, 83] on icon at bounding box center [18, 80] width 11 height 7
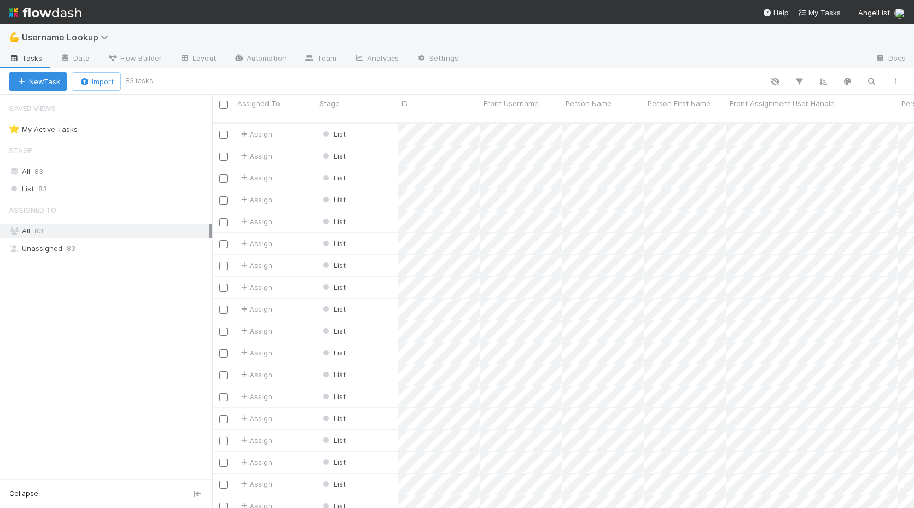
scroll to position [394, 701]
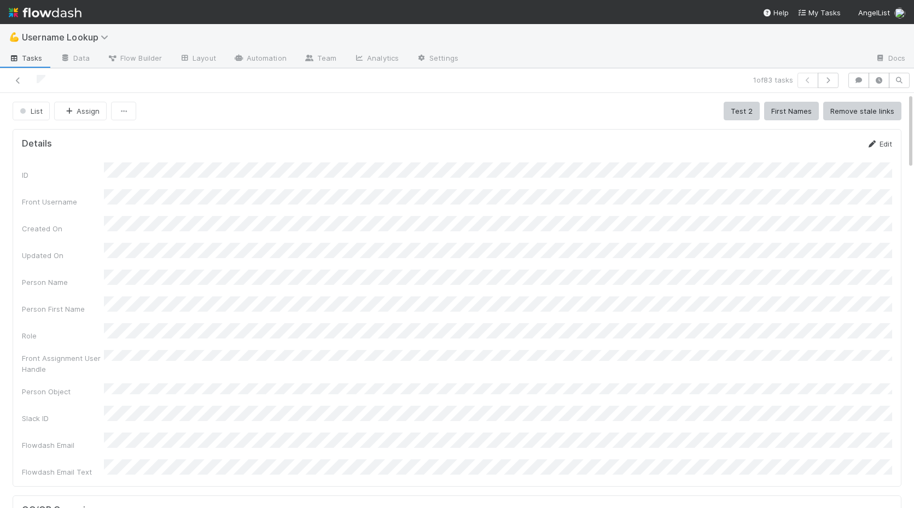
click at [876, 142] on icon at bounding box center [871, 143] width 11 height 7
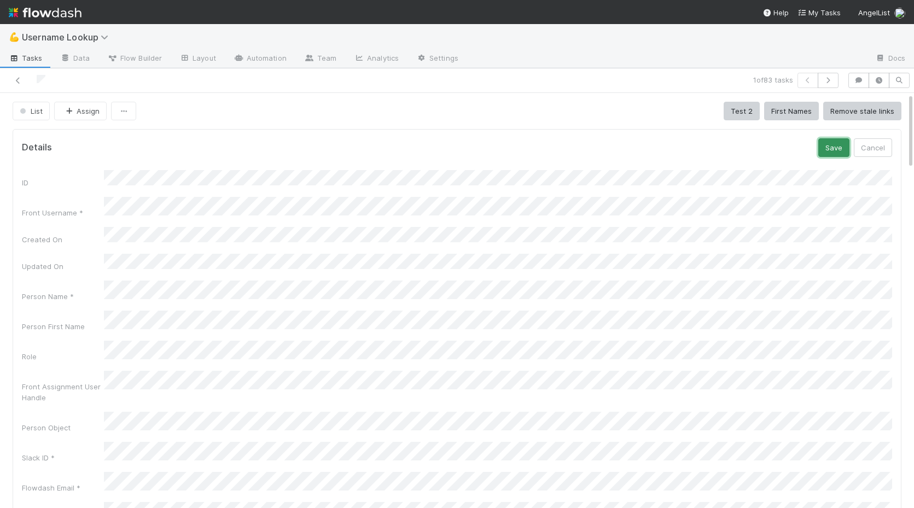
click at [836, 149] on button "Save" at bounding box center [833, 147] width 31 height 19
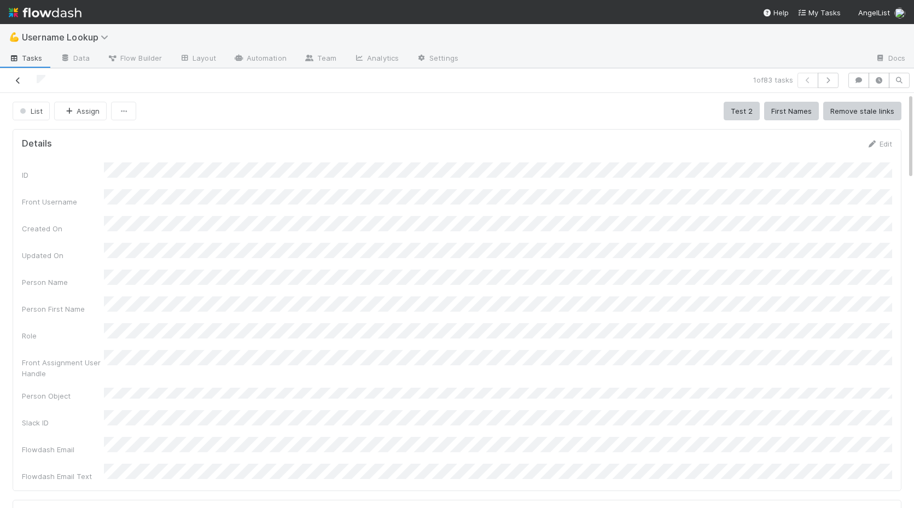
click at [16, 84] on link at bounding box center [18, 80] width 11 height 11
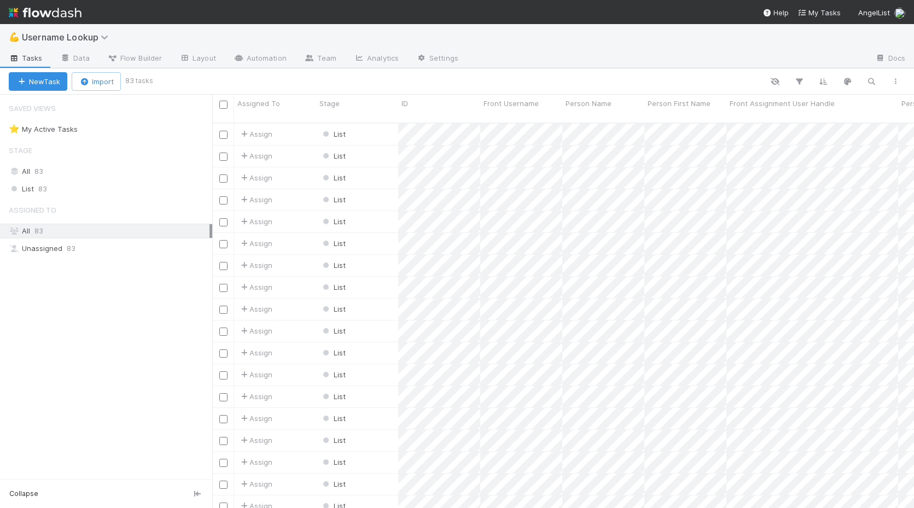
scroll to position [394, 701]
